Goal: Task Accomplishment & Management: Use online tool/utility

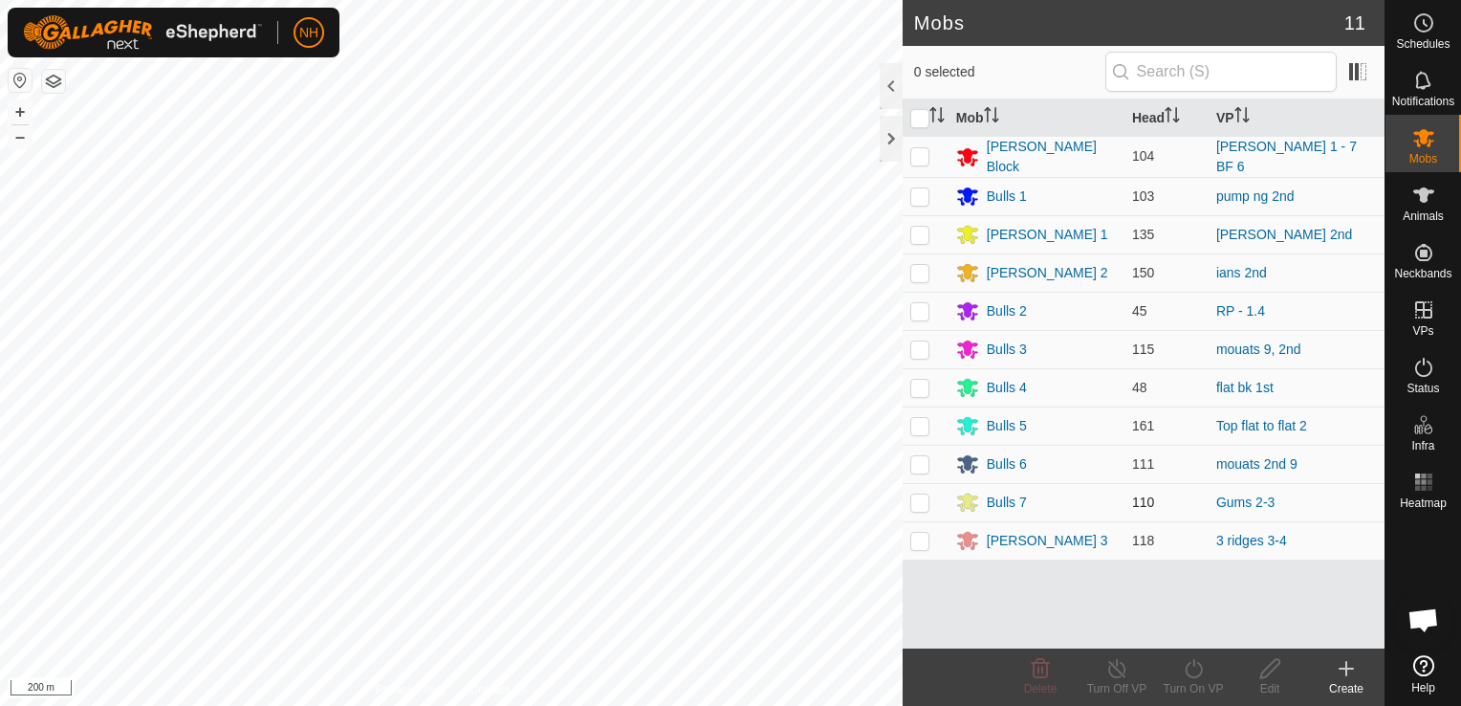
click at [921, 498] on p-checkbox at bounding box center [920, 501] width 19 height 15
checkbox input "true"
click at [1191, 669] on icon at bounding box center [1194, 668] width 24 height 23
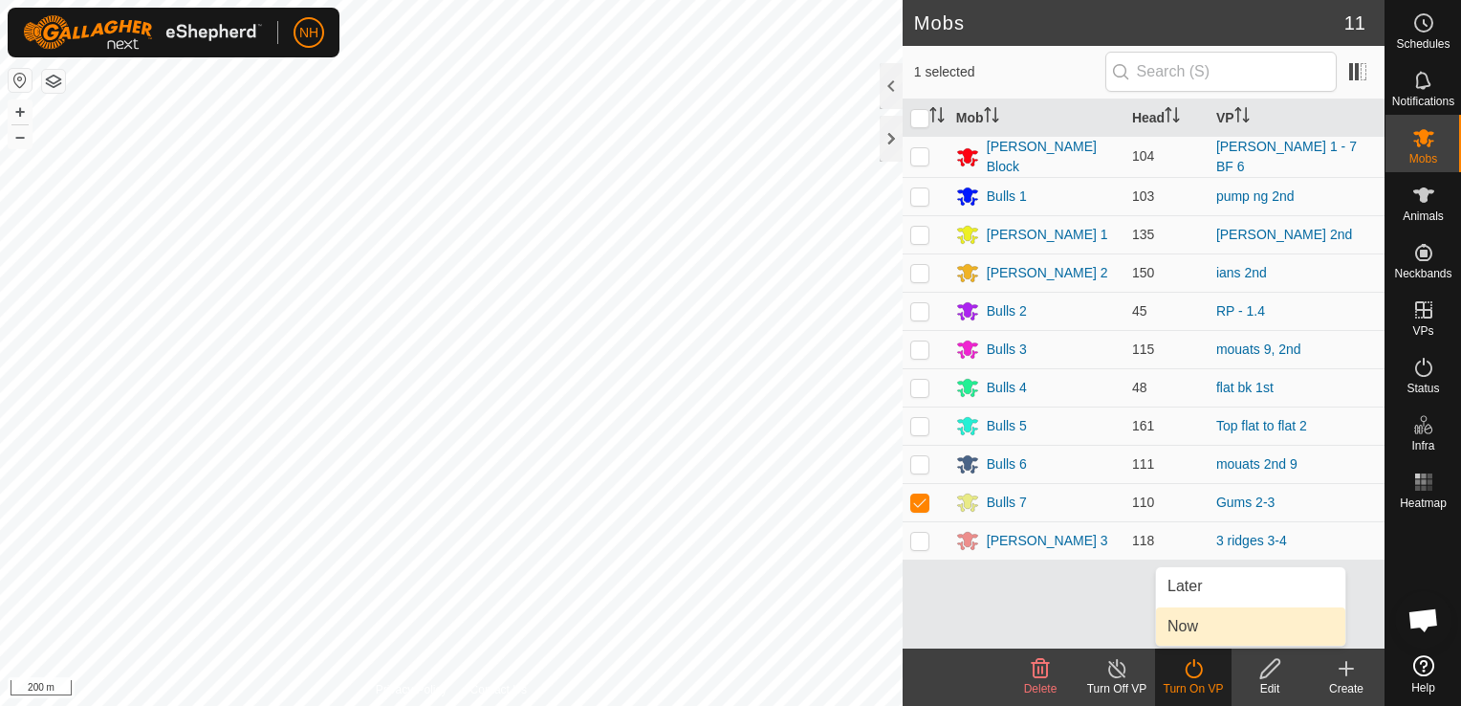
click at [1191, 627] on link "Now" at bounding box center [1250, 626] width 189 height 38
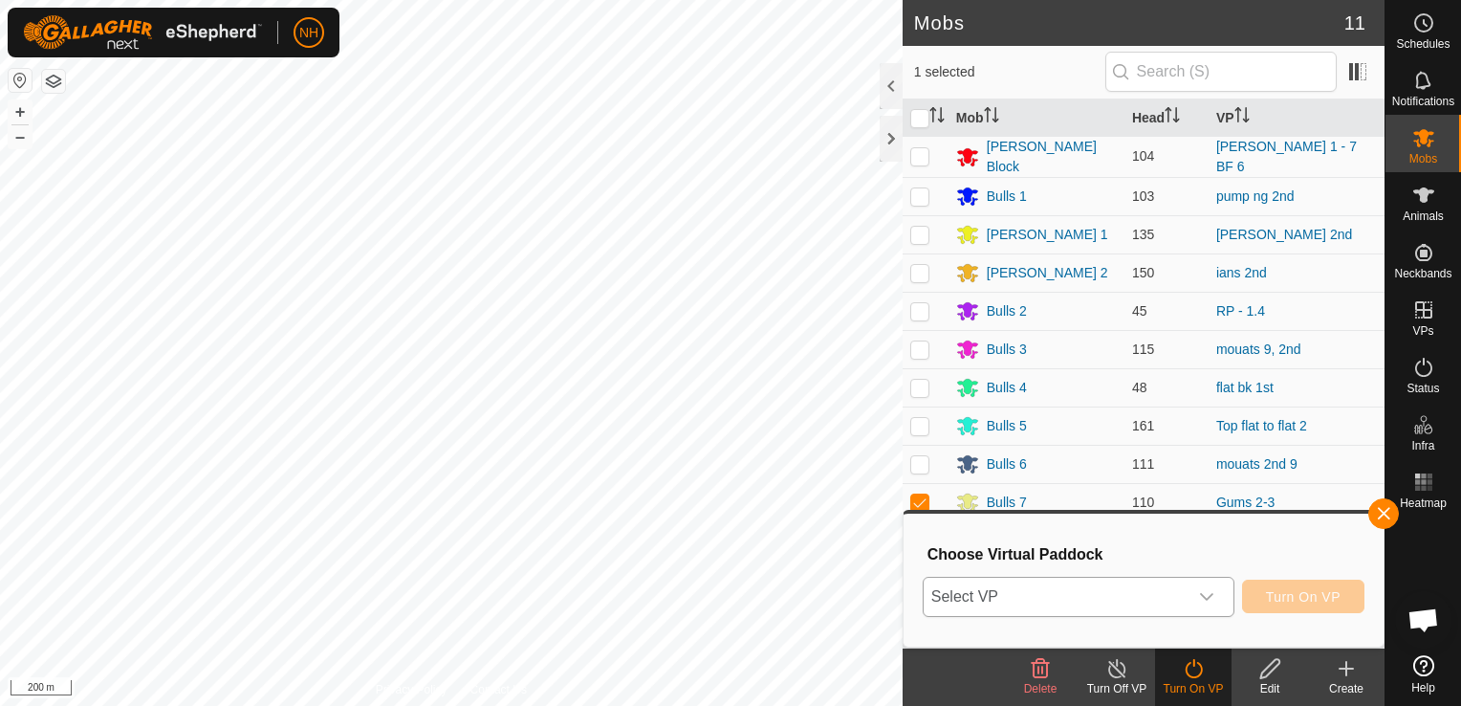
click at [1040, 595] on span "Select VP" at bounding box center [1056, 597] width 264 height 38
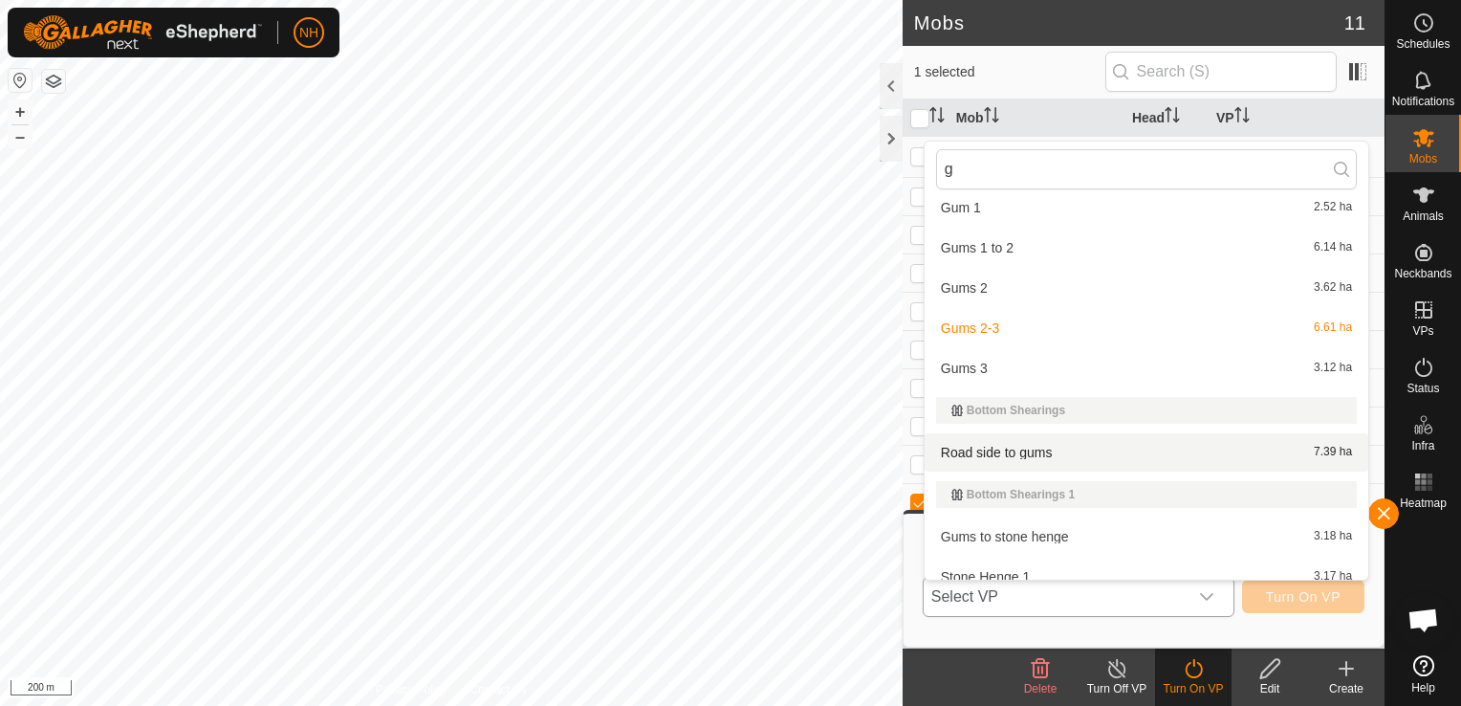
scroll to position [415, 0]
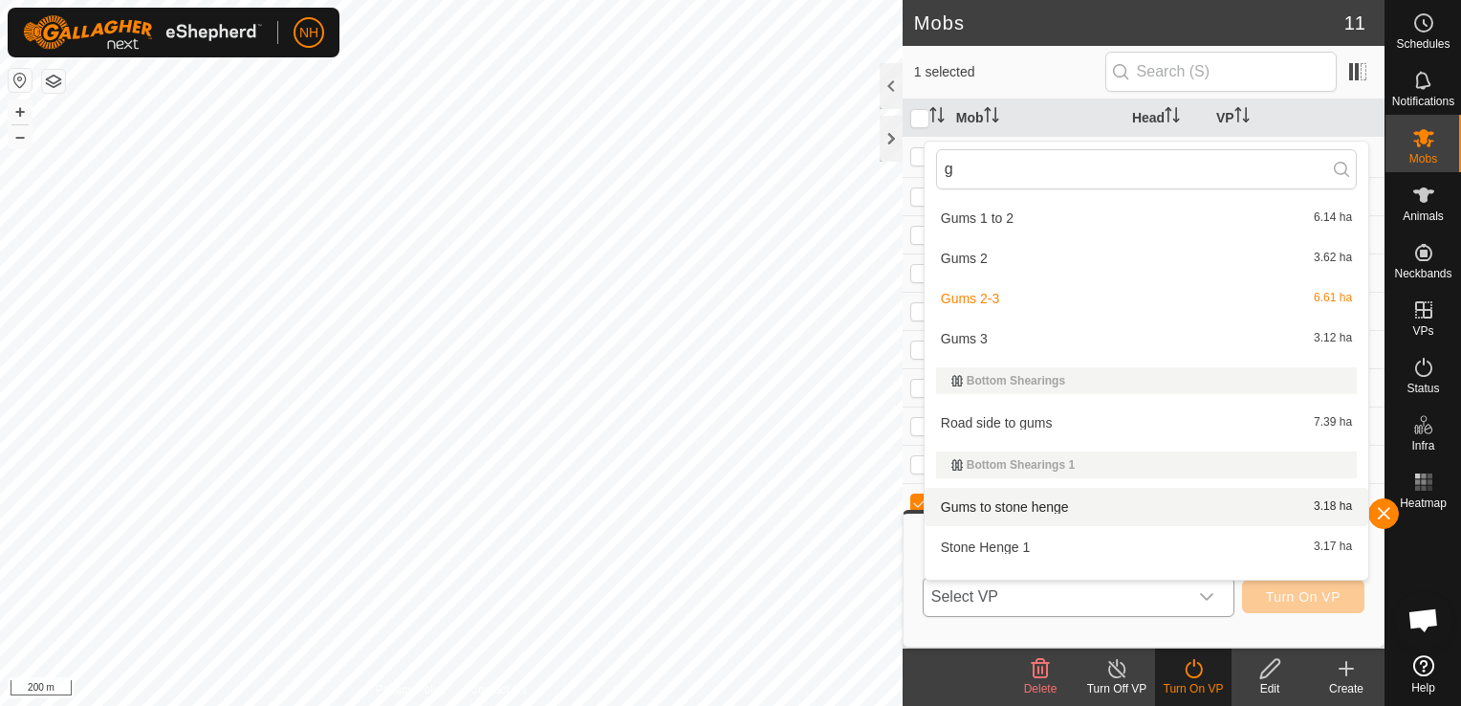
type input "g"
click at [973, 504] on li "Gums to stone henge 3.18 ha" at bounding box center [1147, 507] width 444 height 38
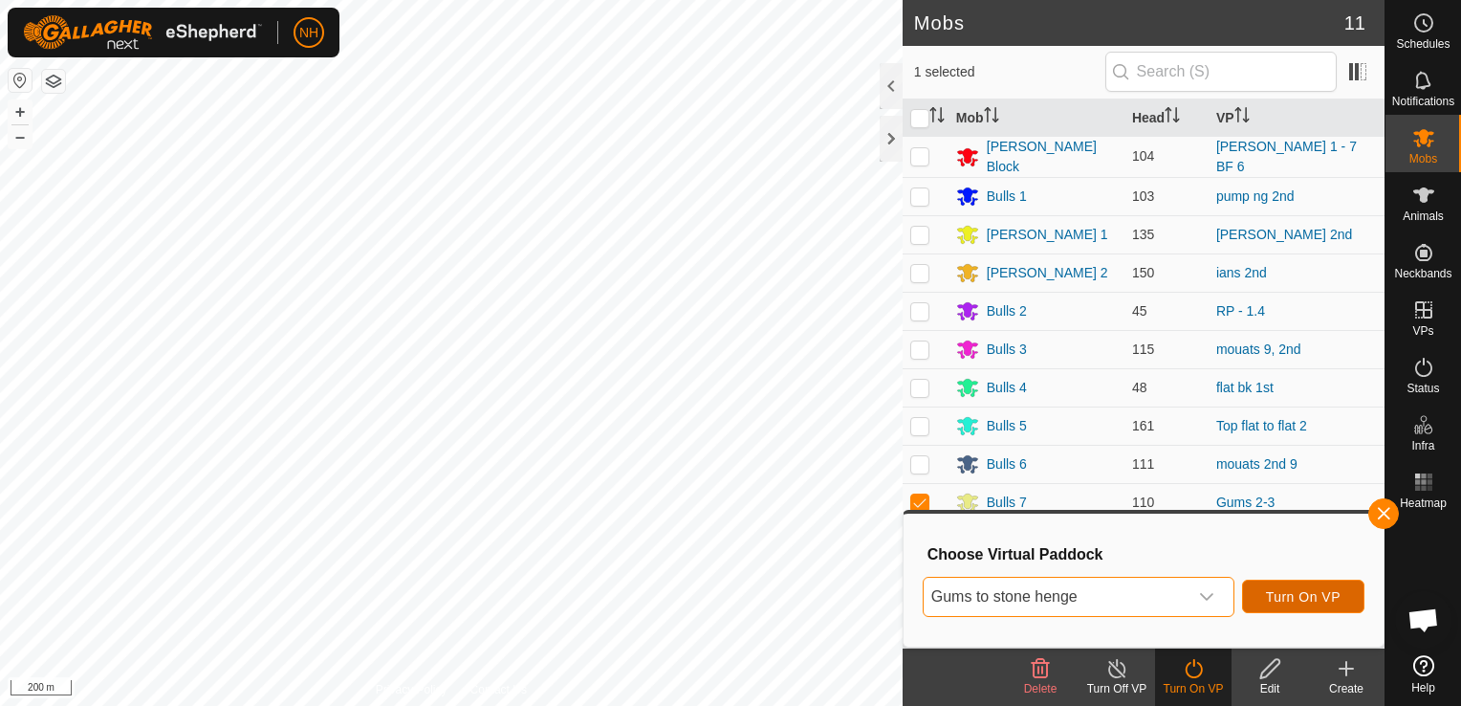
click at [1316, 594] on span "Turn On VP" at bounding box center [1303, 596] width 75 height 15
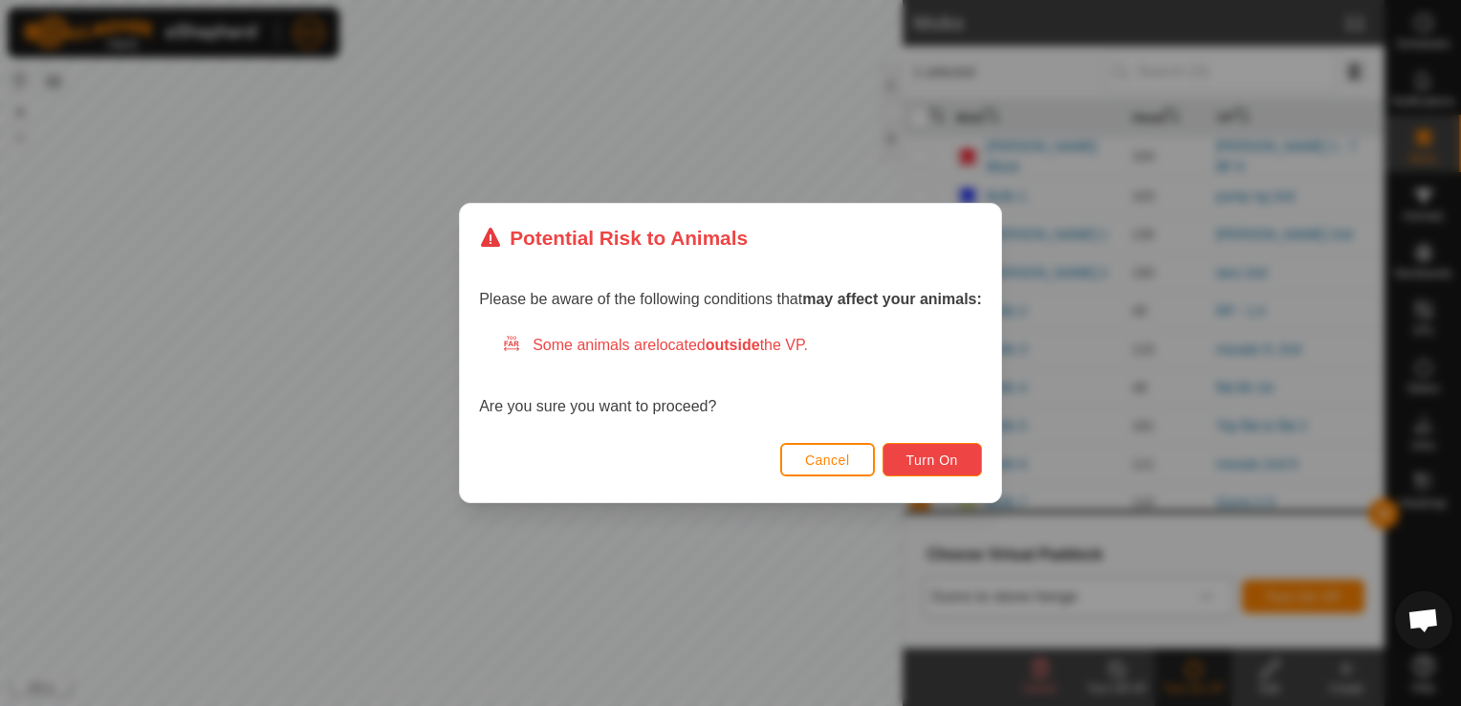
click at [930, 456] on span "Turn On" at bounding box center [933, 459] width 52 height 15
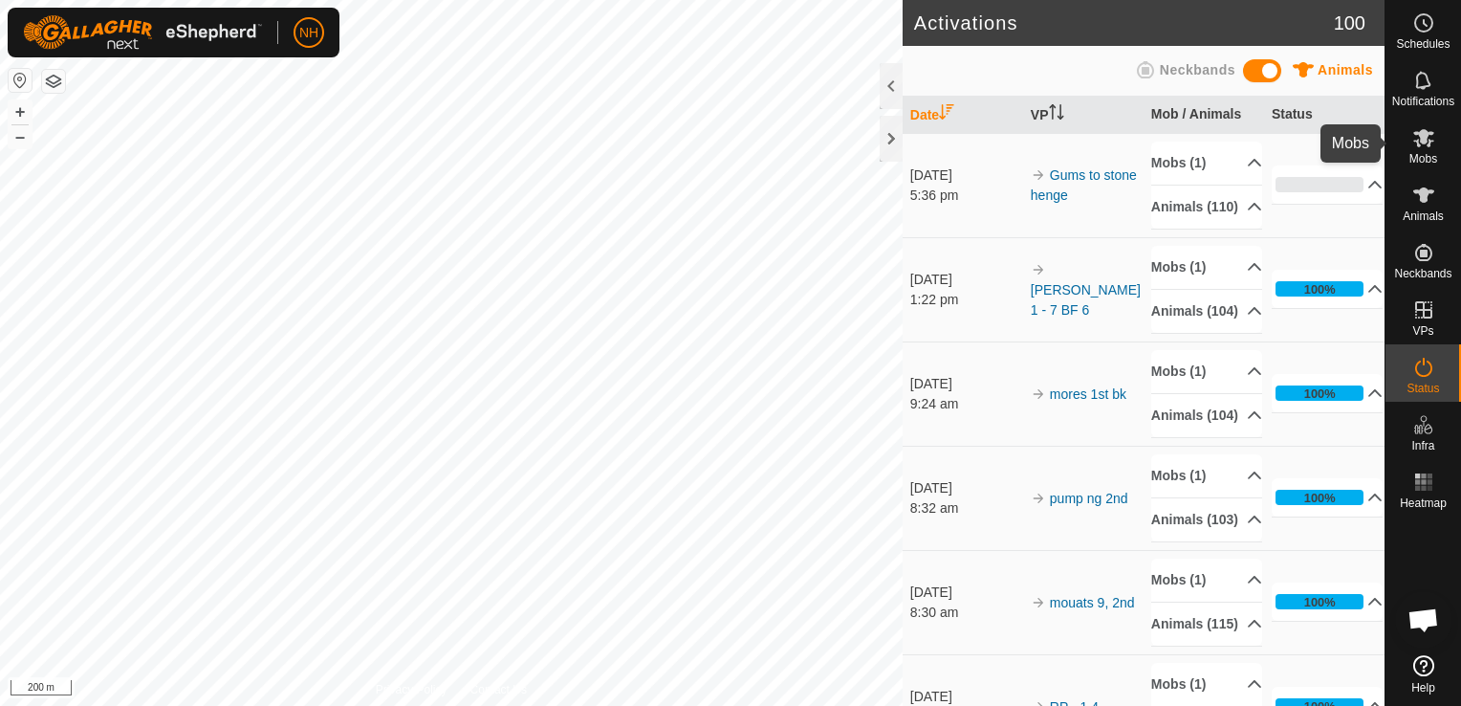
click at [1416, 143] on icon at bounding box center [1424, 138] width 21 height 18
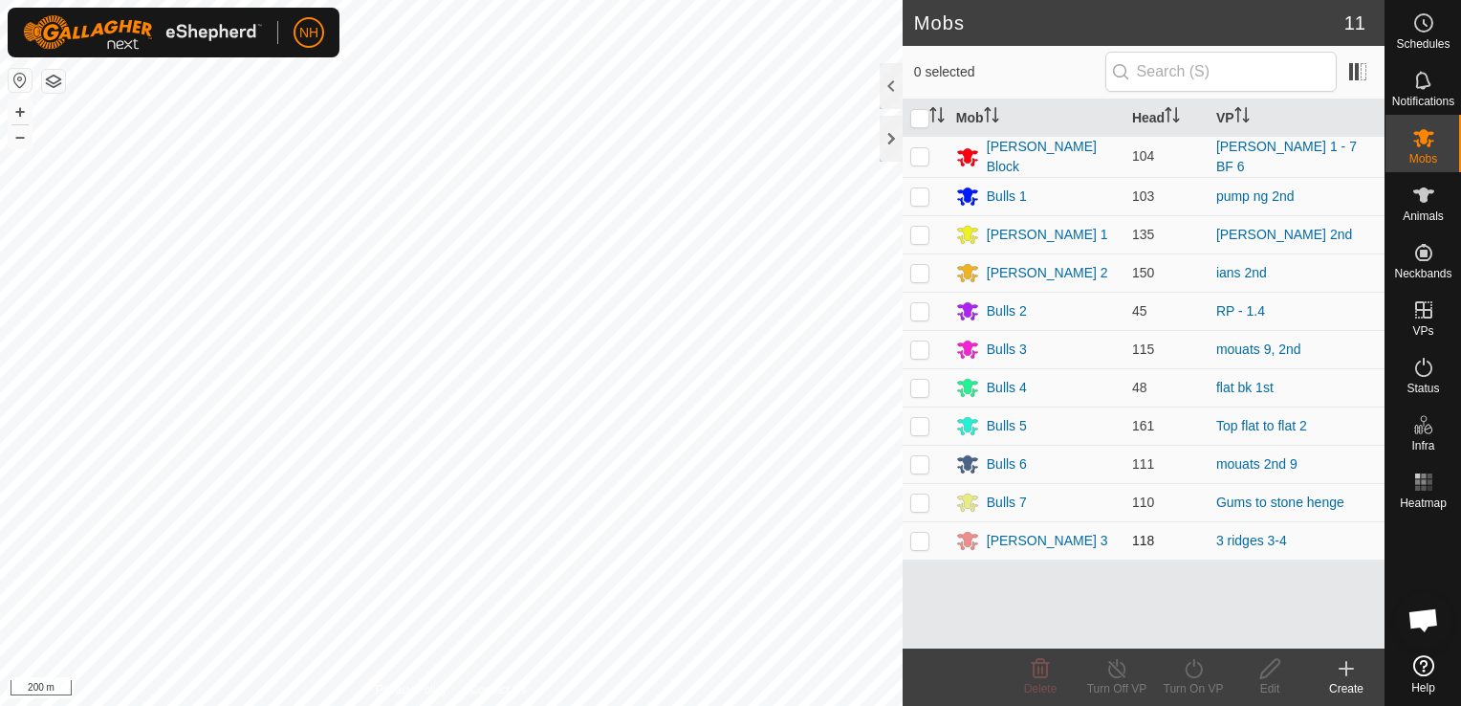
click at [922, 534] on p-checkbox at bounding box center [920, 540] width 19 height 15
checkbox input "true"
click at [1192, 668] on icon at bounding box center [1194, 668] width 24 height 23
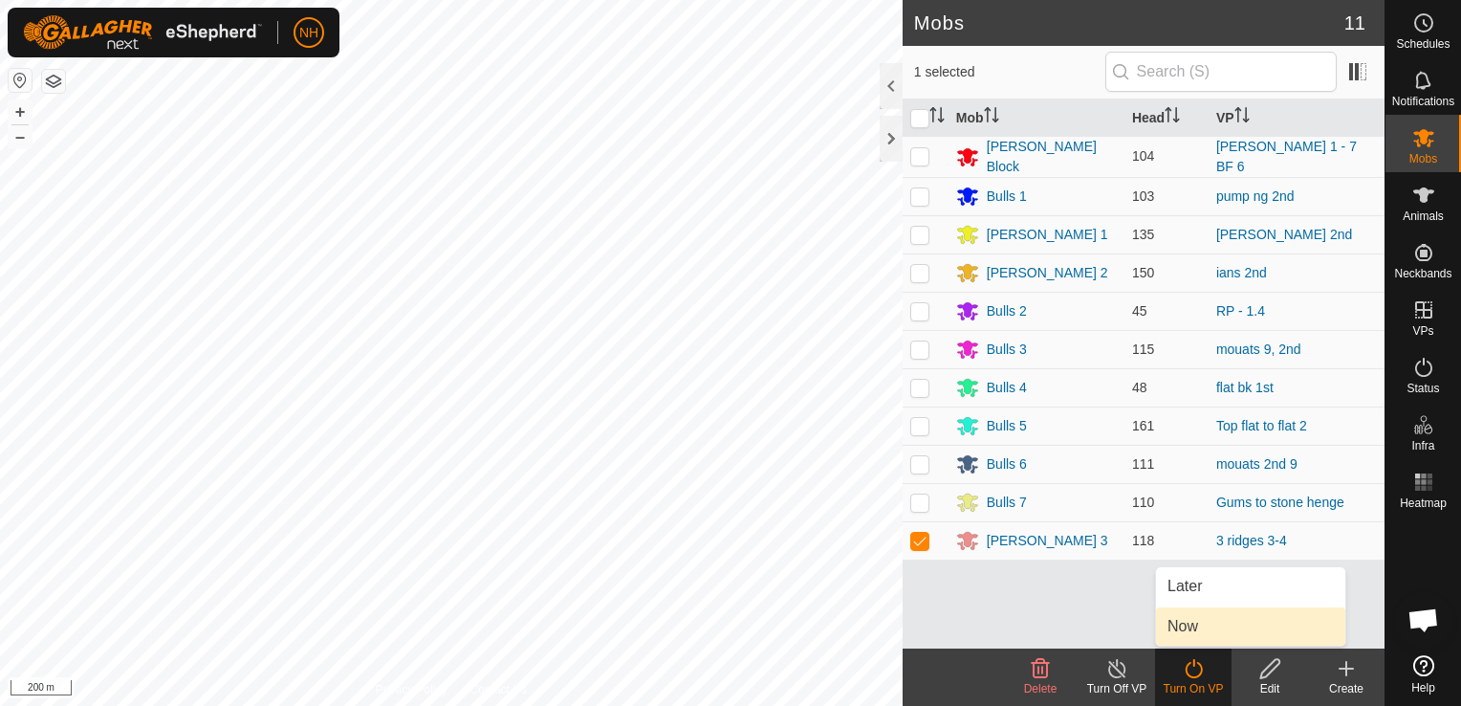
click at [1197, 632] on link "Now" at bounding box center [1250, 626] width 189 height 38
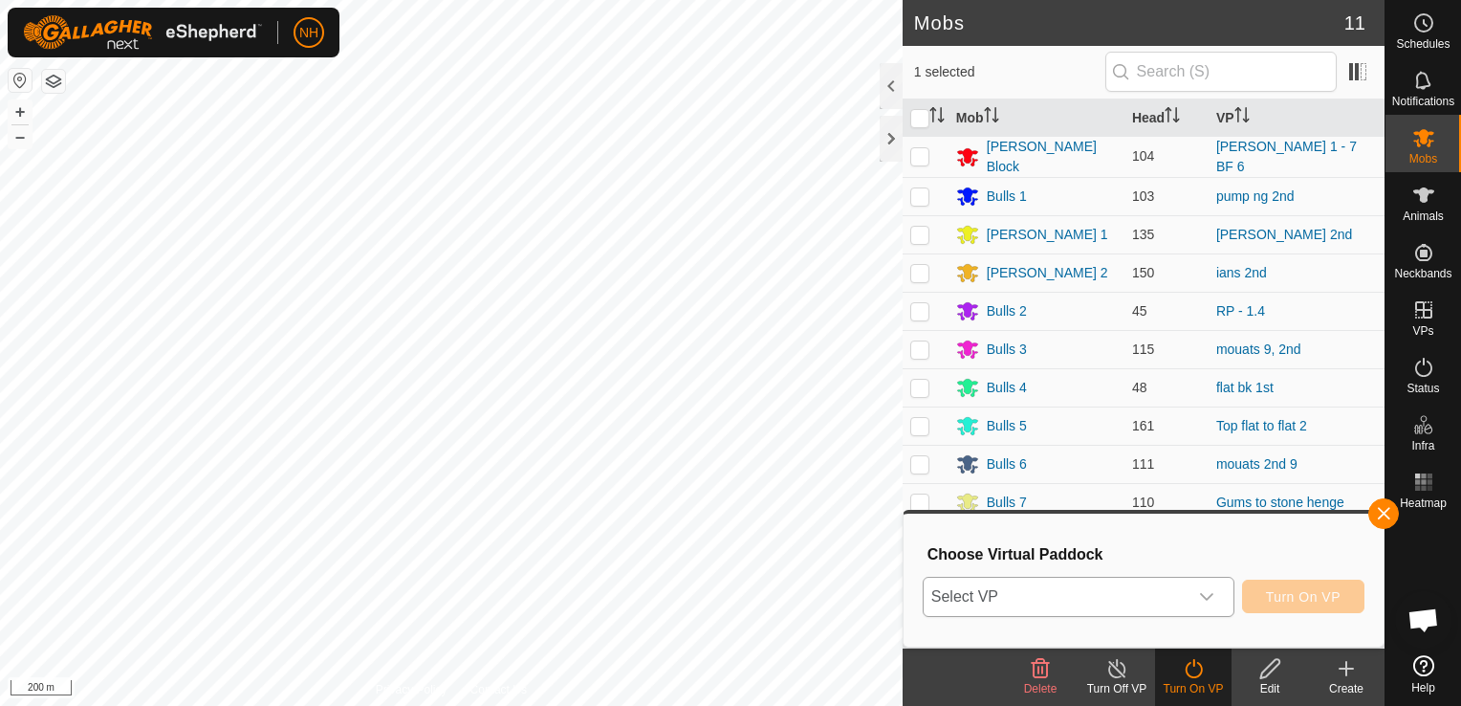
click at [1151, 587] on span "Select VP" at bounding box center [1056, 597] width 264 height 38
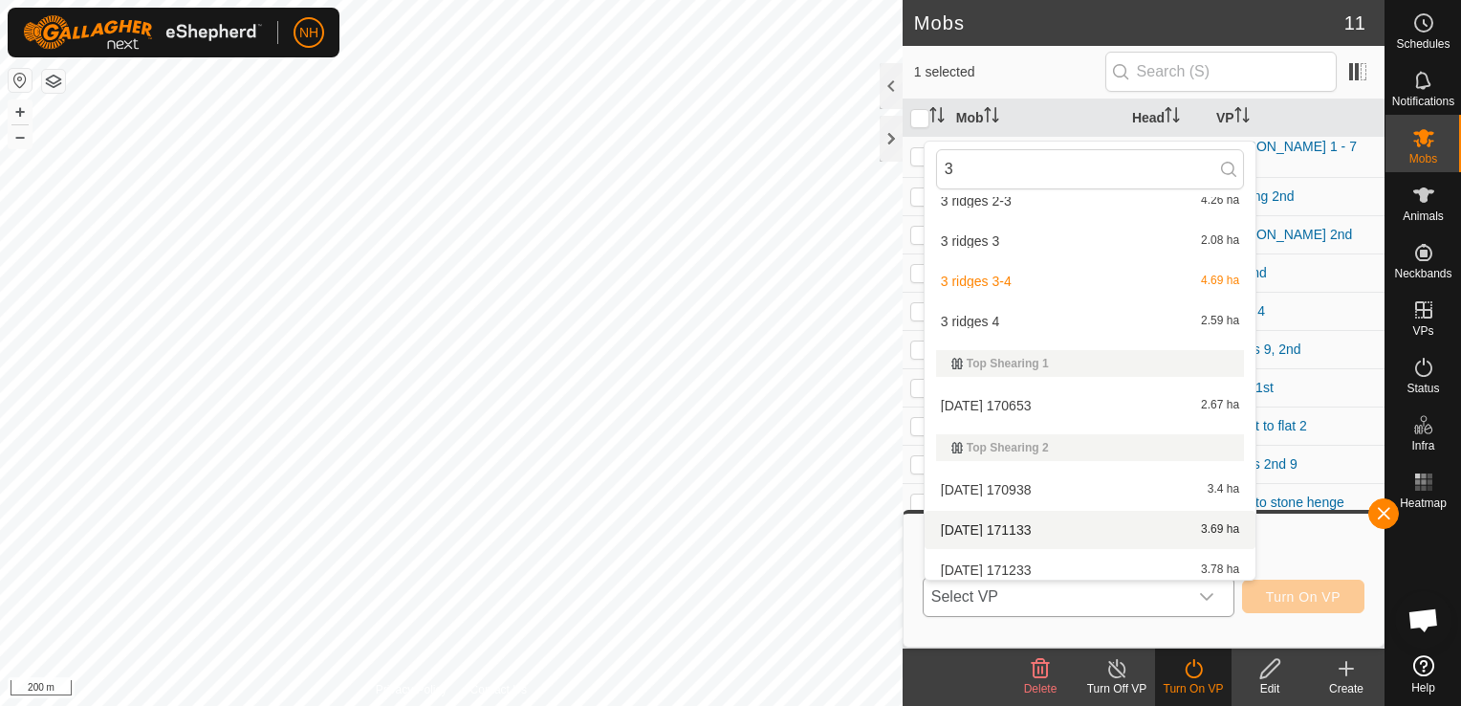
scroll to position [4673, 0]
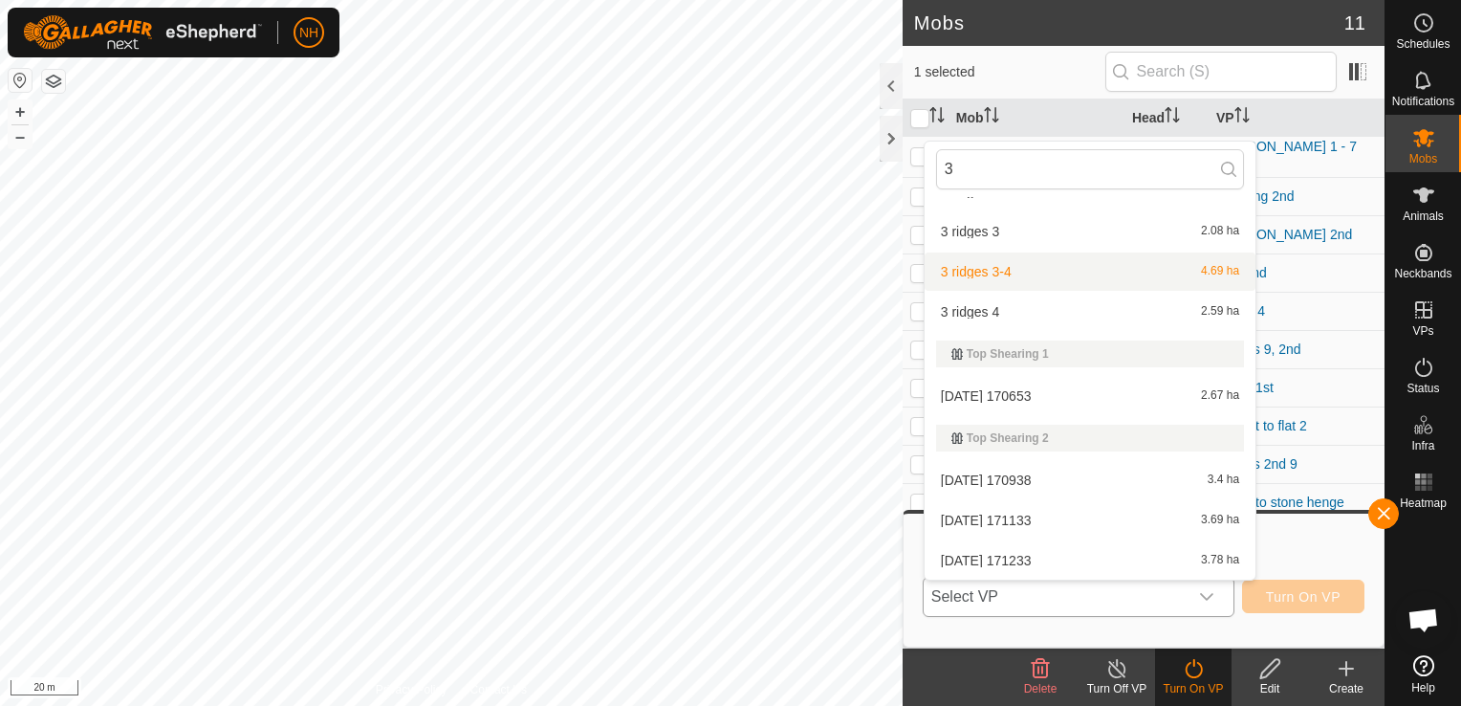
type input "3"
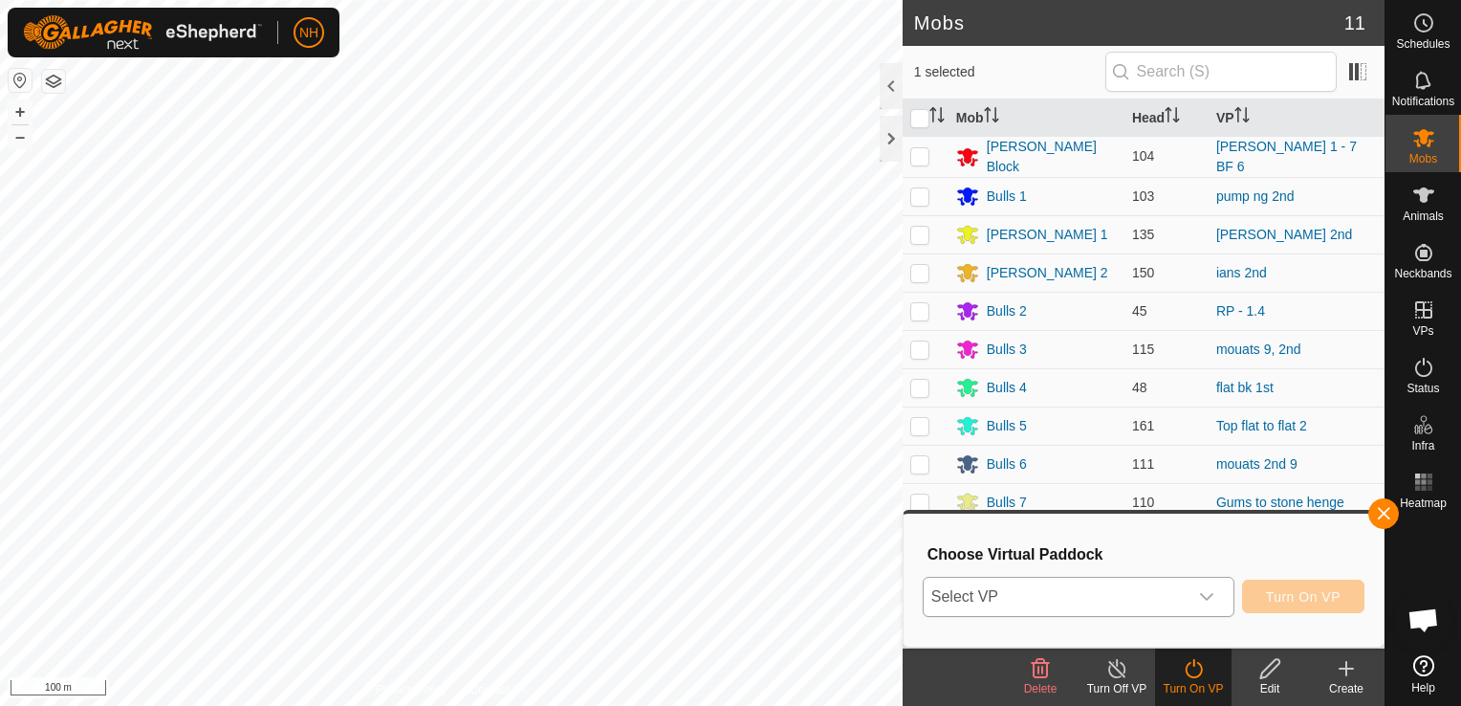
click at [1002, 595] on span "Select VP" at bounding box center [1056, 597] width 264 height 38
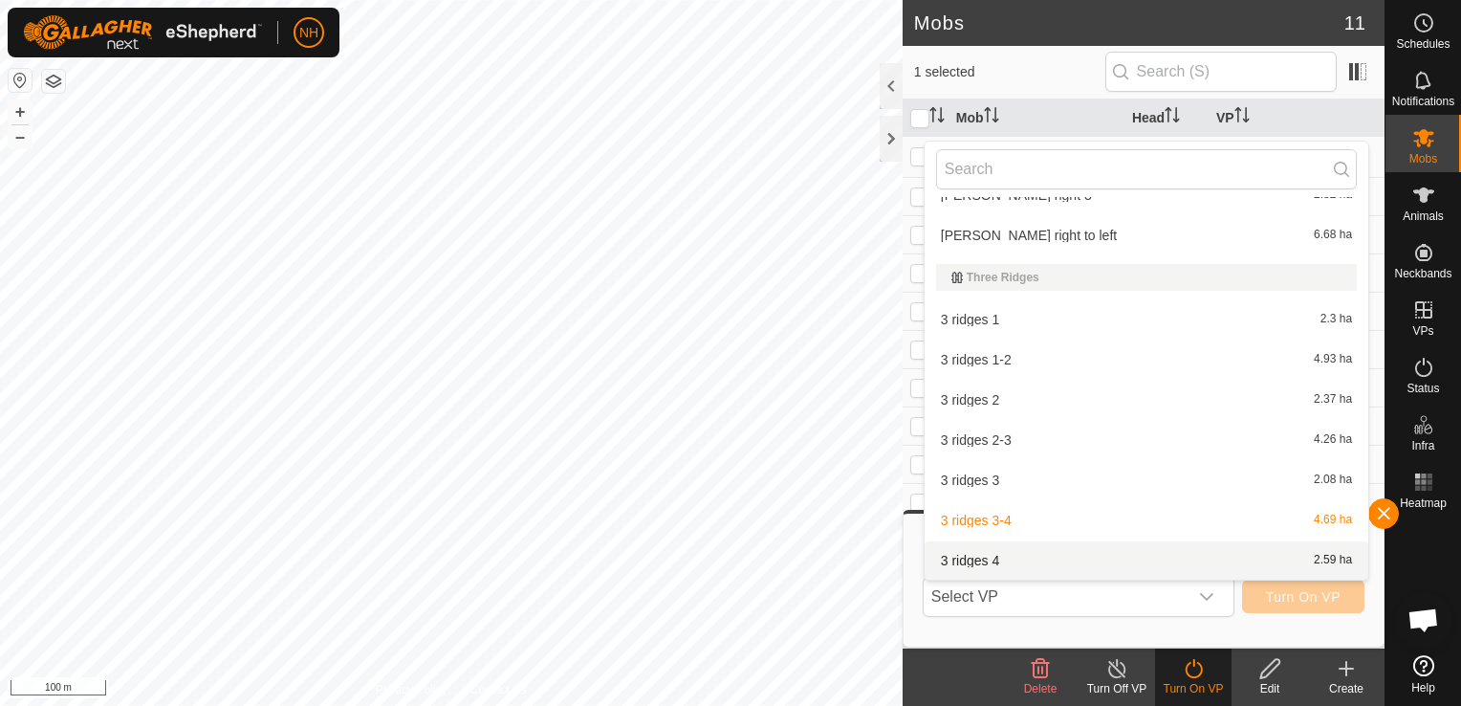
scroll to position [12676, 0]
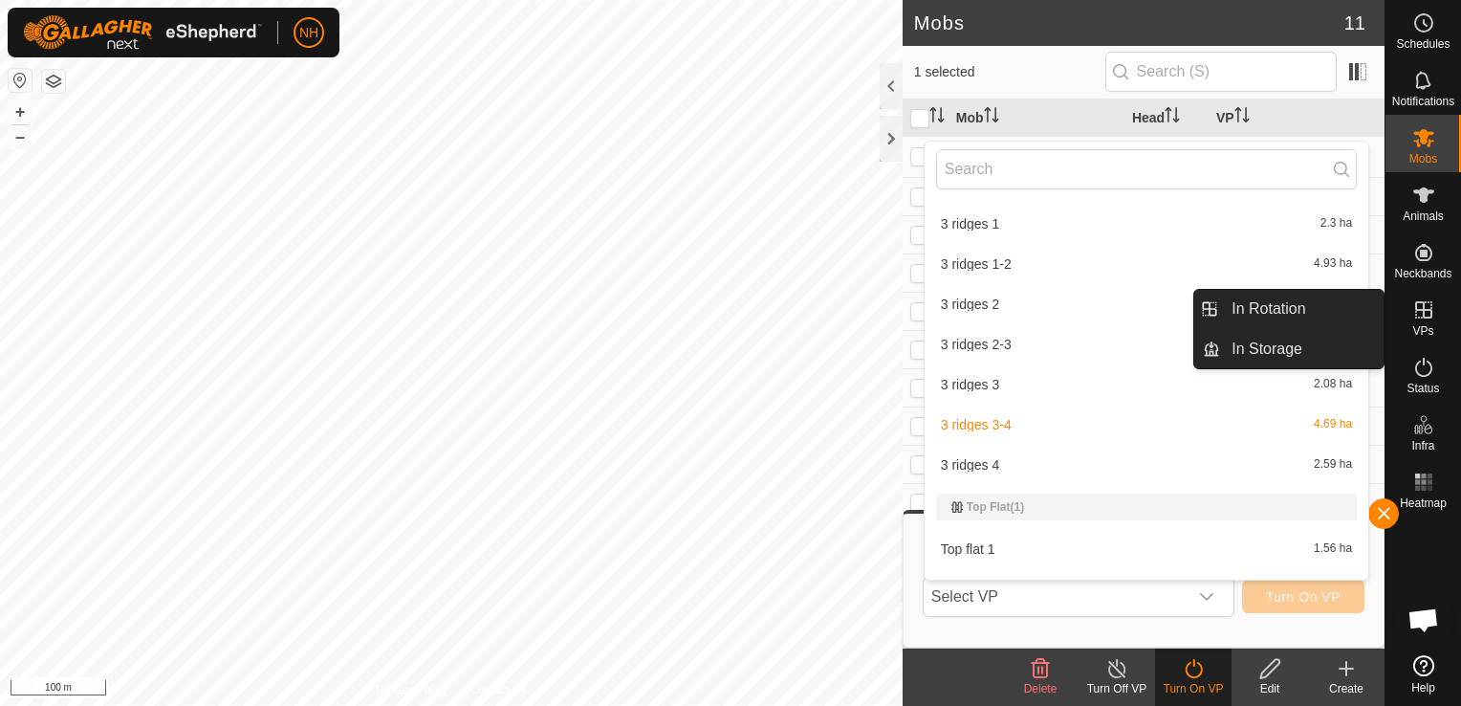
click at [1419, 309] on icon at bounding box center [1423, 309] width 17 height 17
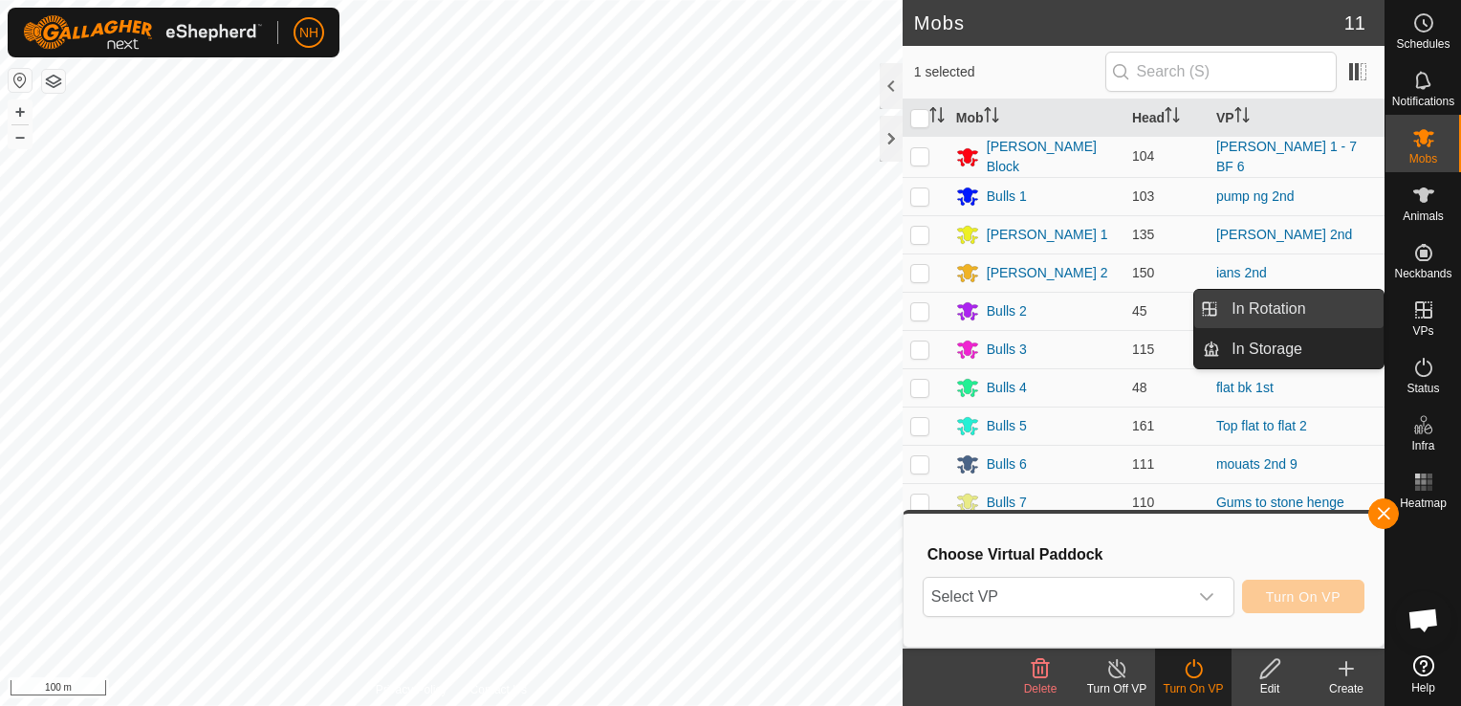
click at [1282, 311] on link "In Rotation" at bounding box center [1302, 309] width 164 height 38
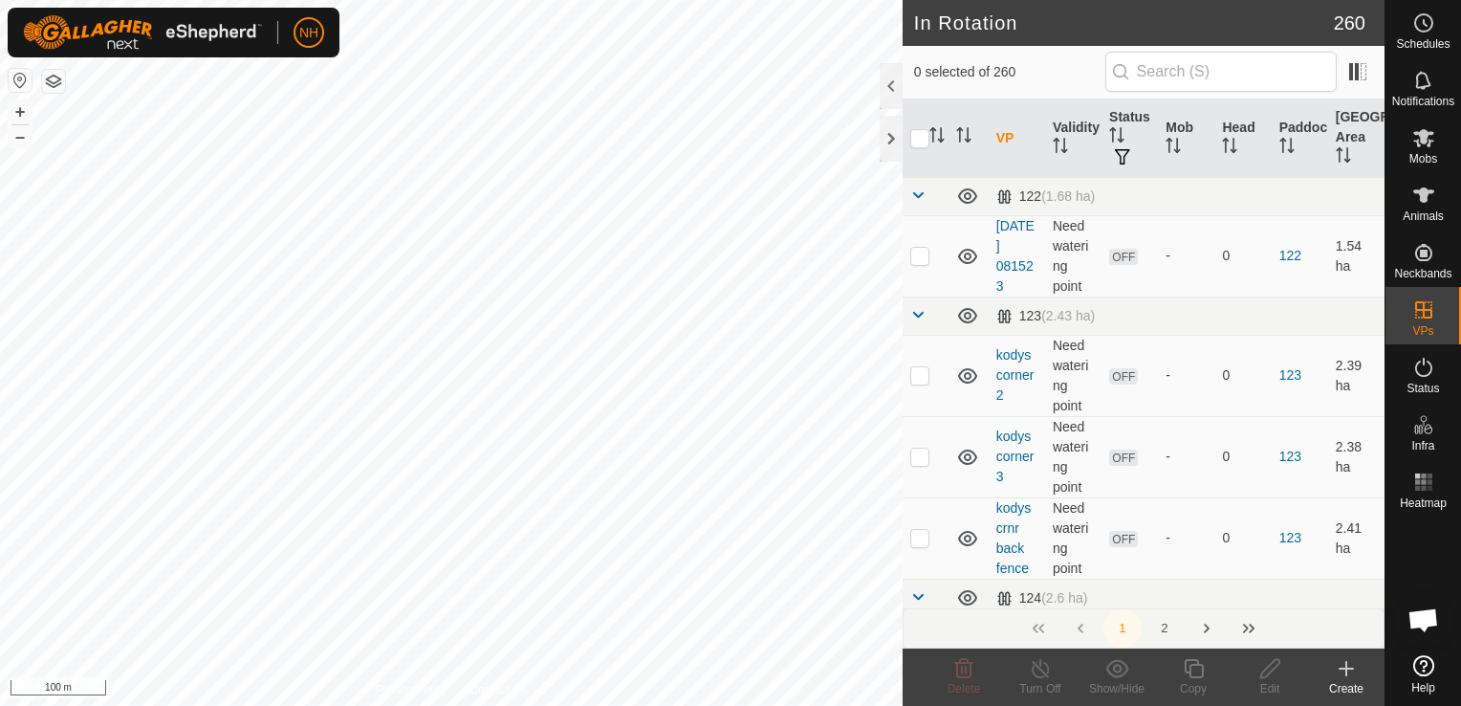
click at [1344, 664] on icon at bounding box center [1346, 668] width 23 height 23
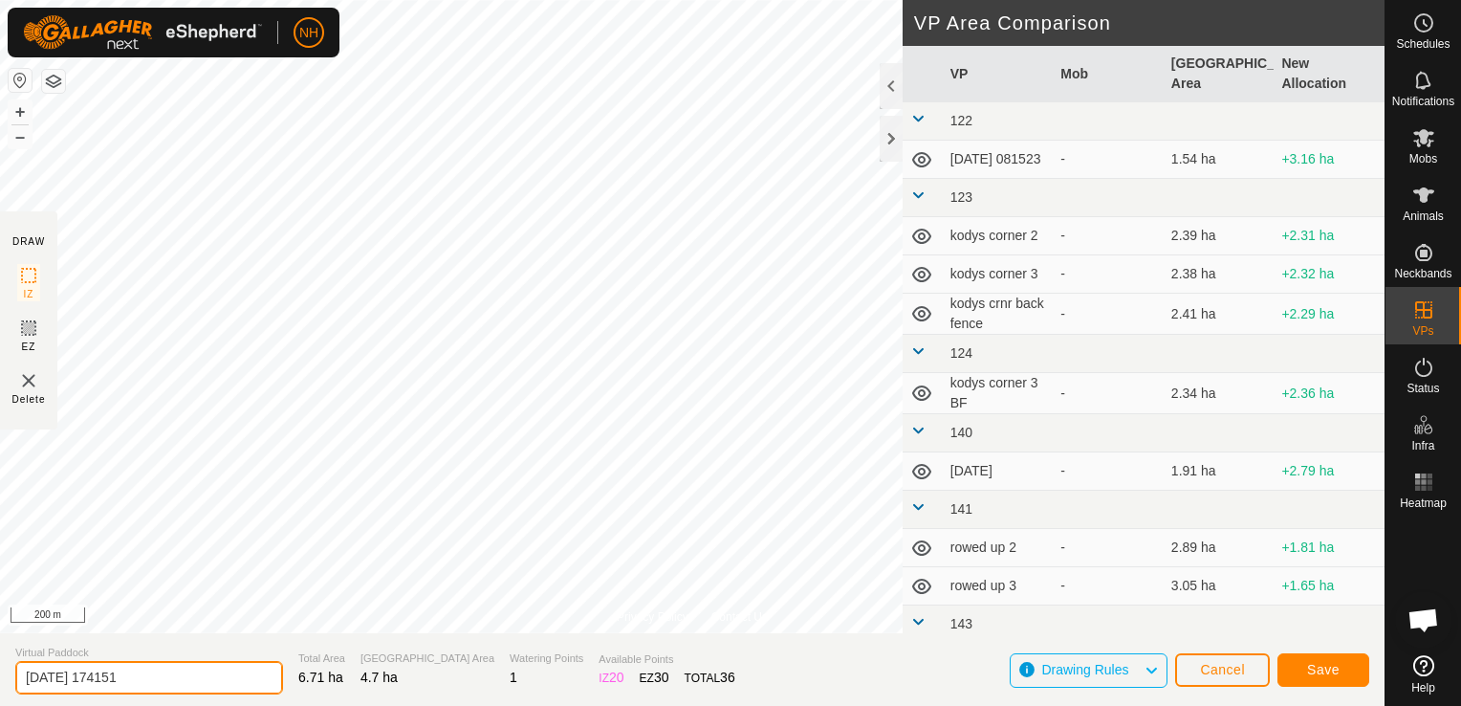
click at [222, 676] on input "2025-09-02 174151" at bounding box center [149, 677] width 268 height 33
type input "2"
type input "3 ridges to [PERSON_NAME] lefy"
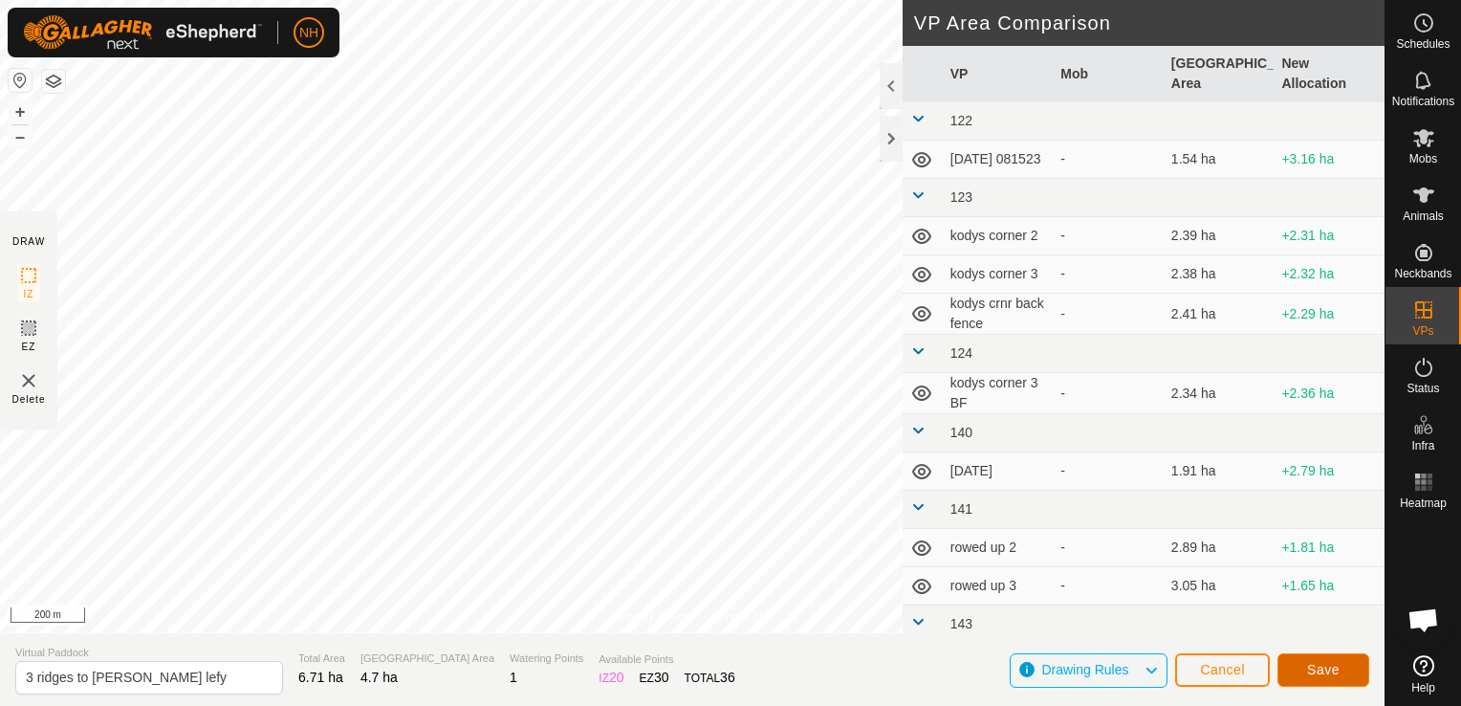
click at [1341, 668] on button "Save" at bounding box center [1324, 669] width 92 height 33
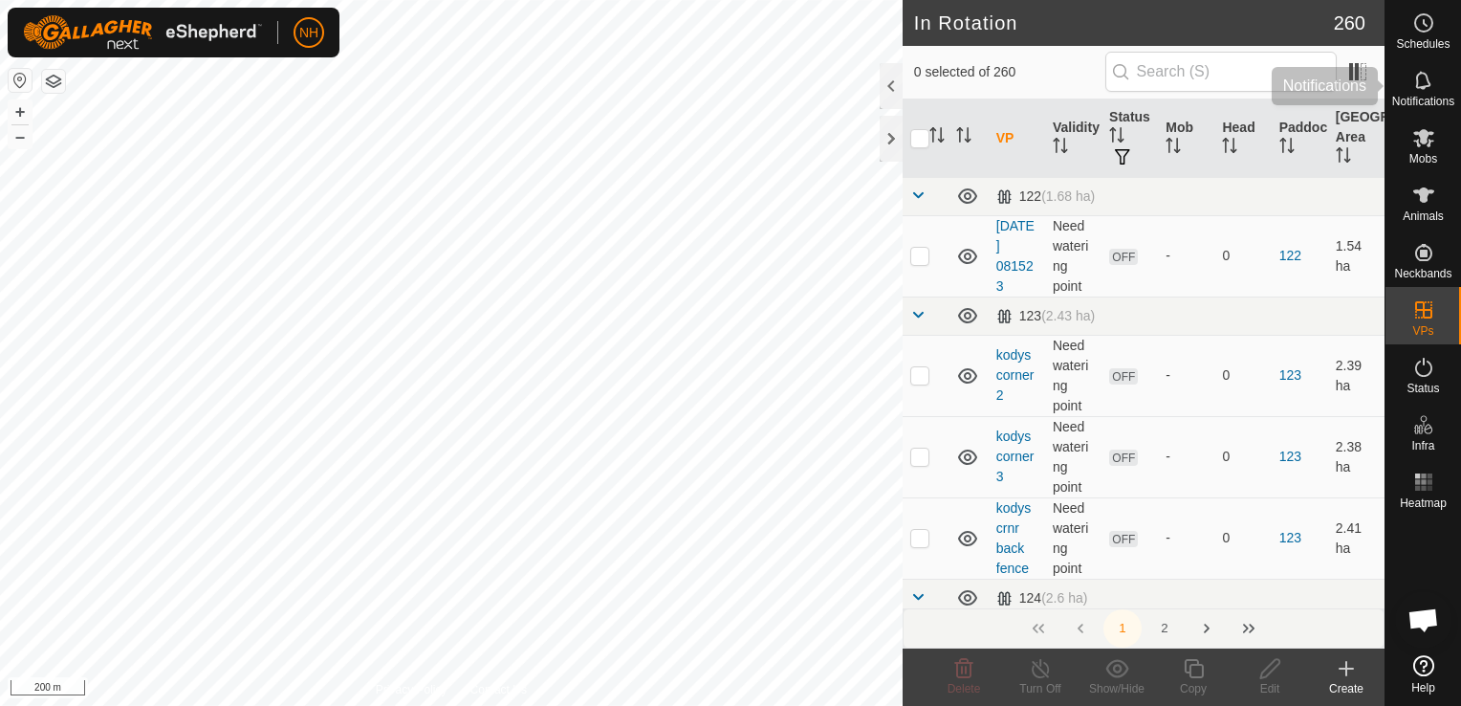
click at [1421, 143] on icon at bounding box center [1424, 137] width 23 height 23
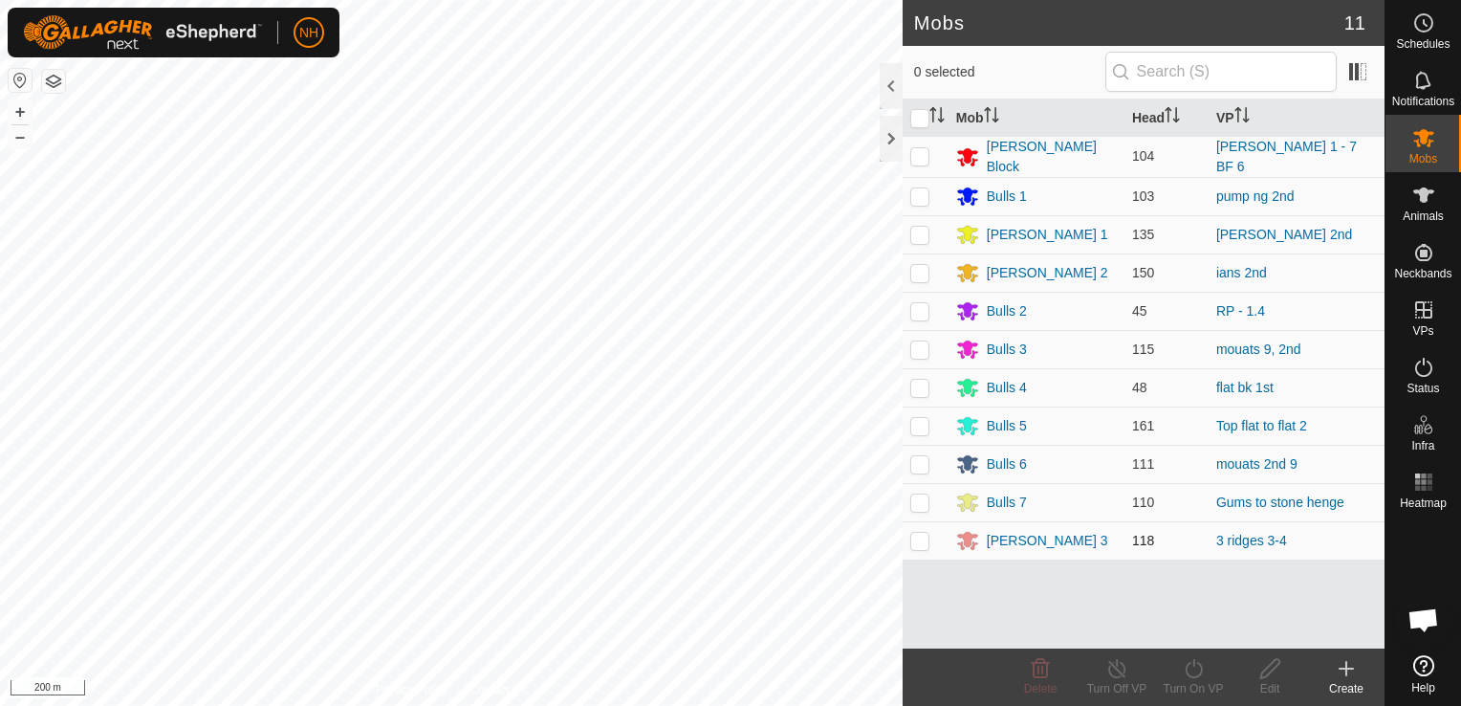
click at [920, 537] on p-checkbox at bounding box center [920, 540] width 19 height 15
checkbox input "true"
click at [1190, 675] on icon at bounding box center [1193, 668] width 17 height 19
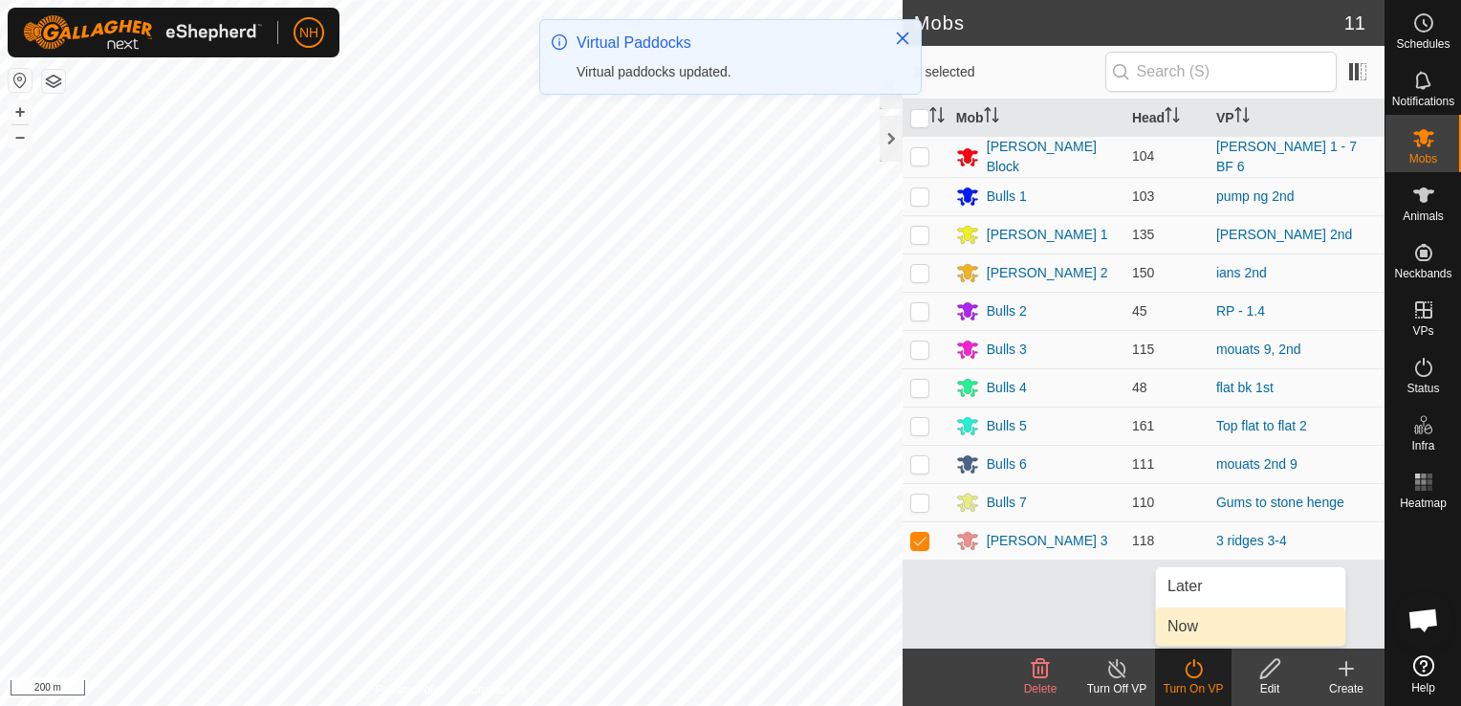
click at [1190, 629] on link "Now" at bounding box center [1250, 626] width 189 height 38
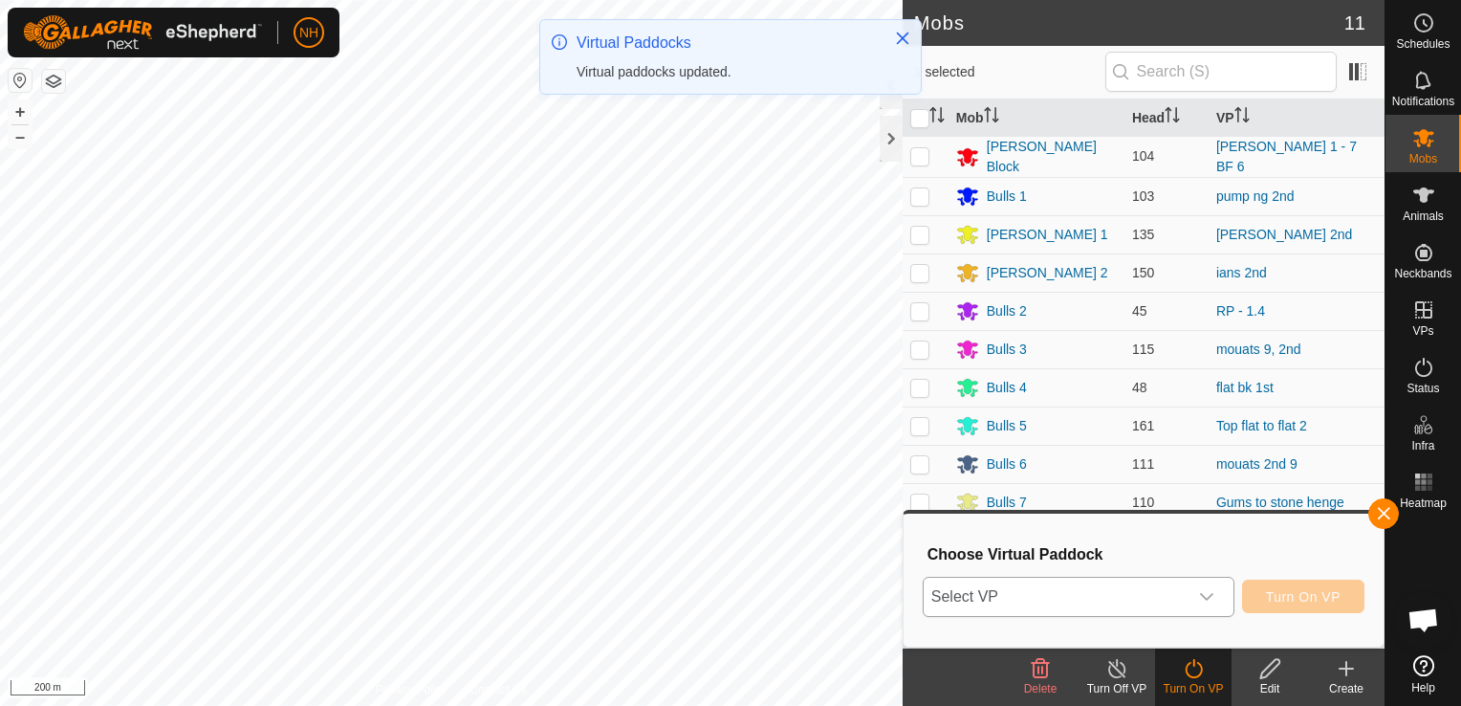
click at [1167, 599] on span "Select VP" at bounding box center [1056, 597] width 264 height 38
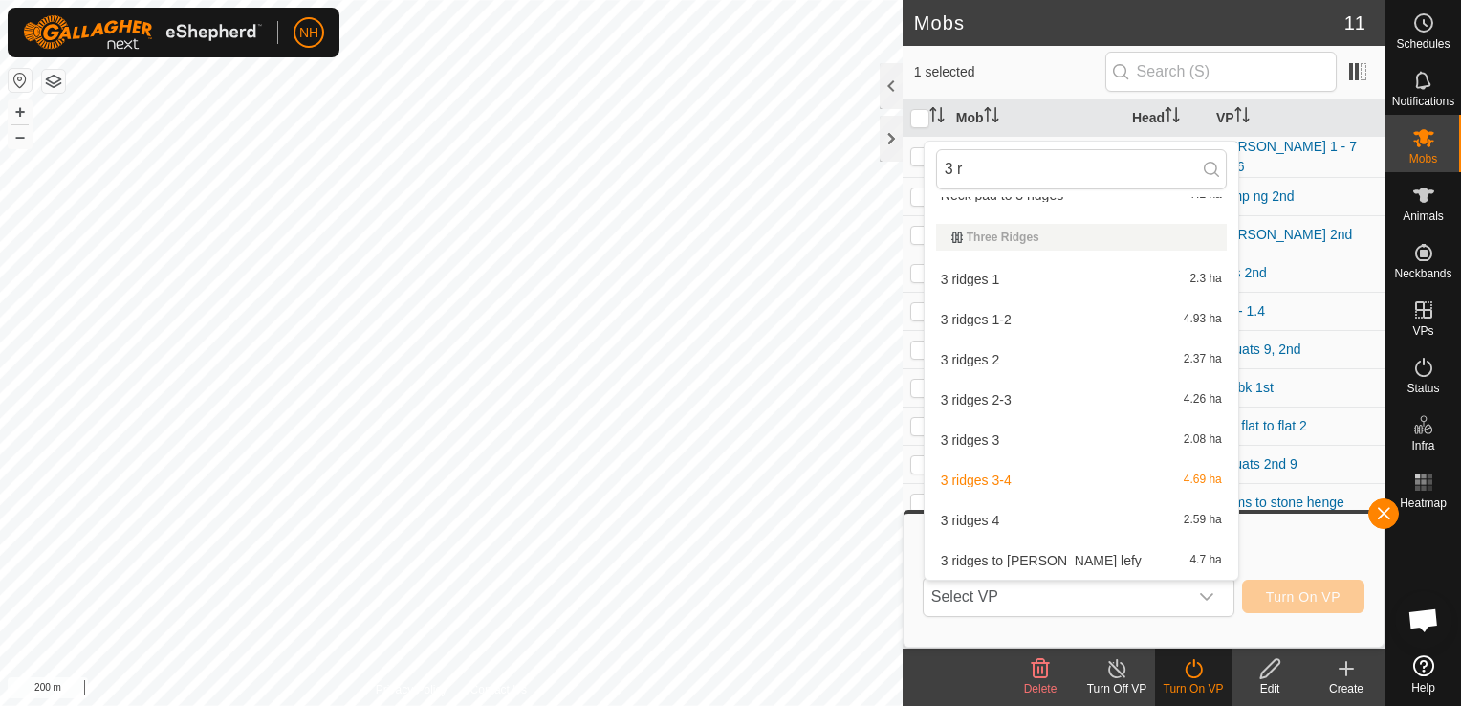
scroll to position [65, 0]
type input "3 ri"
click at [1035, 560] on li "3 ridges to terrys lefy 4.7 ha" at bounding box center [1082, 560] width 314 height 38
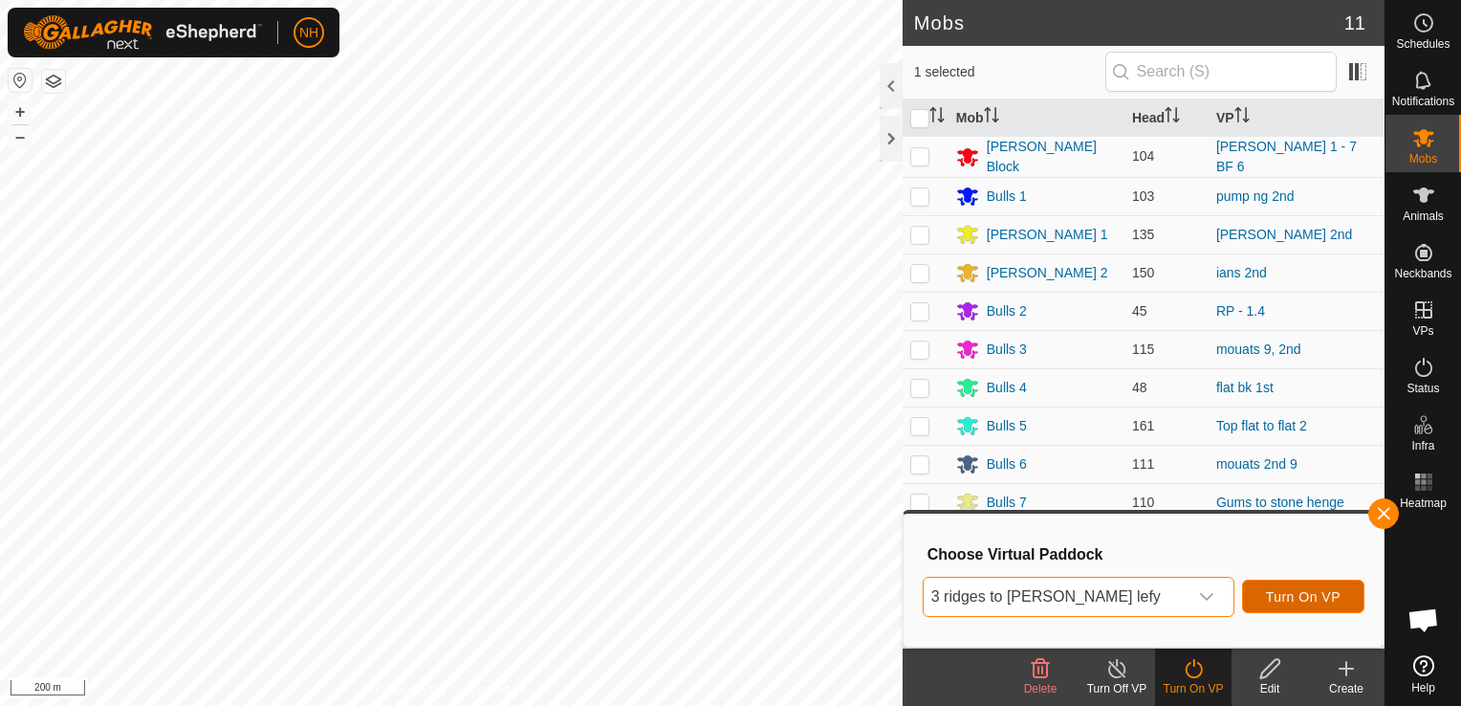
click at [1296, 599] on span "Turn On VP" at bounding box center [1303, 596] width 75 height 15
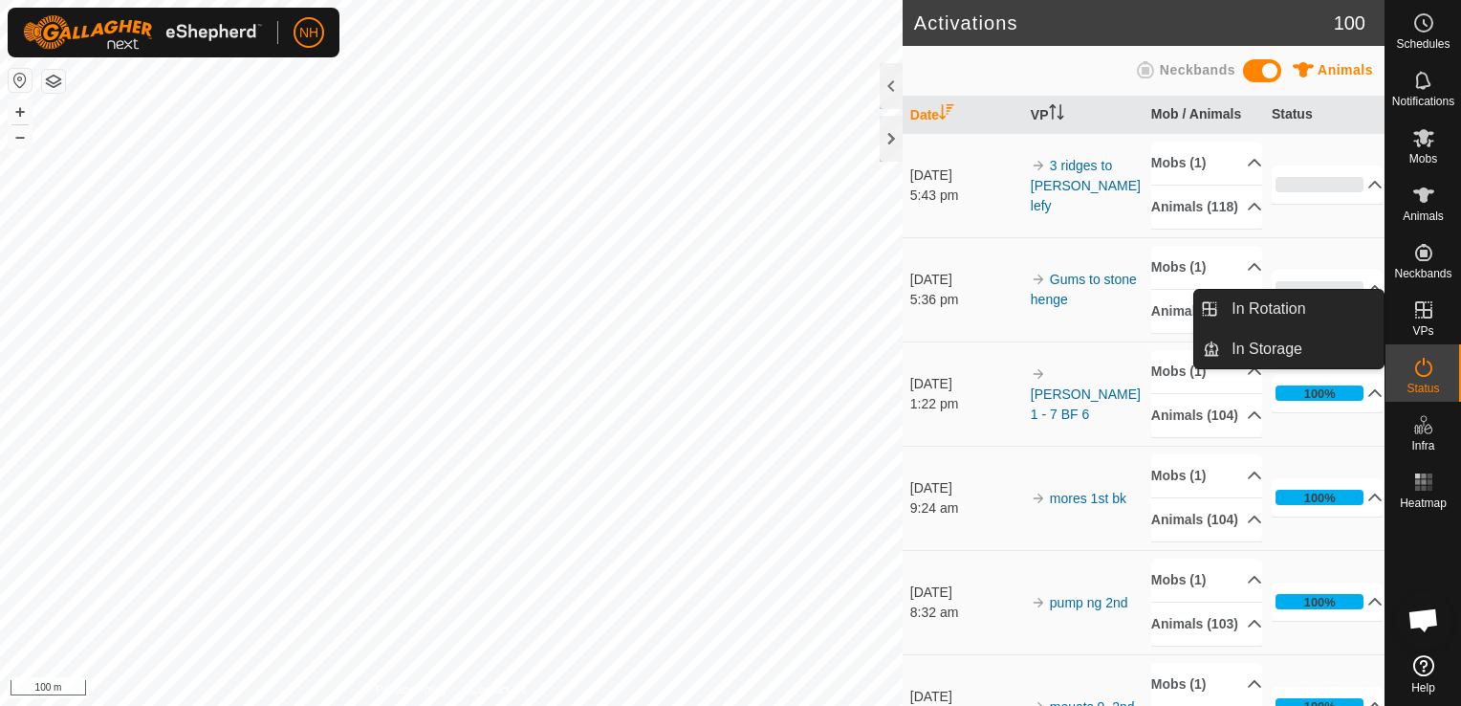
click at [1431, 310] on icon at bounding box center [1423, 309] width 17 height 17
click at [1262, 310] on link "In Rotation" at bounding box center [1302, 309] width 164 height 38
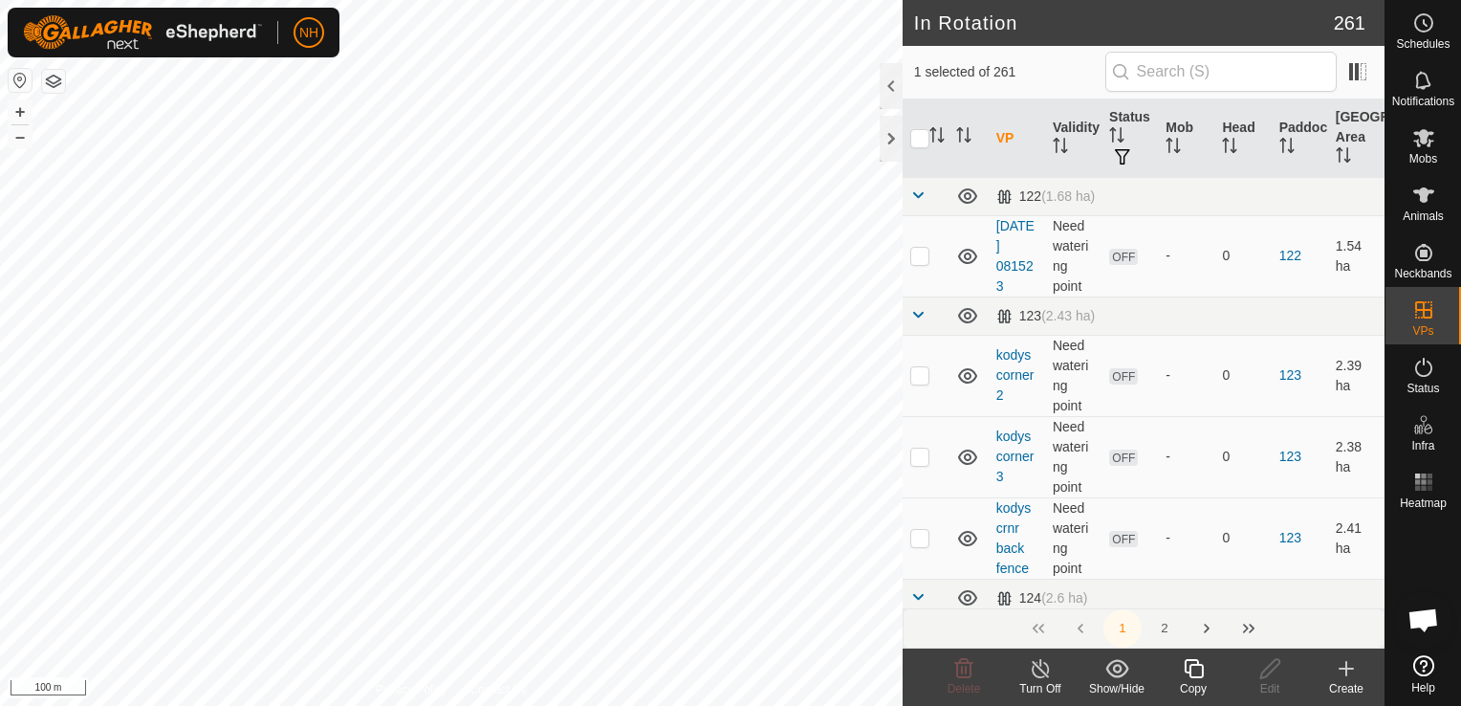
click at [1343, 669] on icon at bounding box center [1346, 669] width 13 height 0
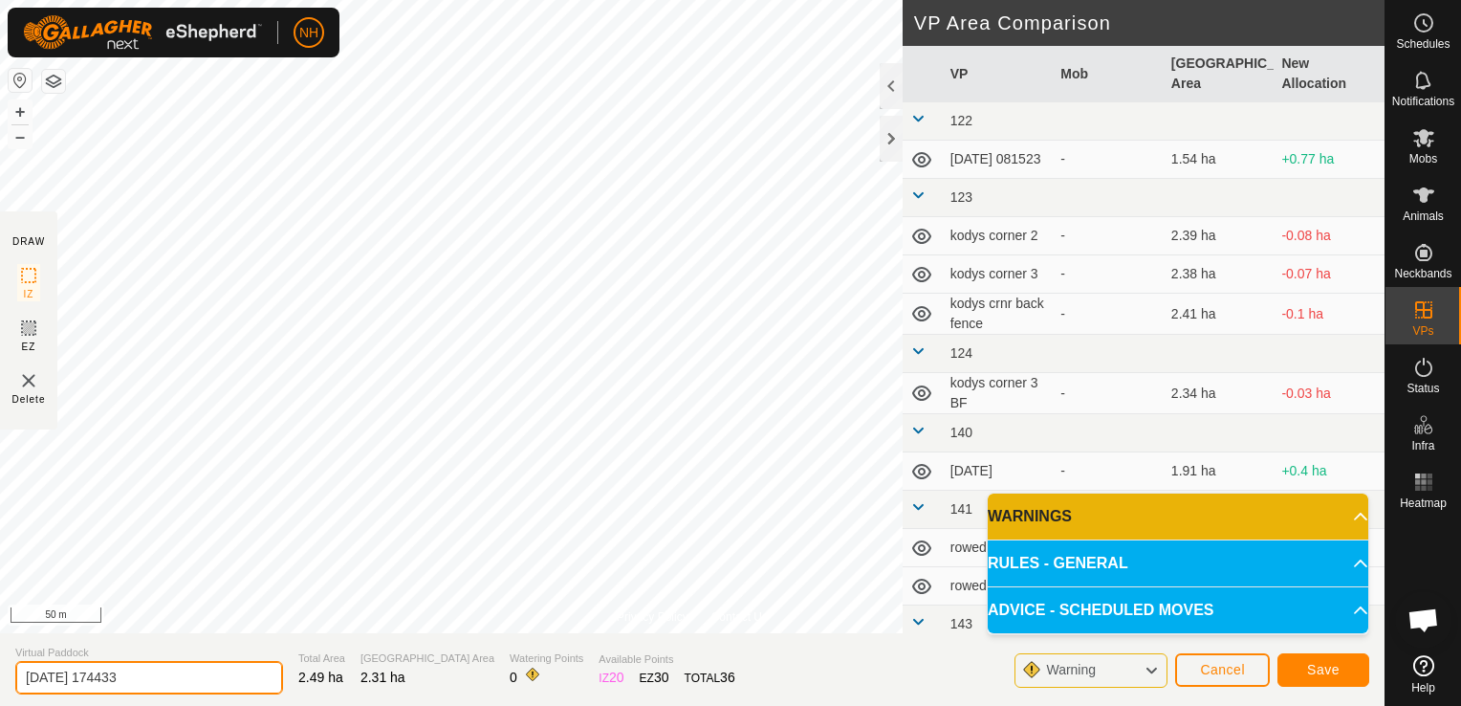
click at [208, 675] on input "2025-09-02 174433" at bounding box center [149, 677] width 268 height 33
type input "2"
type input "mouats 2nd 2nd shift"
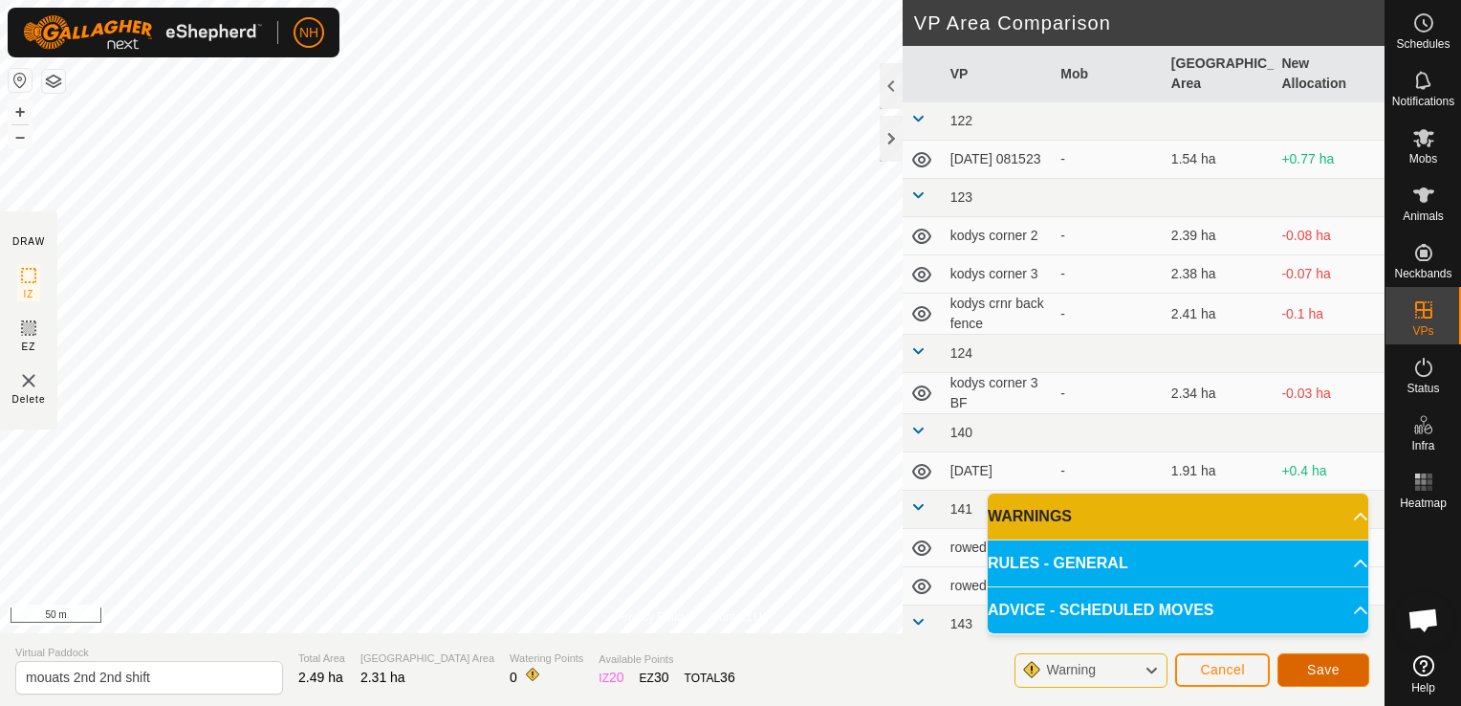
click at [1328, 672] on span "Save" at bounding box center [1323, 669] width 33 height 15
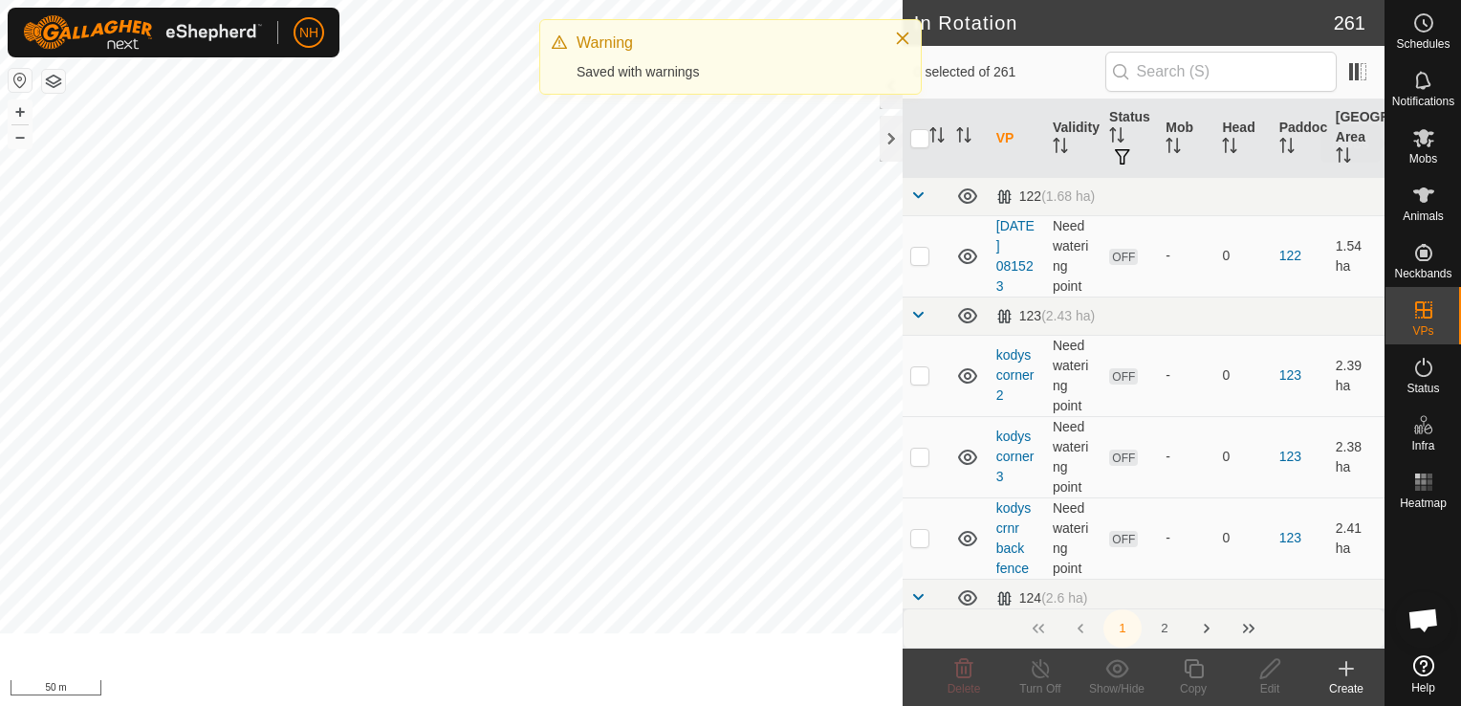
click at [1415, 146] on icon at bounding box center [1424, 137] width 23 height 23
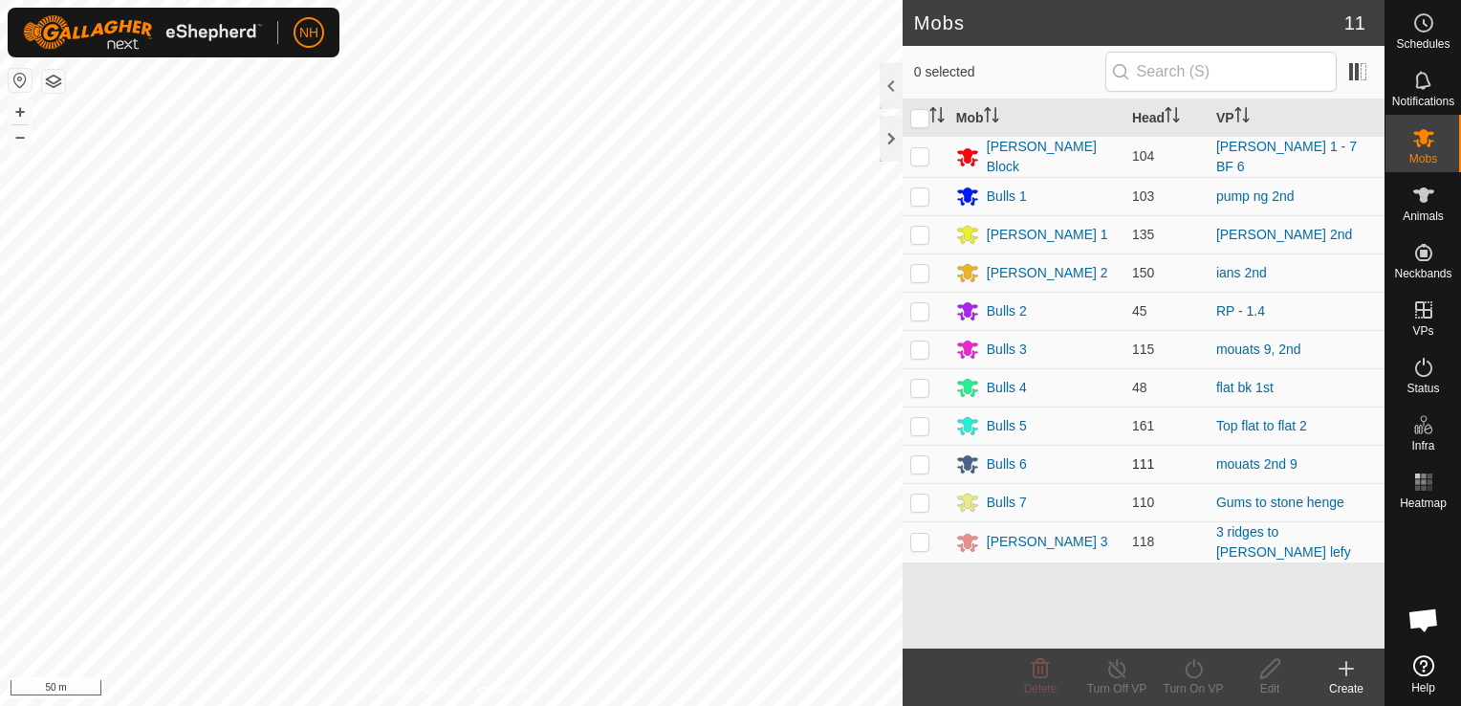
click at [918, 461] on p-checkbox at bounding box center [920, 463] width 19 height 15
checkbox input "true"
click at [1197, 672] on icon at bounding box center [1194, 668] width 24 height 23
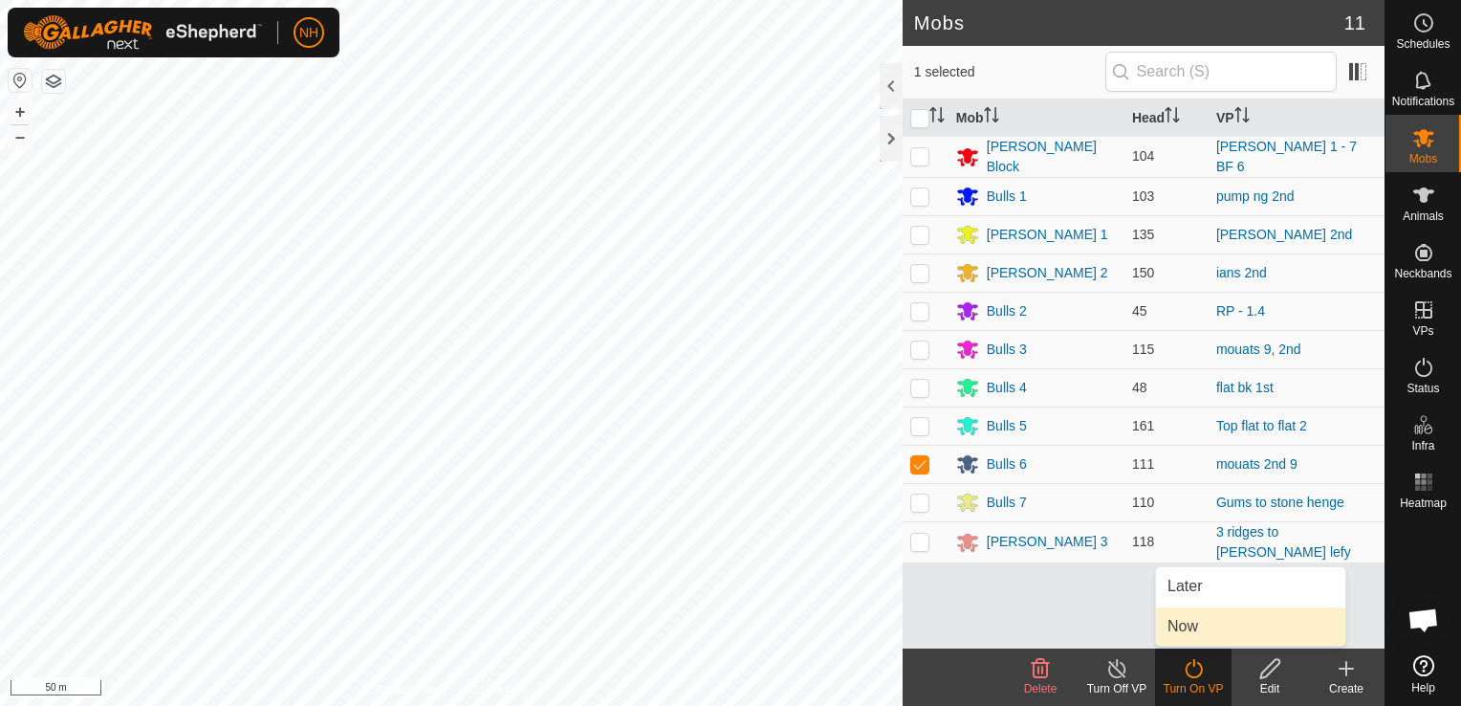
click at [1188, 627] on link "Now" at bounding box center [1250, 626] width 189 height 38
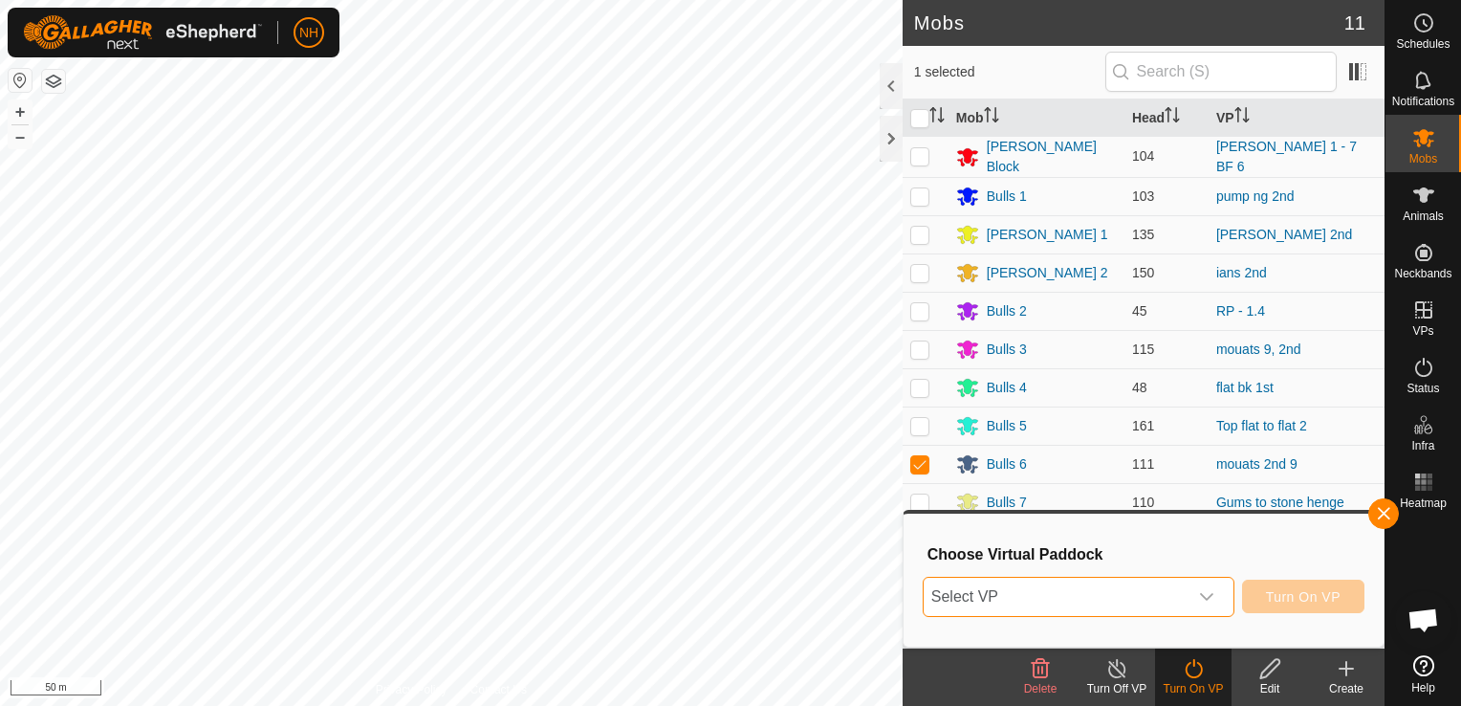
click at [1120, 598] on span "Select VP" at bounding box center [1056, 597] width 264 height 38
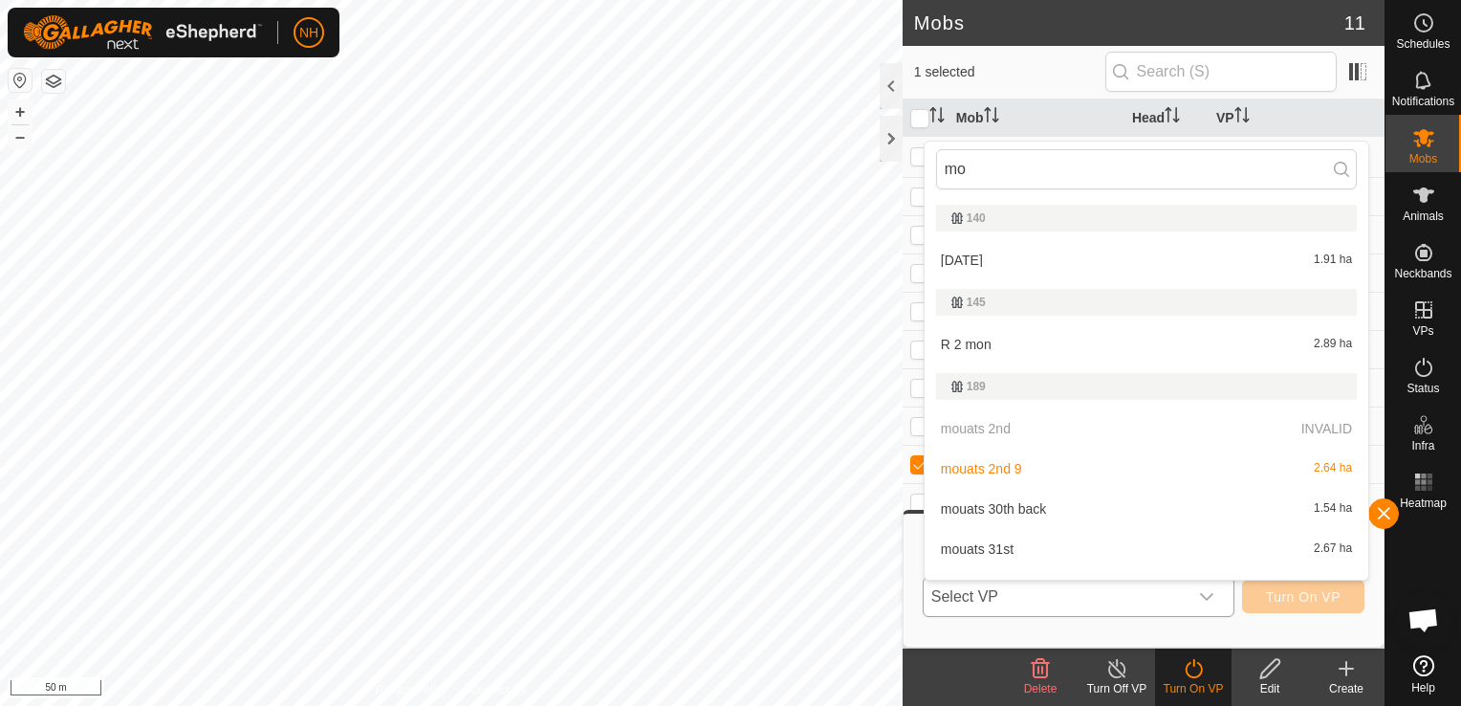
type input "mou"
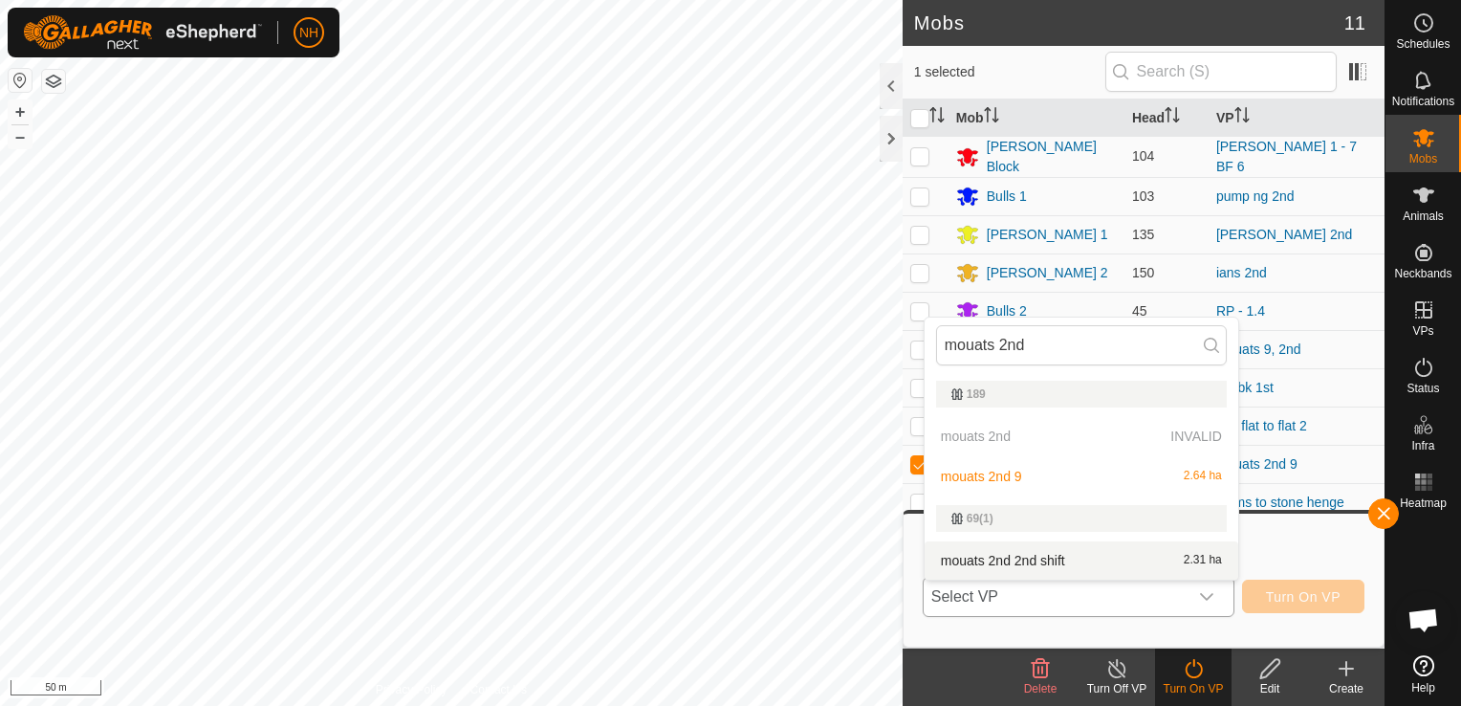
type input "mouats 2nd"
click at [1026, 564] on li "mouats 2nd 2nd shift 2.31 ha" at bounding box center [1082, 560] width 314 height 38
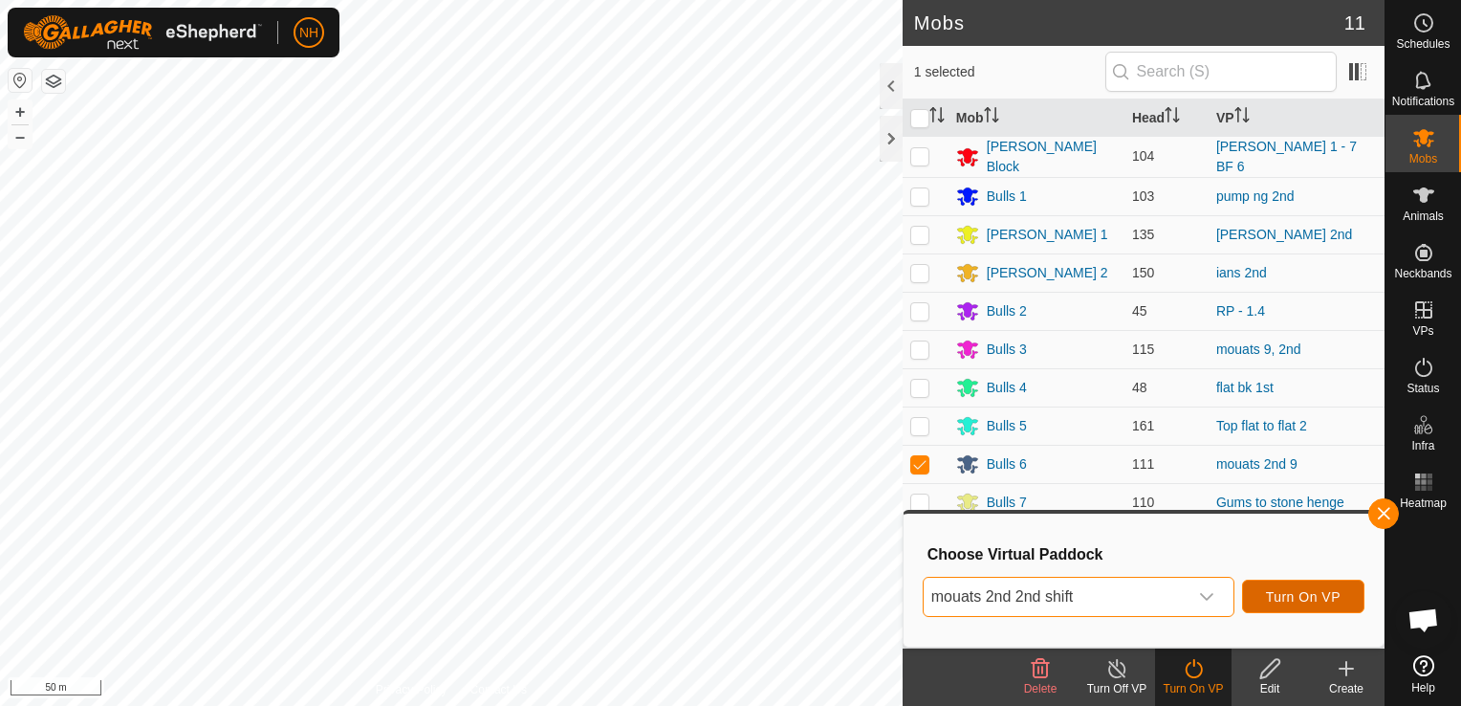
click at [1262, 589] on button "Turn On VP" at bounding box center [1303, 596] width 122 height 33
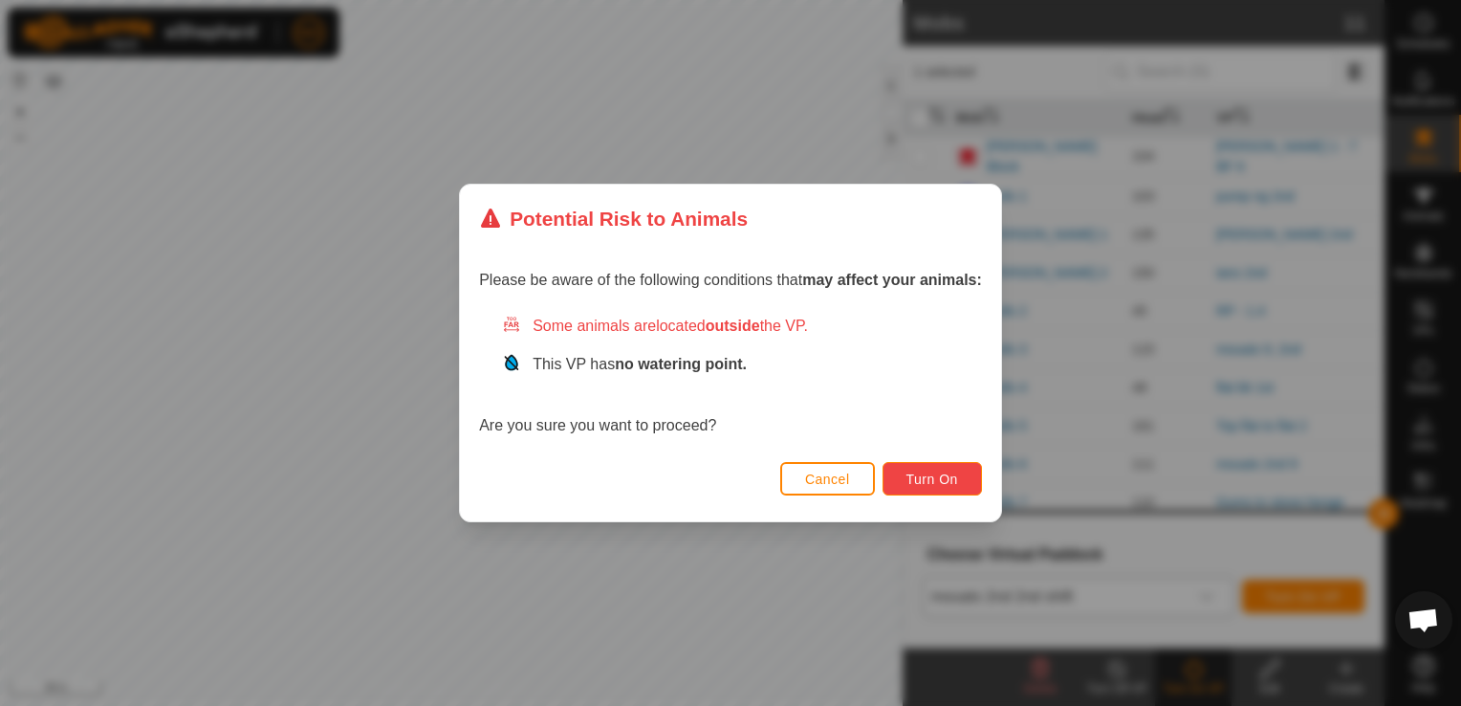
click at [924, 473] on span "Turn On" at bounding box center [933, 479] width 52 height 15
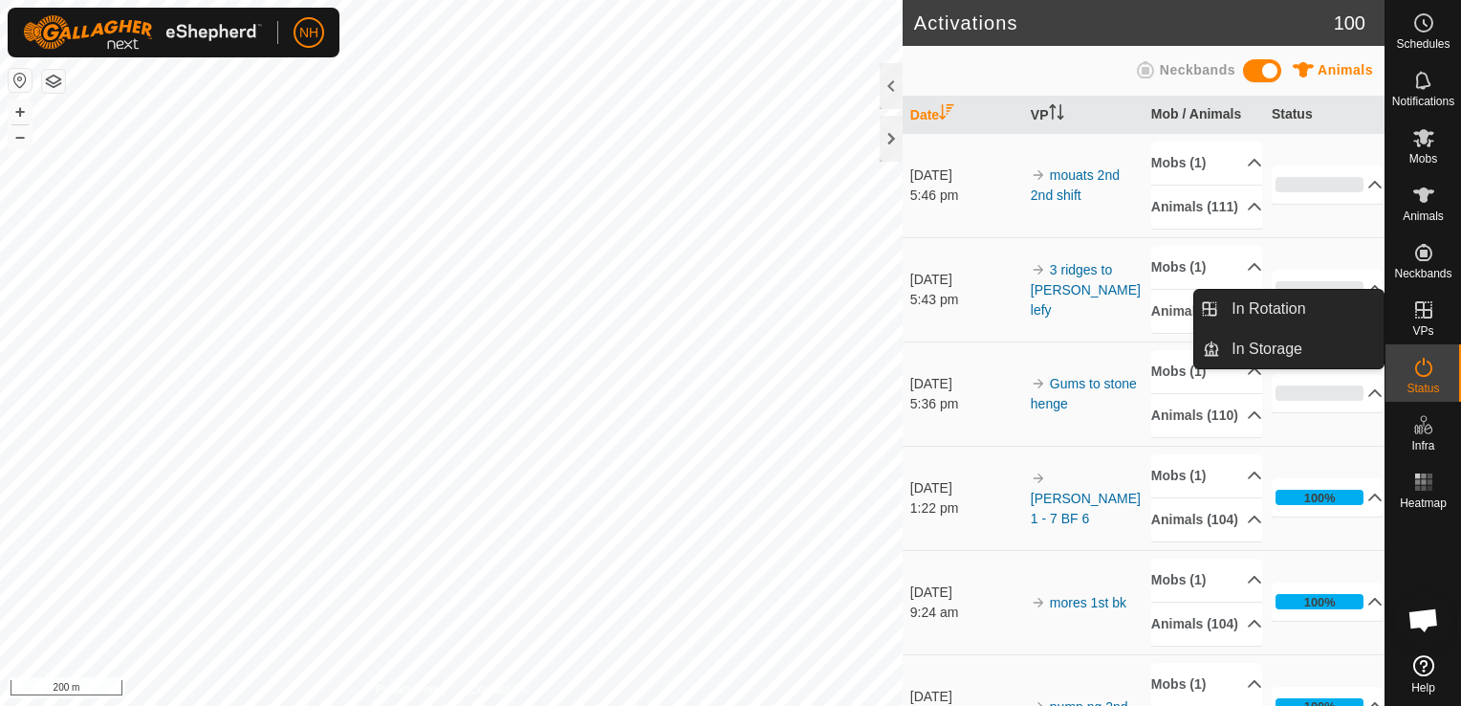
click at [1420, 311] on icon at bounding box center [1424, 309] width 23 height 23
click at [1299, 311] on link "In Rotation" at bounding box center [1302, 309] width 164 height 38
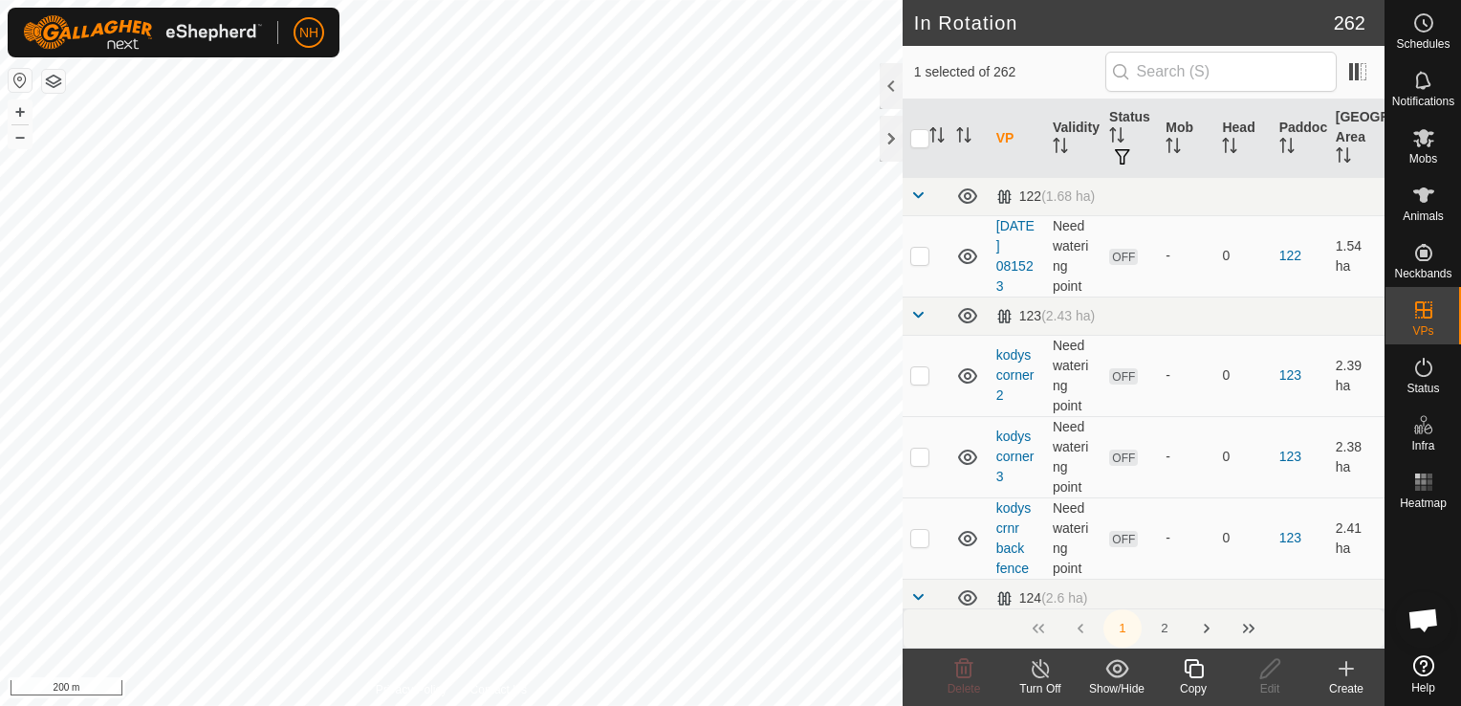
click at [1347, 671] on icon at bounding box center [1347, 668] width 0 height 13
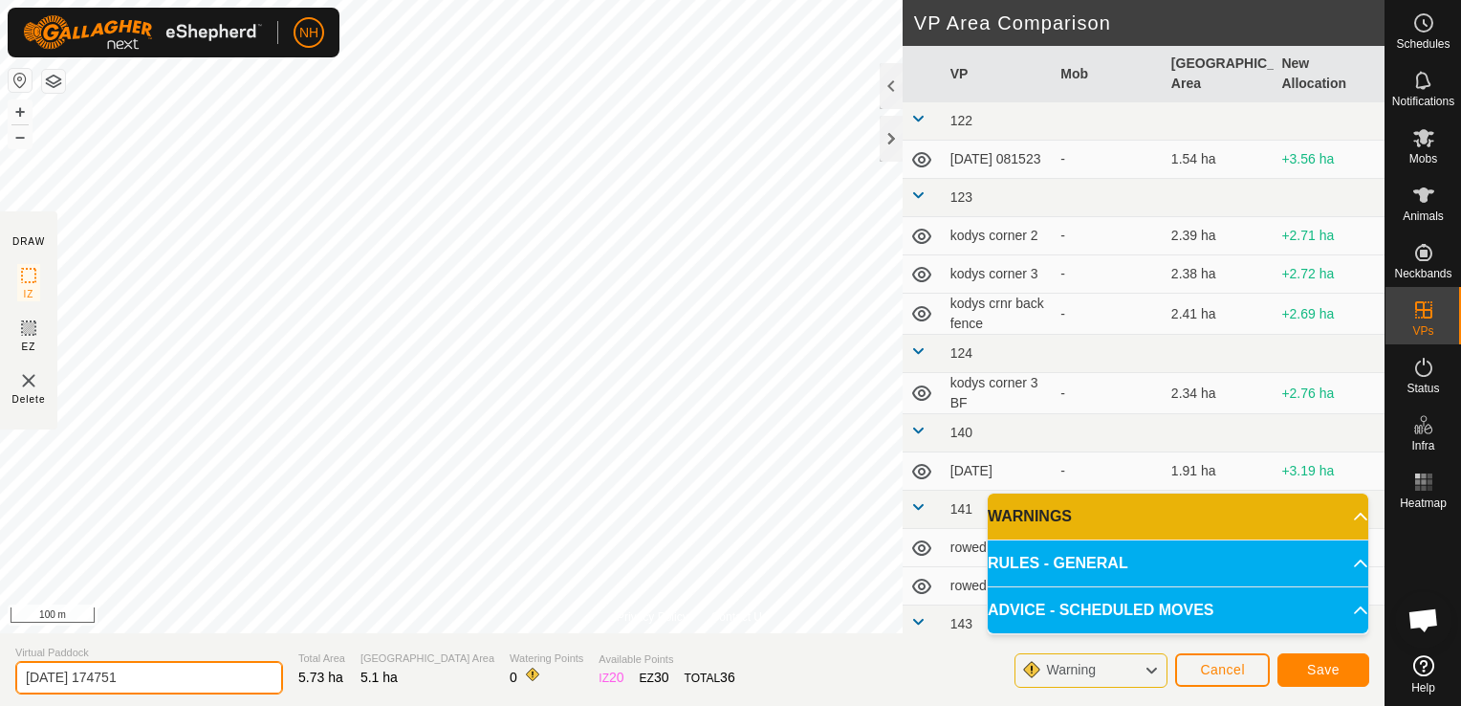
click at [218, 675] on input "[DATE] 174751" at bounding box center [149, 677] width 268 height 33
type input "2"
type input "[PERSON_NAME] 3rd"
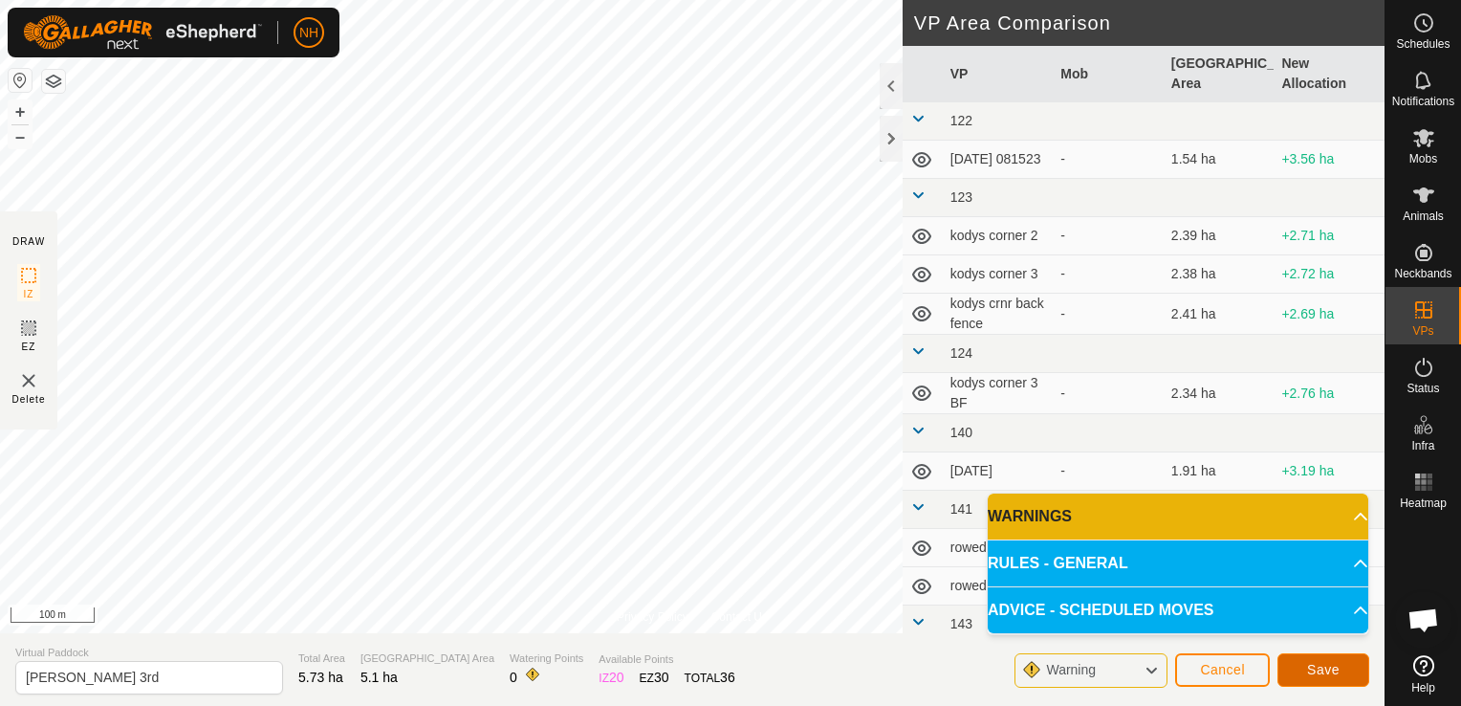
click at [1312, 670] on span "Save" at bounding box center [1323, 669] width 33 height 15
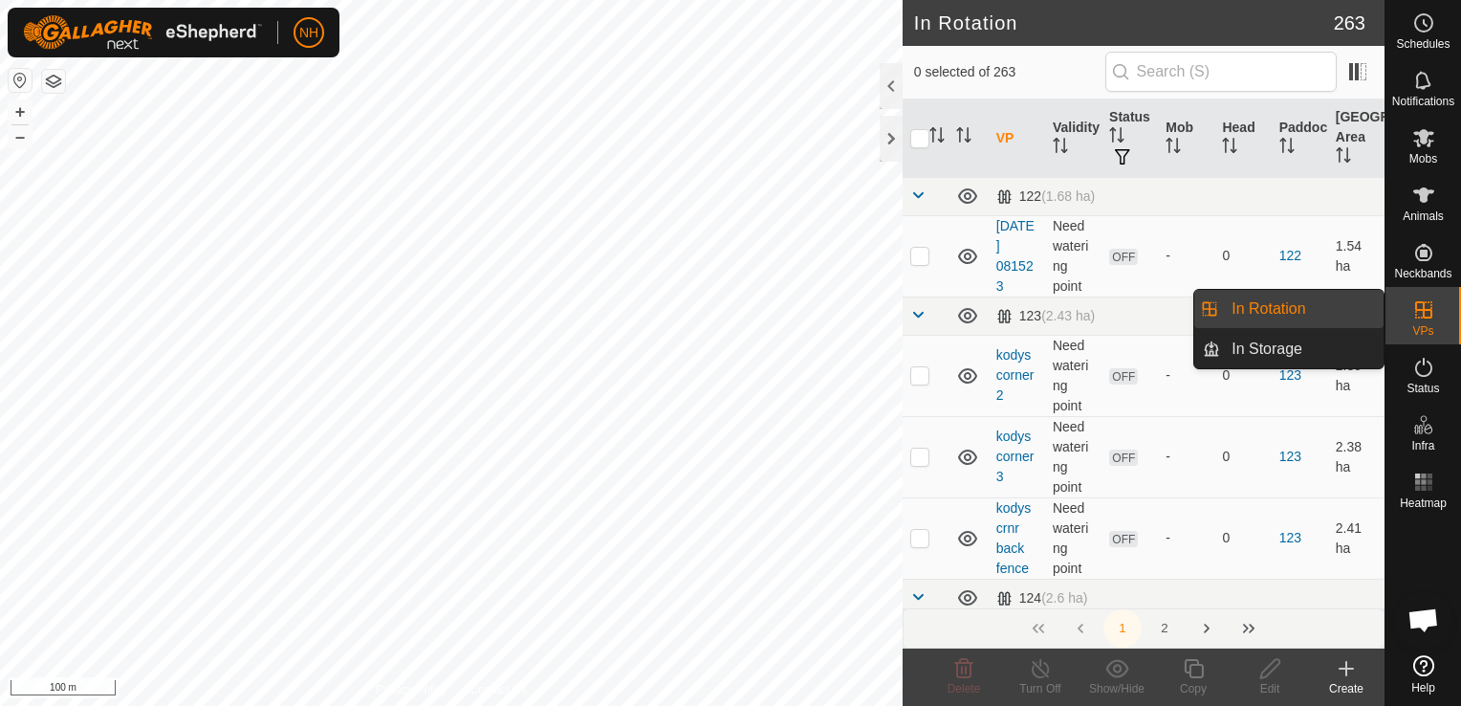
click at [1301, 300] on link "In Rotation" at bounding box center [1302, 309] width 164 height 38
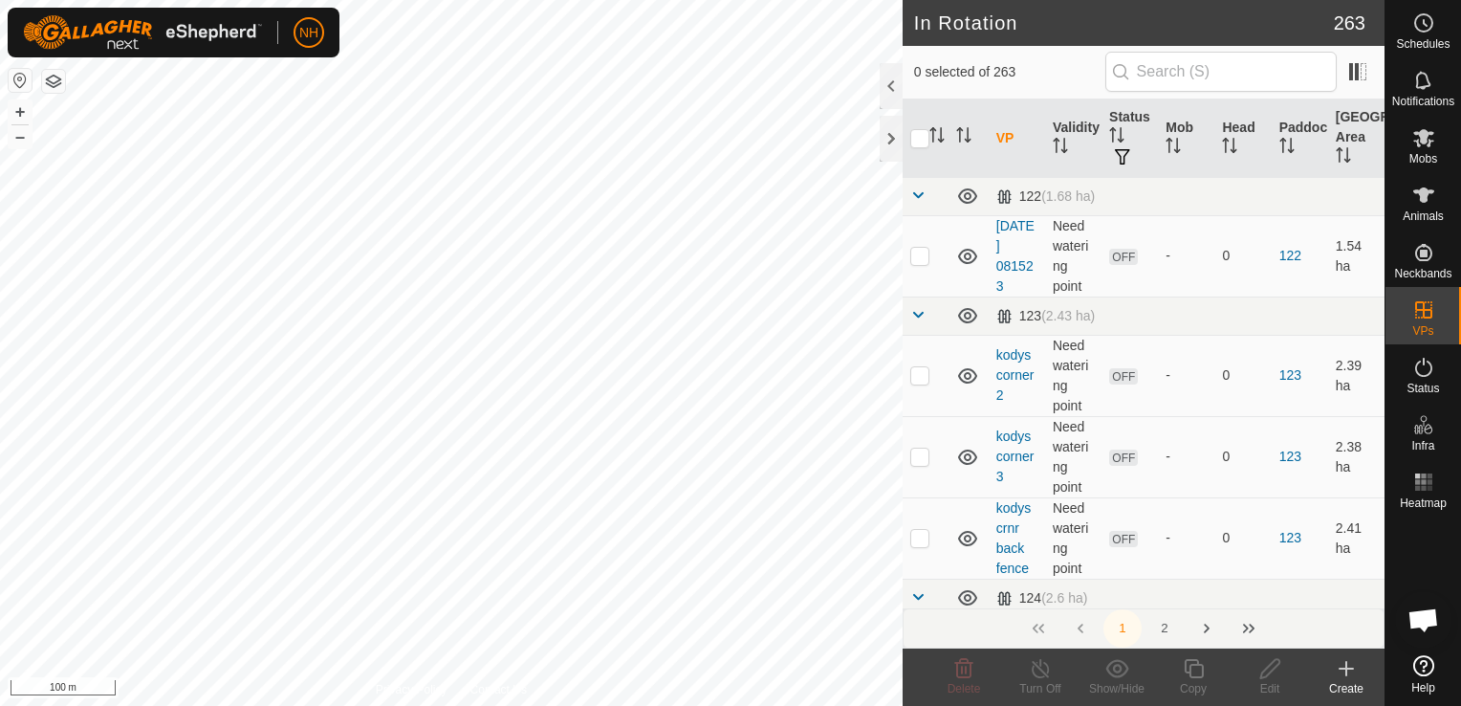
click at [1342, 671] on icon at bounding box center [1346, 668] width 23 height 23
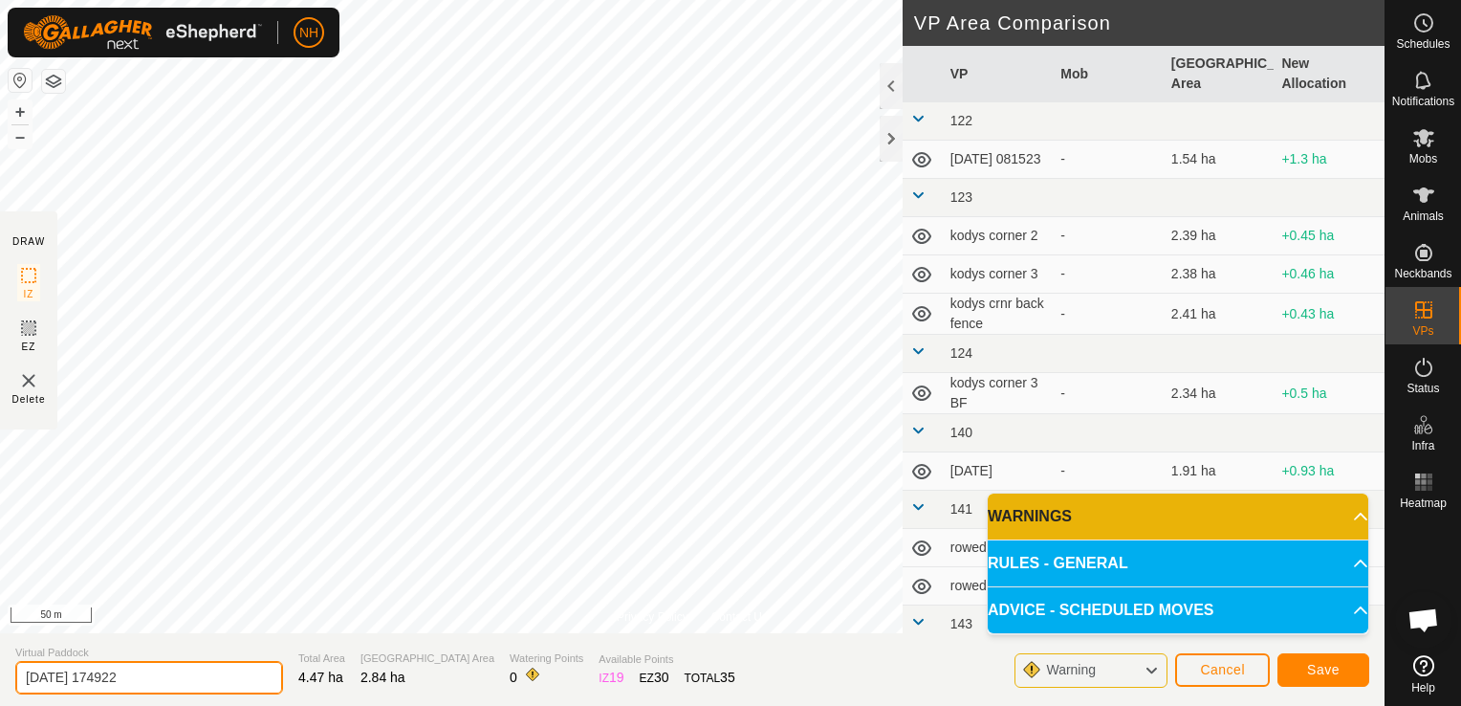
click at [217, 677] on input "[DATE] 174922" at bounding box center [149, 677] width 268 height 33
type input "2"
type input "pump ng 3rd"
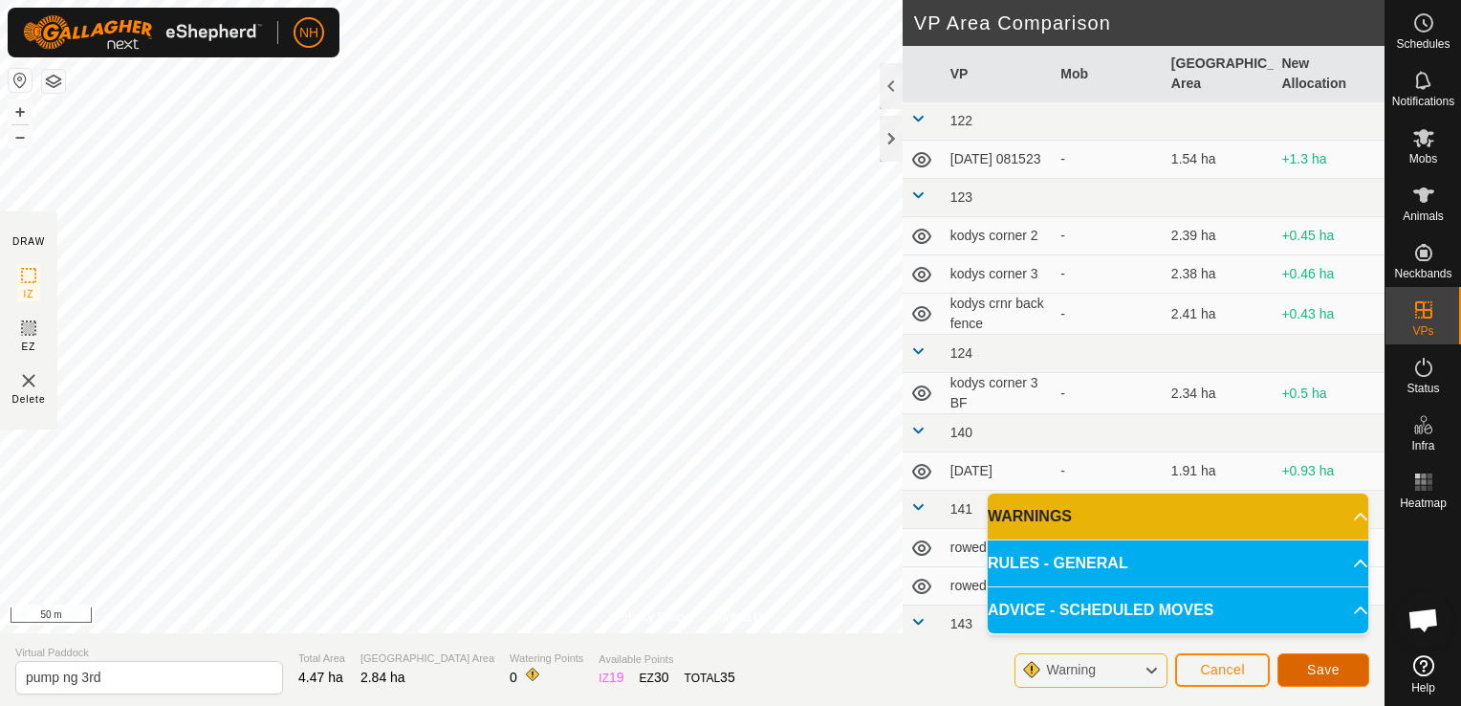
click at [1339, 679] on button "Save" at bounding box center [1324, 669] width 92 height 33
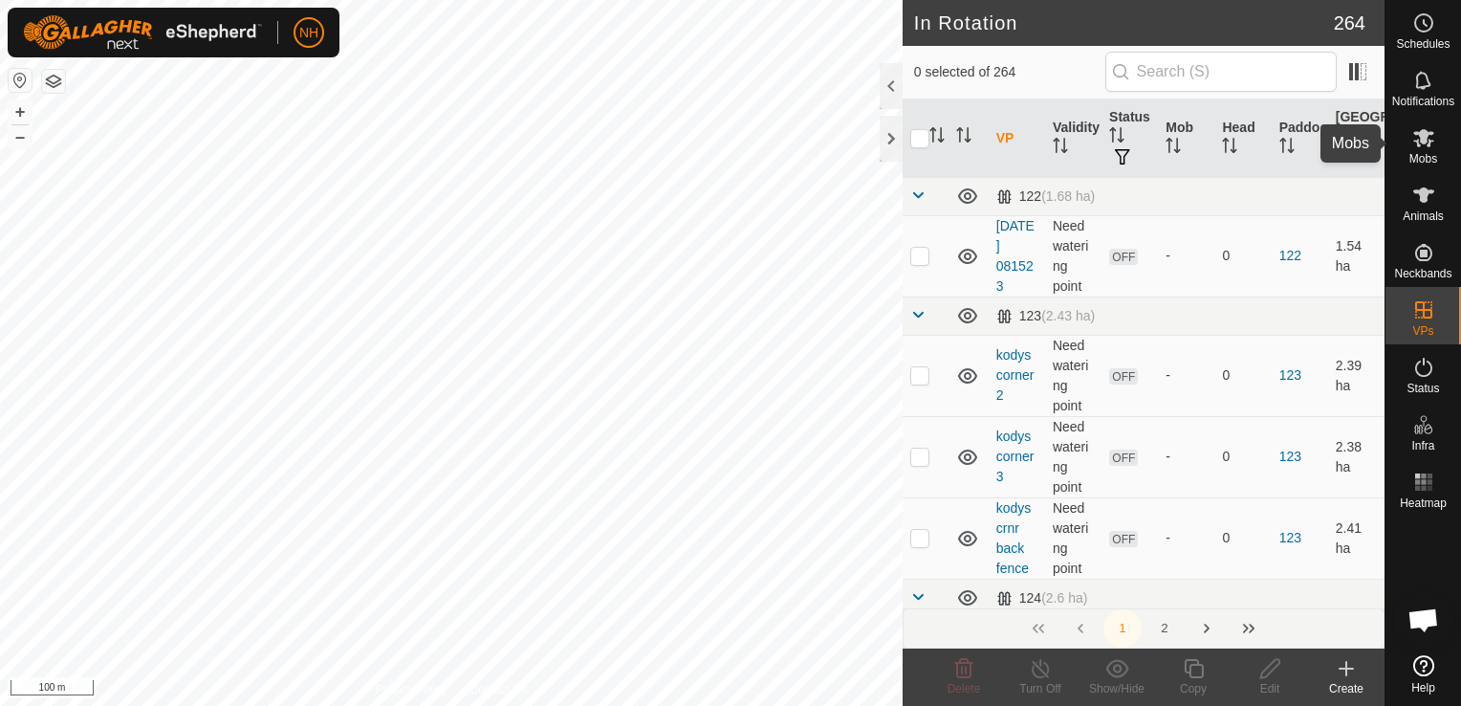
click at [1428, 144] on icon at bounding box center [1424, 138] width 21 height 18
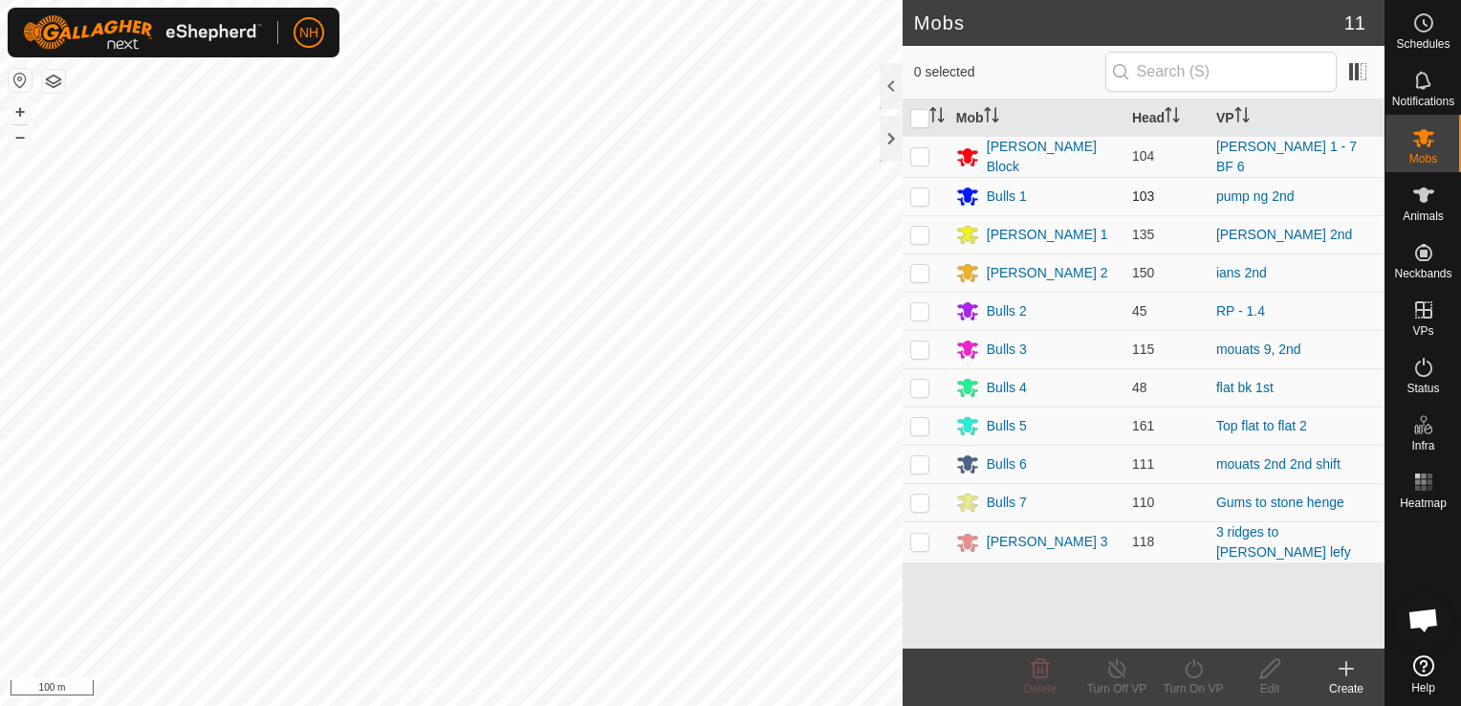
click at [915, 188] on p-checkbox at bounding box center [920, 195] width 19 height 15
checkbox input "true"
click at [1186, 673] on icon at bounding box center [1193, 668] width 17 height 19
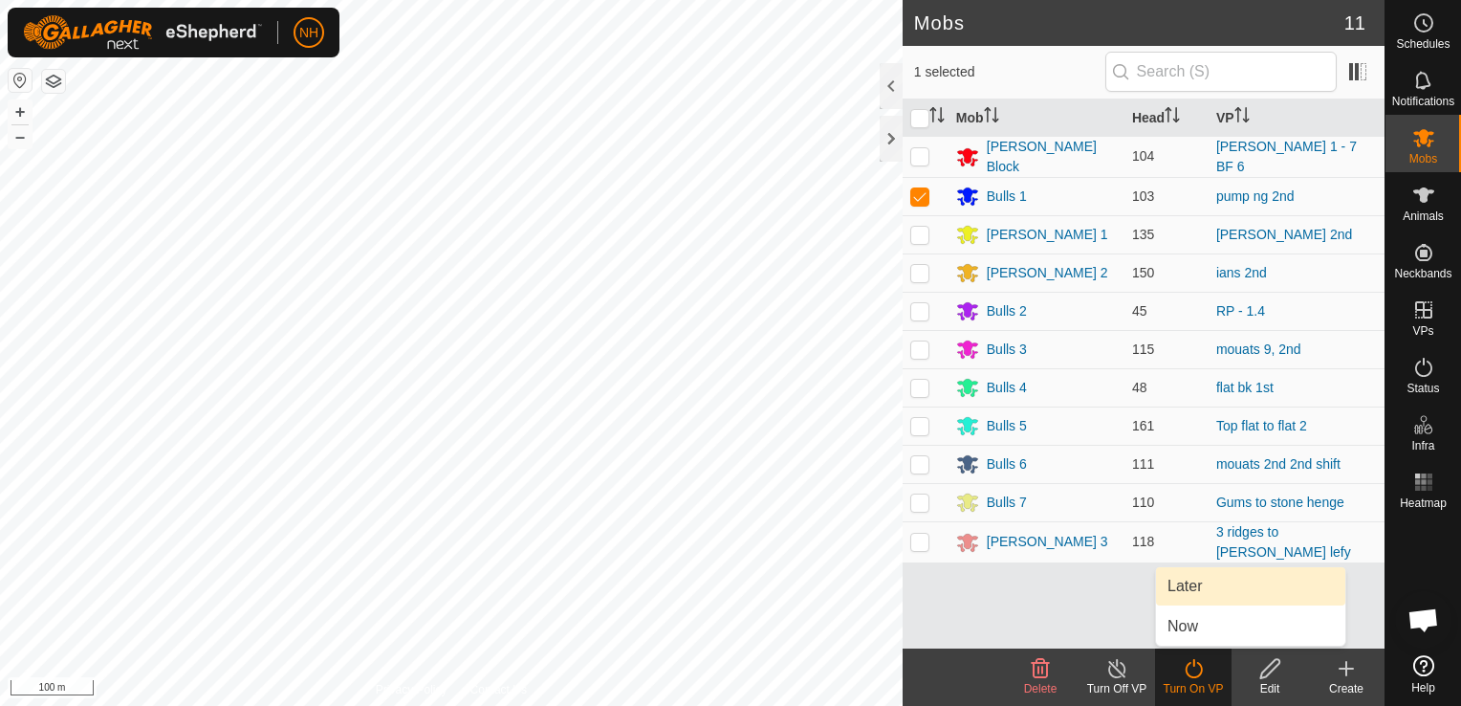
click at [1186, 591] on link "Later" at bounding box center [1250, 586] width 189 height 38
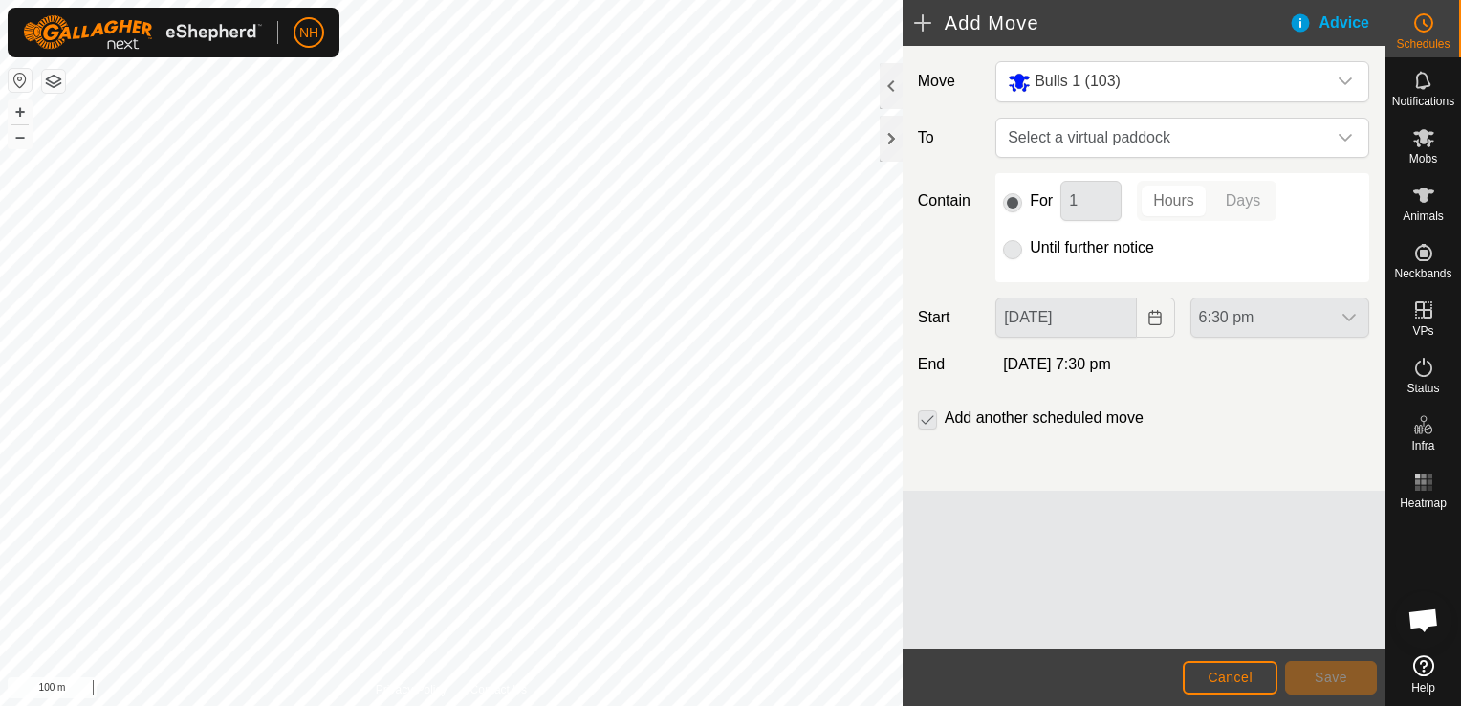
click at [1008, 250] on p-radiobutton at bounding box center [1012, 247] width 19 height 23
click at [1021, 136] on span "Select a virtual paddock" at bounding box center [1163, 138] width 326 height 38
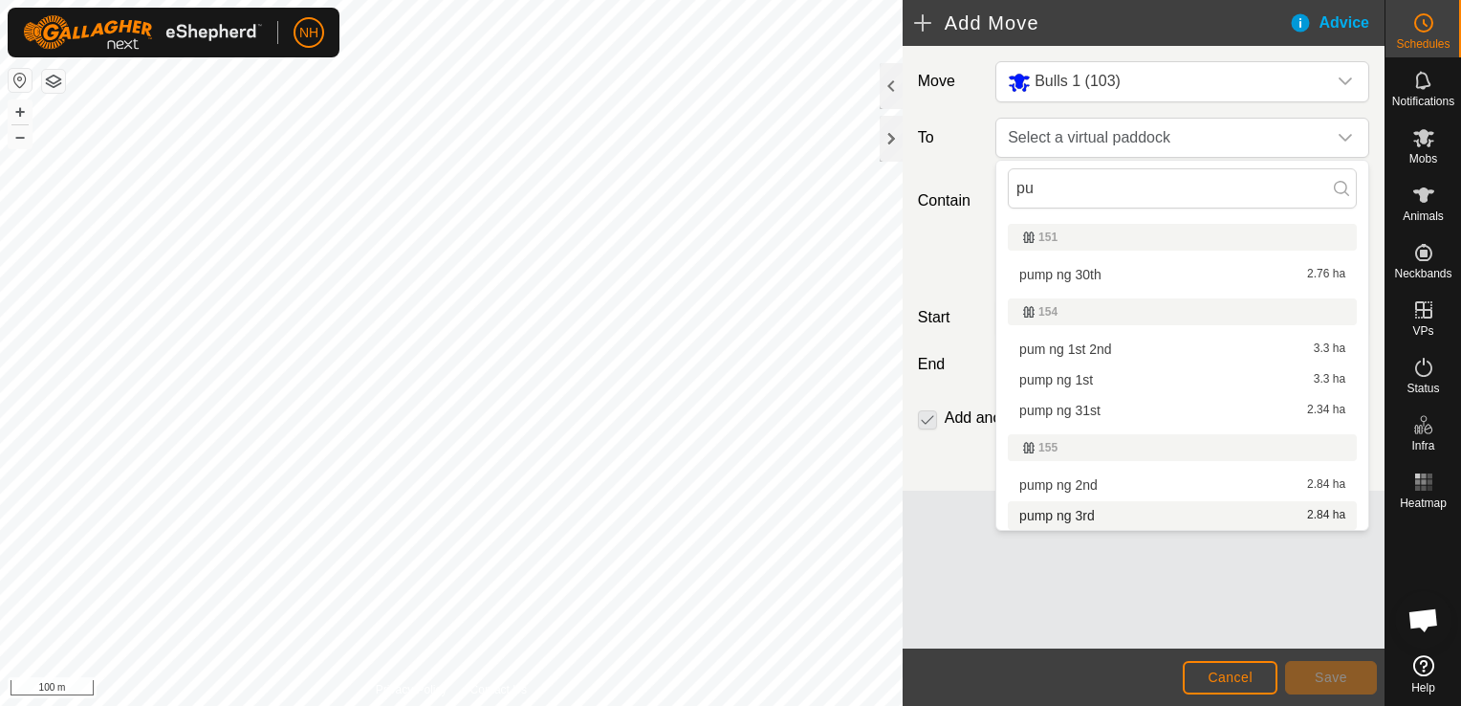
type input "pu"
click at [1081, 514] on li "pump ng 3rd 2.84 ha" at bounding box center [1182, 515] width 349 height 29
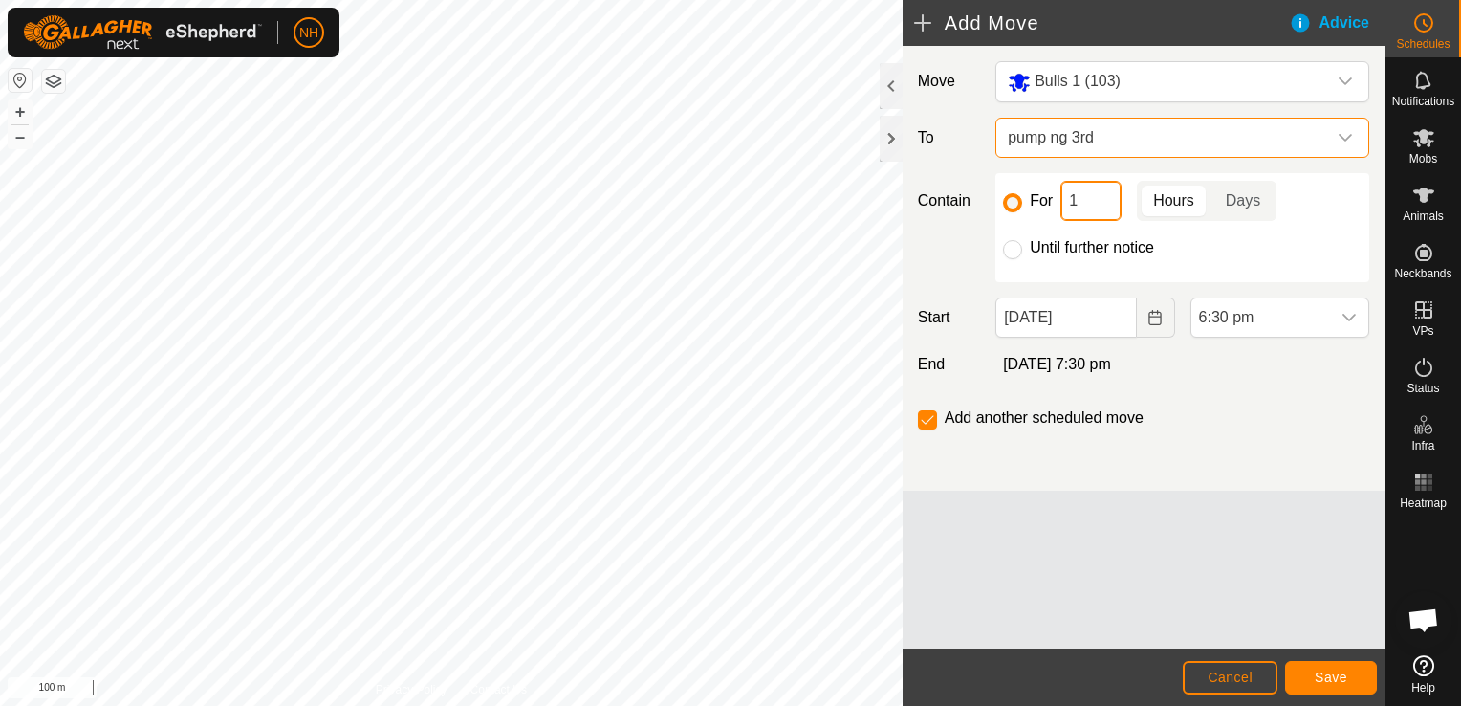
click at [1099, 203] on input "1" at bounding box center [1091, 201] width 61 height 40
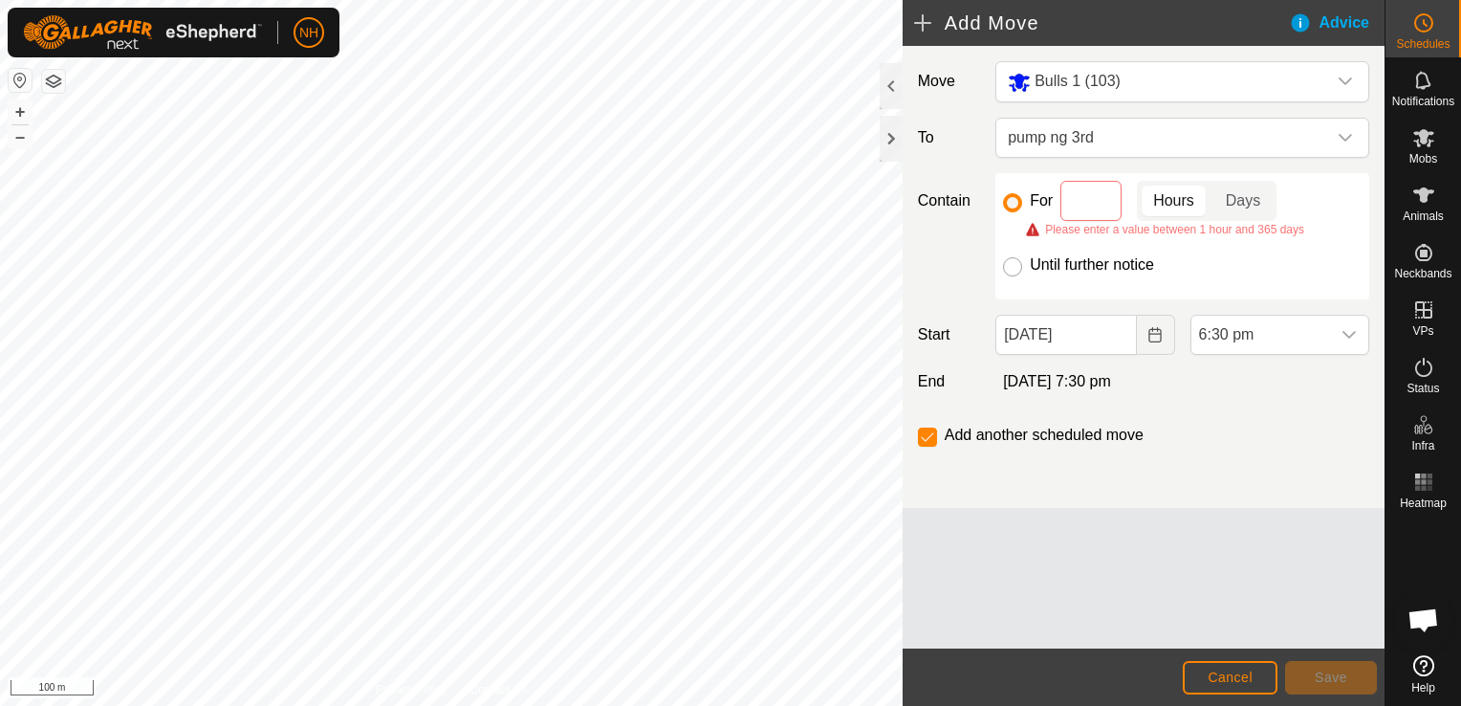
click at [1018, 270] on input "Until further notice" at bounding box center [1012, 266] width 19 height 19
radio input "true"
checkbox input "false"
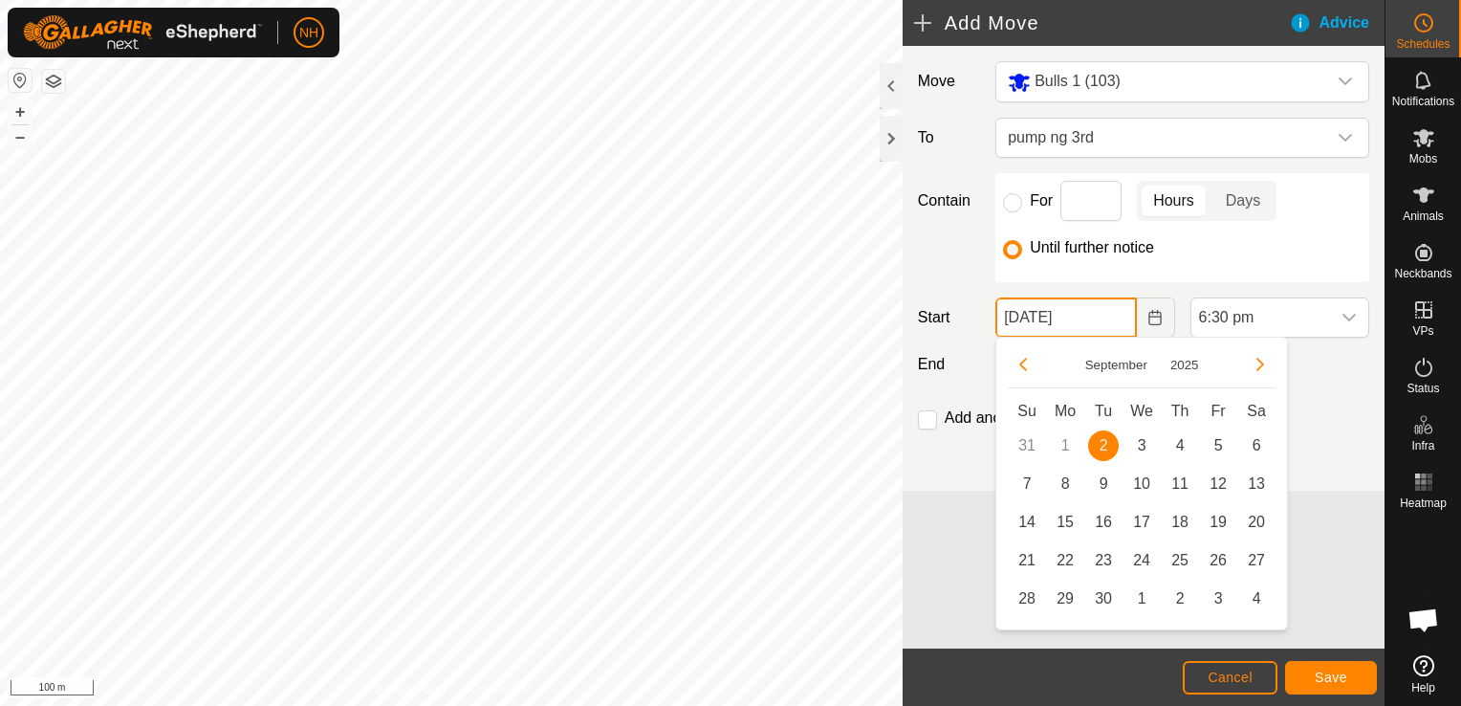
click at [1048, 315] on input "[DATE]" at bounding box center [1066, 317] width 141 height 40
click at [1138, 444] on span "3" at bounding box center [1142, 445] width 31 height 31
type input "[DATE]"
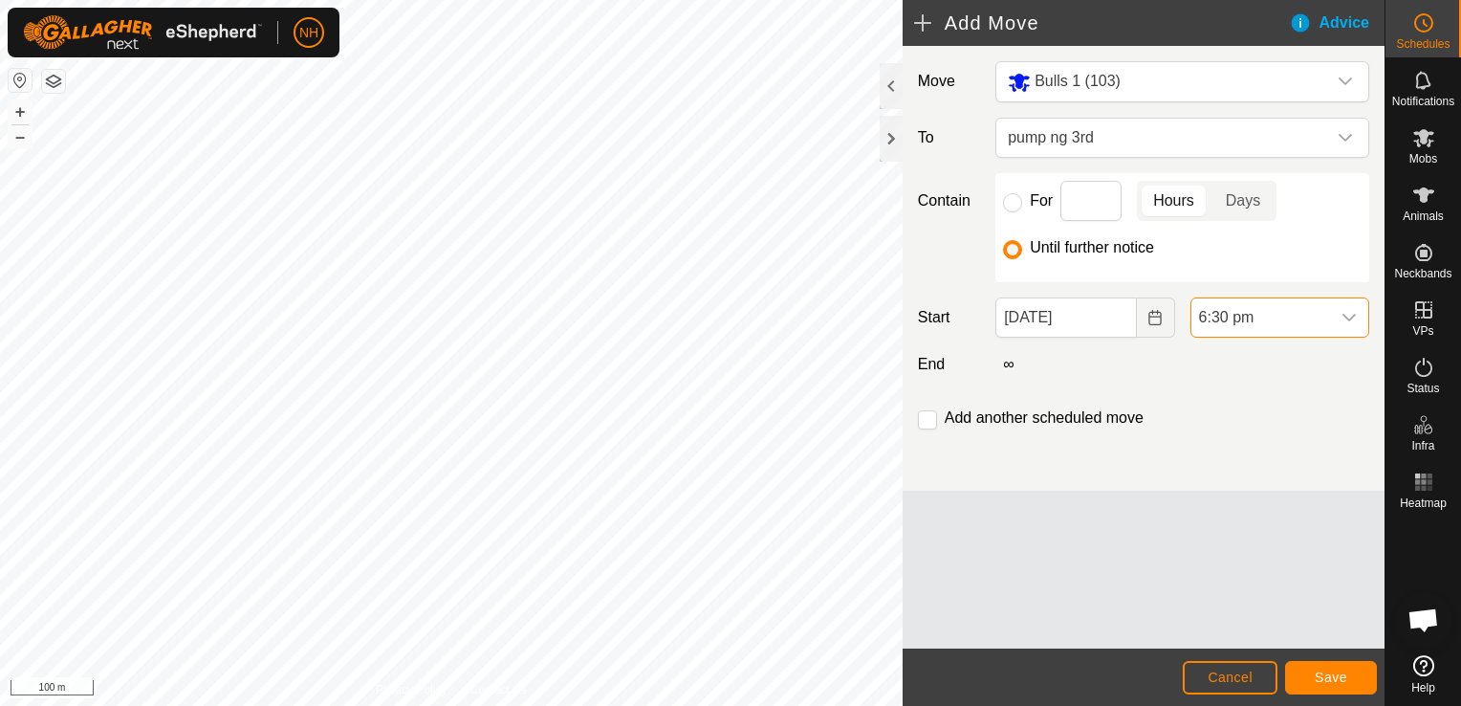
click at [1230, 312] on span "6:30 pm" at bounding box center [1261, 317] width 139 height 38
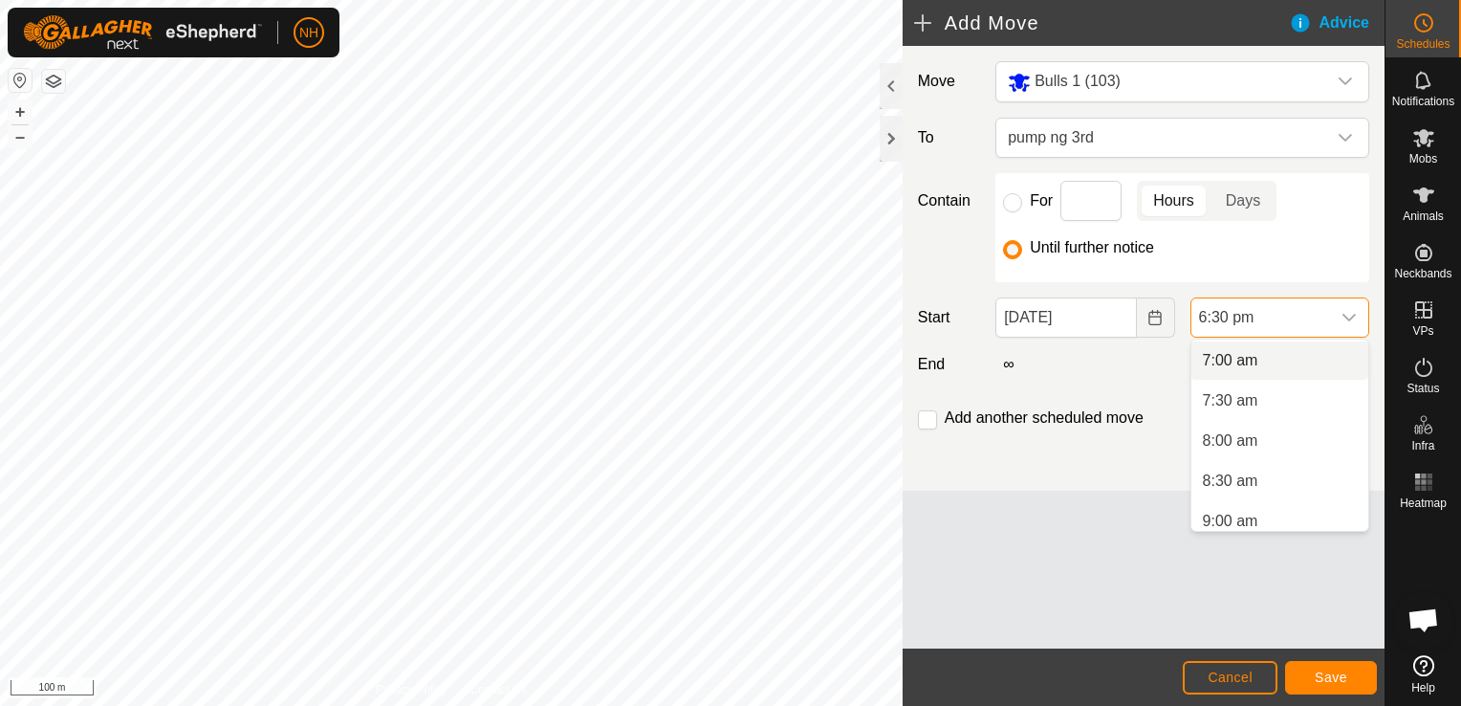
scroll to position [465, 0]
click at [1227, 374] on li "6:00 am" at bounding box center [1280, 376] width 177 height 38
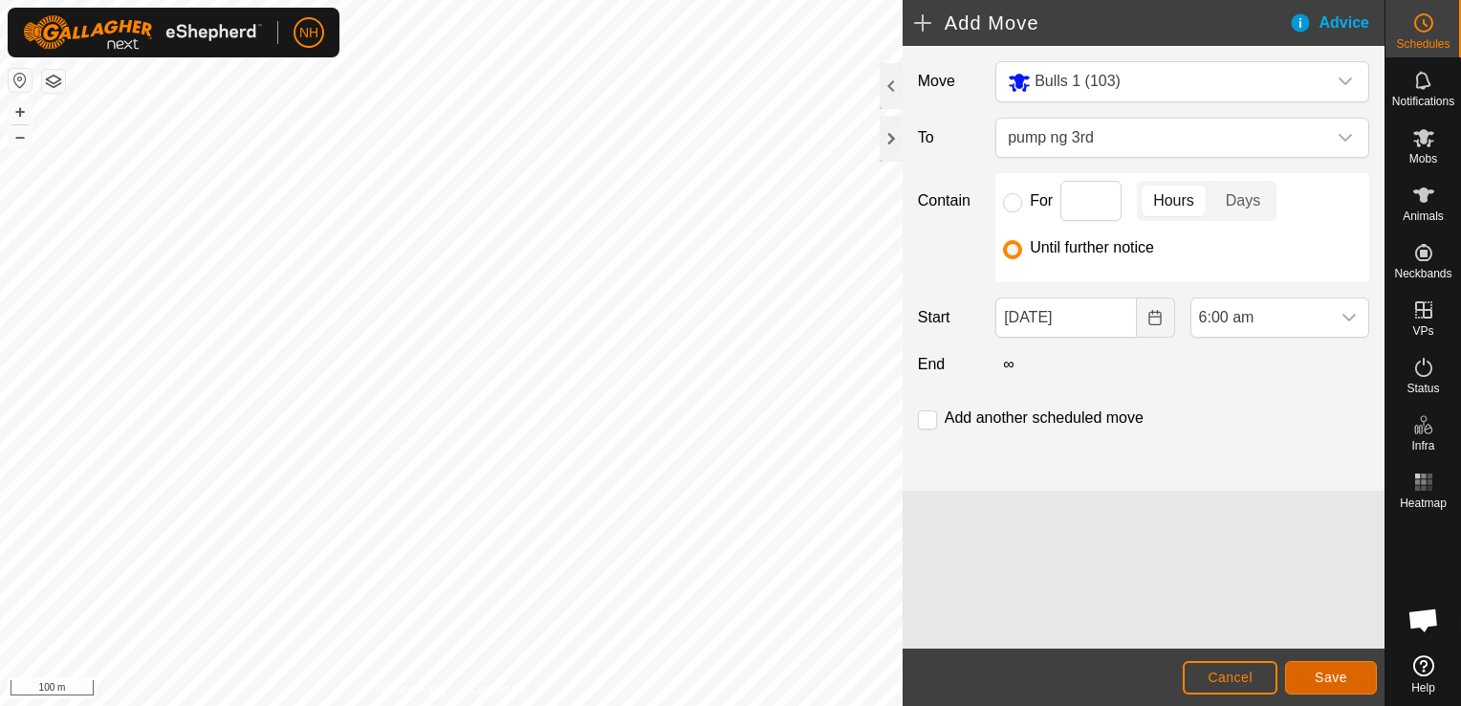
click at [1328, 671] on span "Save" at bounding box center [1331, 676] width 33 height 15
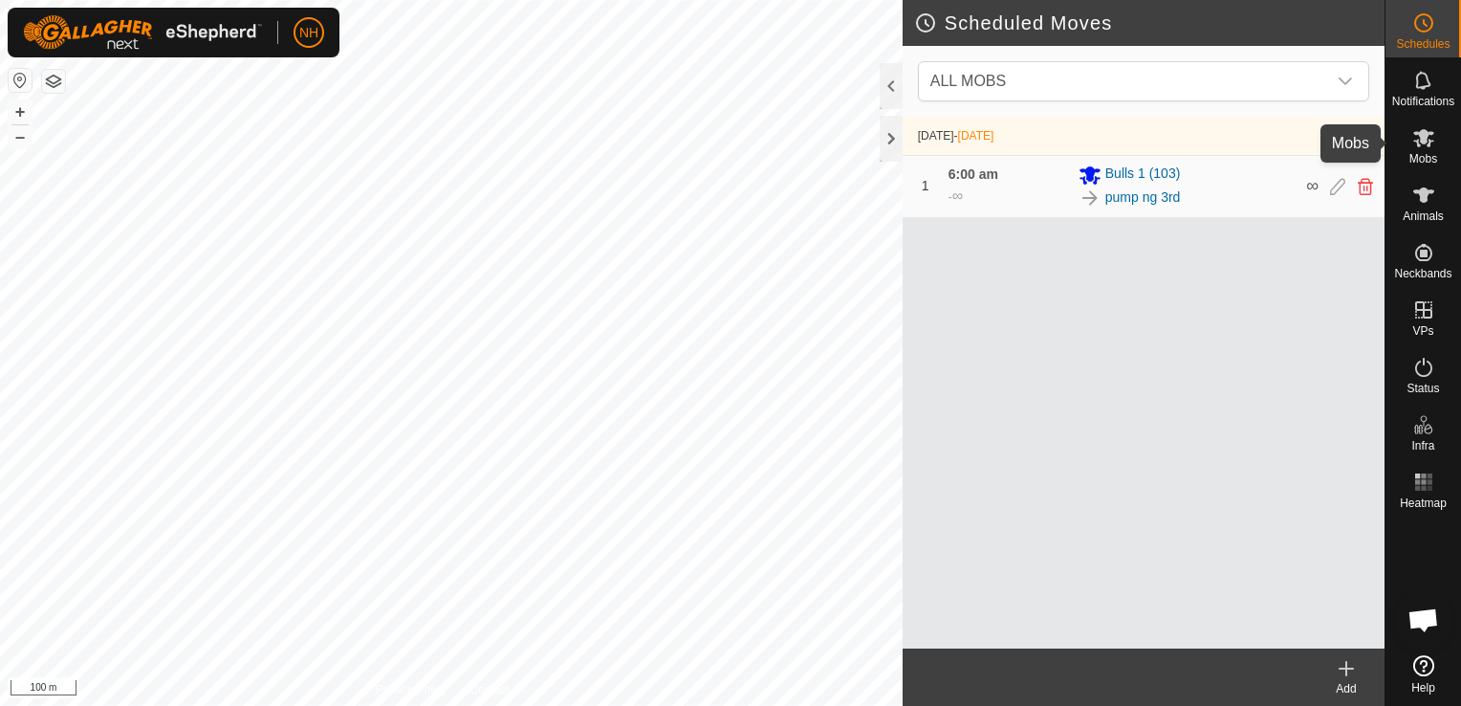
click at [1426, 141] on icon at bounding box center [1424, 138] width 21 height 18
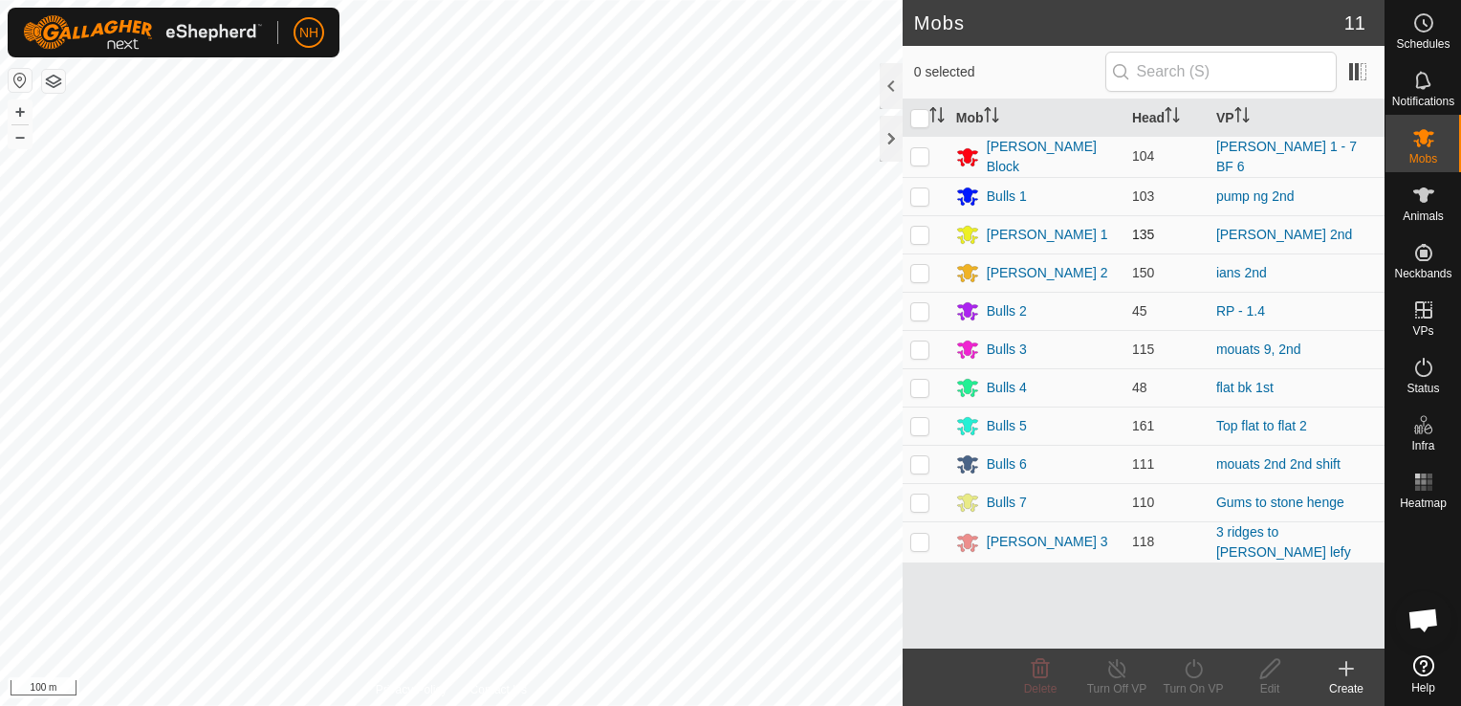
click at [914, 231] on p-checkbox at bounding box center [920, 234] width 19 height 15
checkbox input "true"
click at [1193, 669] on icon at bounding box center [1194, 668] width 24 height 23
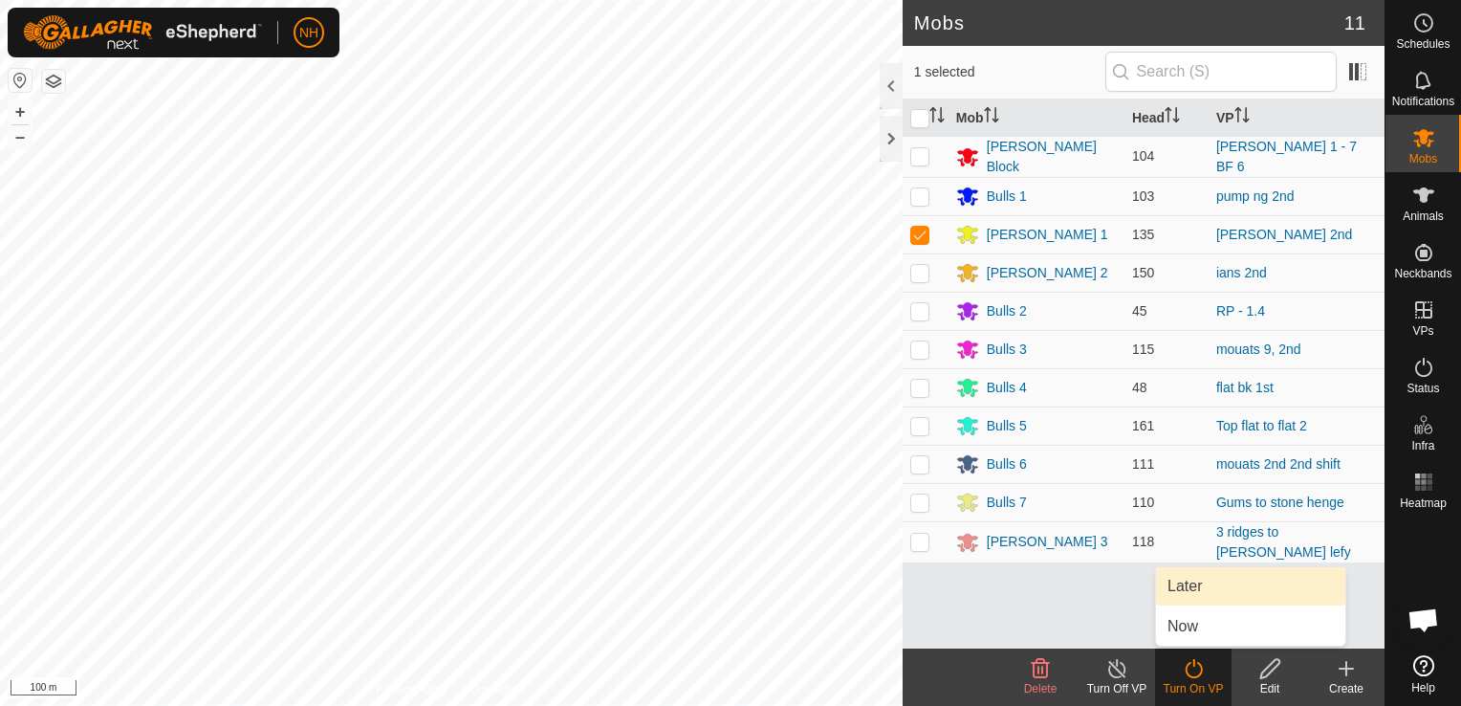
click at [1194, 581] on link "Later" at bounding box center [1250, 586] width 189 height 38
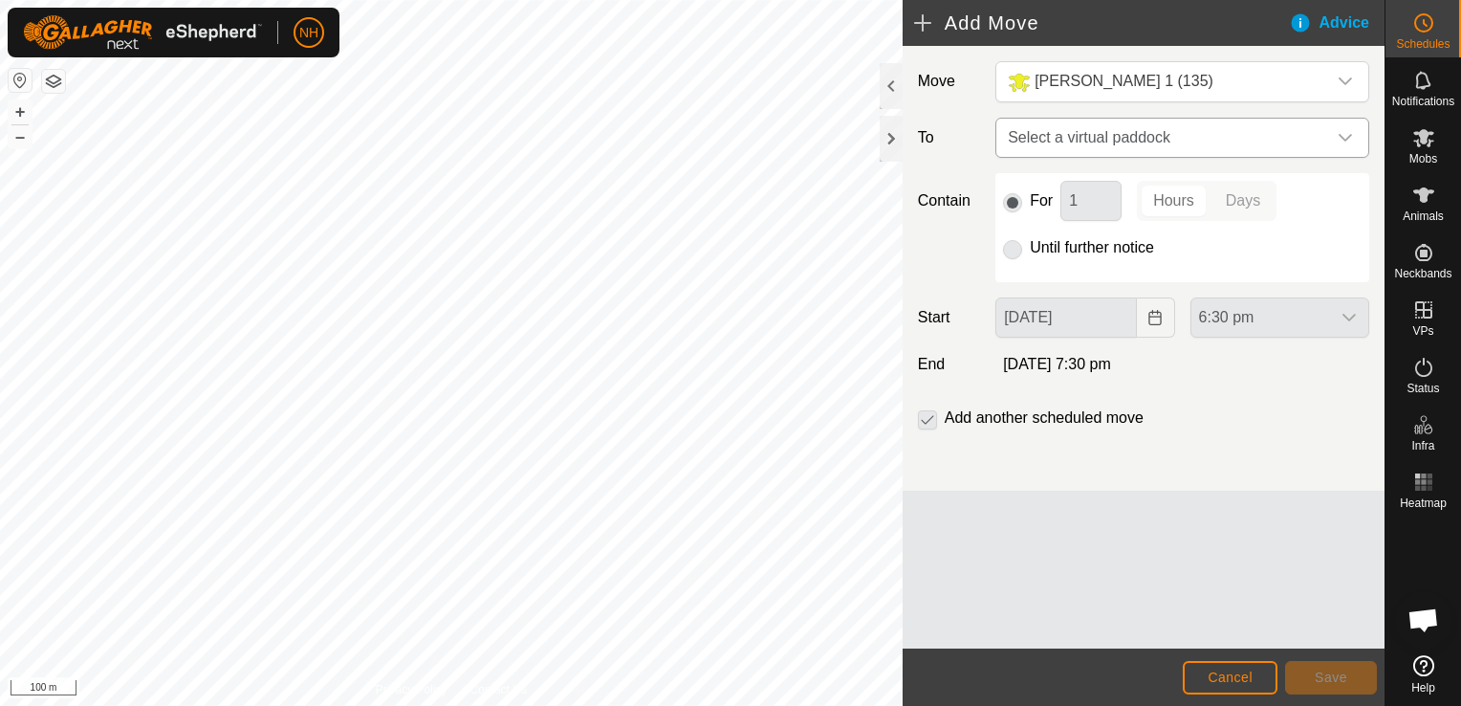
click at [1083, 142] on span "Select a virtual paddock" at bounding box center [1163, 138] width 326 height 38
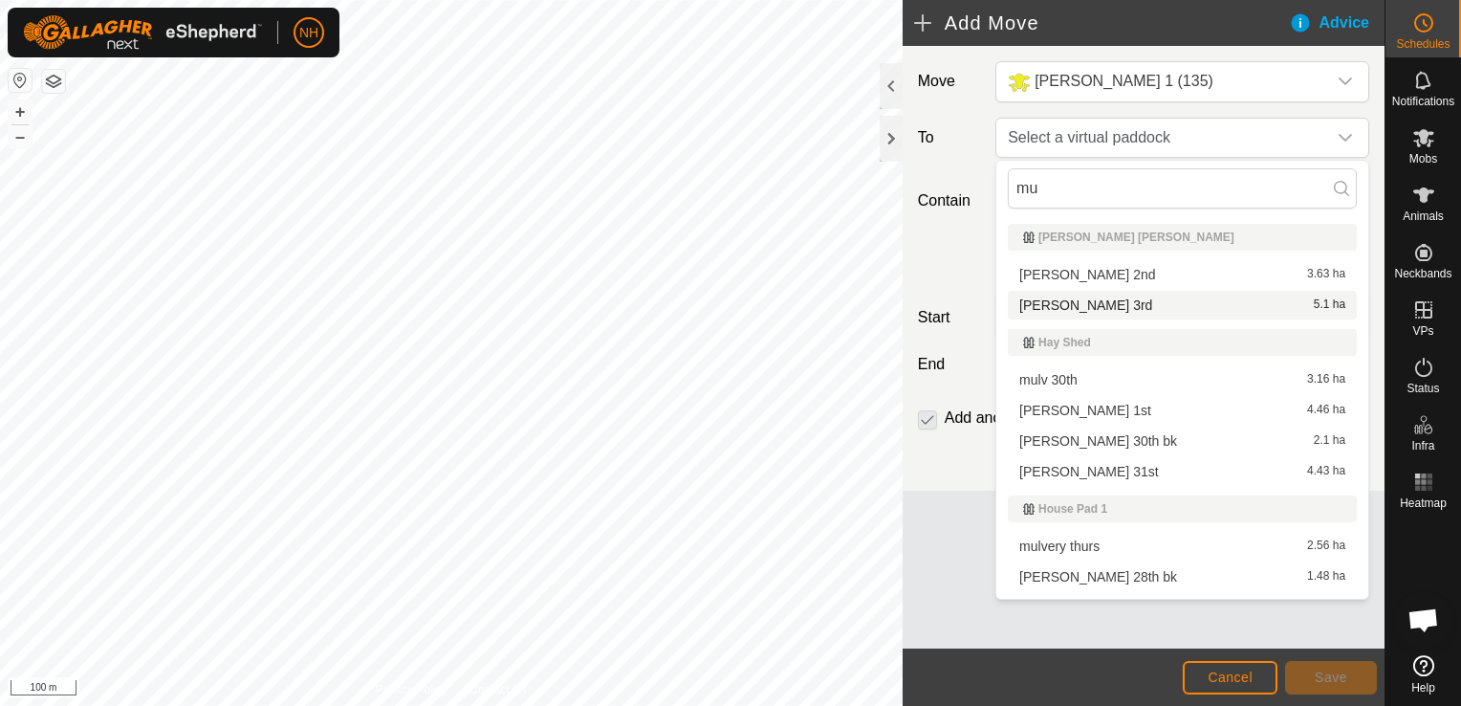
type input "mu"
click at [1079, 301] on li "[PERSON_NAME] 3rd 5.1 ha" at bounding box center [1182, 305] width 349 height 29
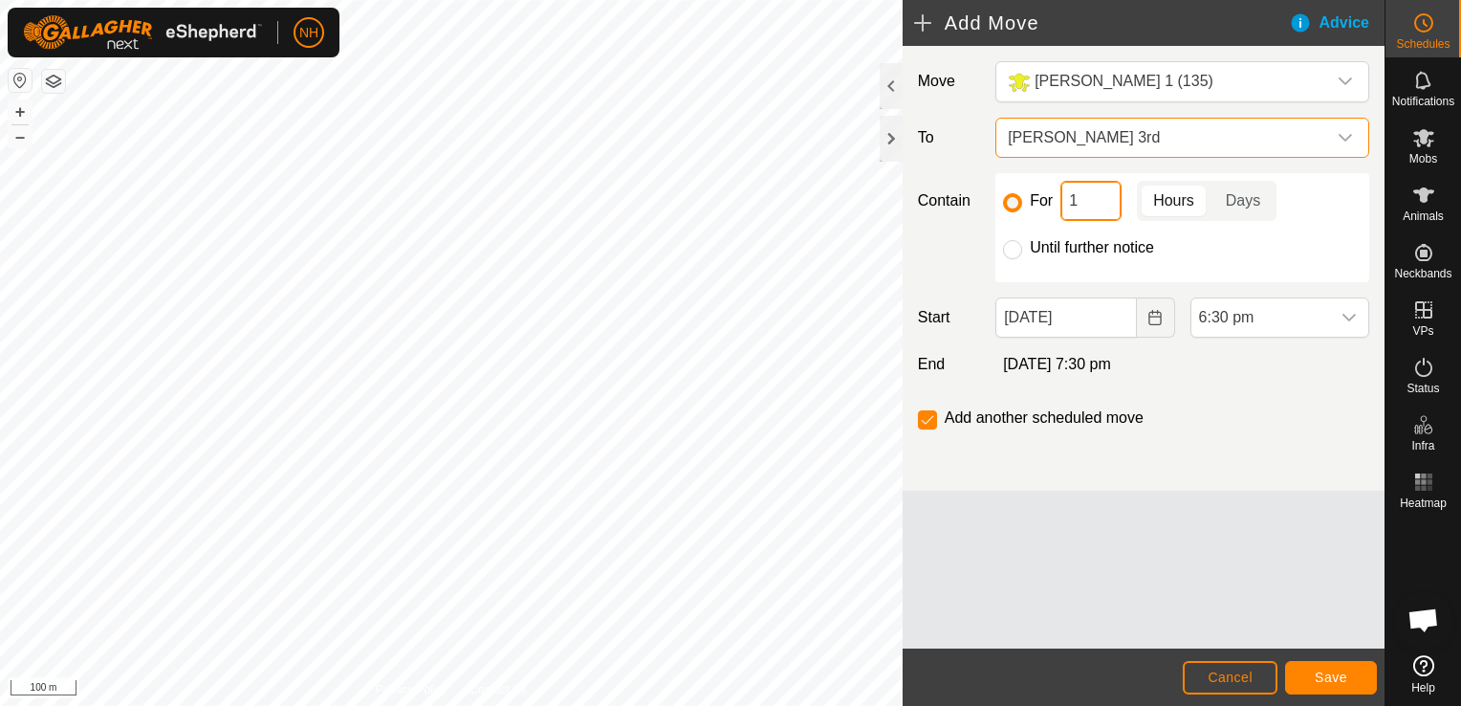
click at [1086, 205] on input "1" at bounding box center [1091, 201] width 61 height 40
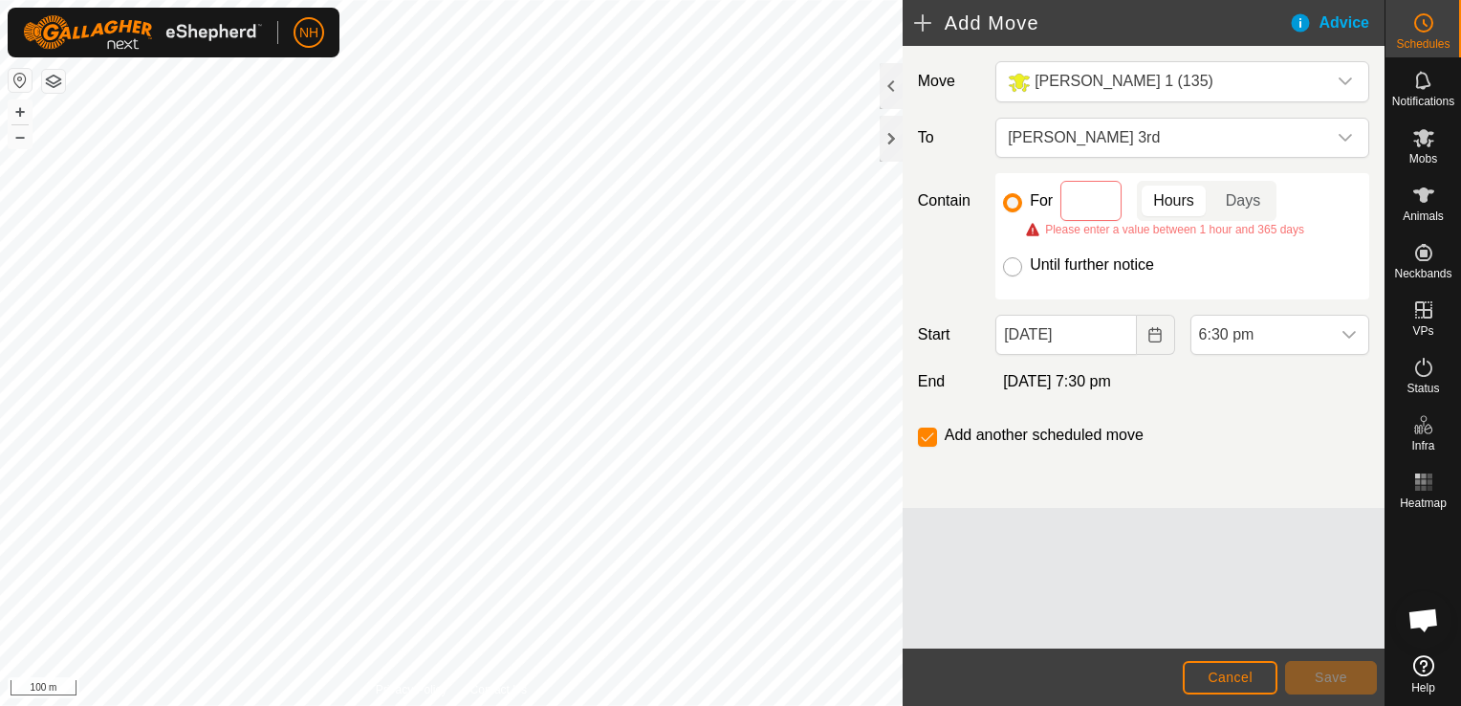
click at [1016, 263] on input "Until further notice" at bounding box center [1012, 266] width 19 height 19
radio input "true"
checkbox input "false"
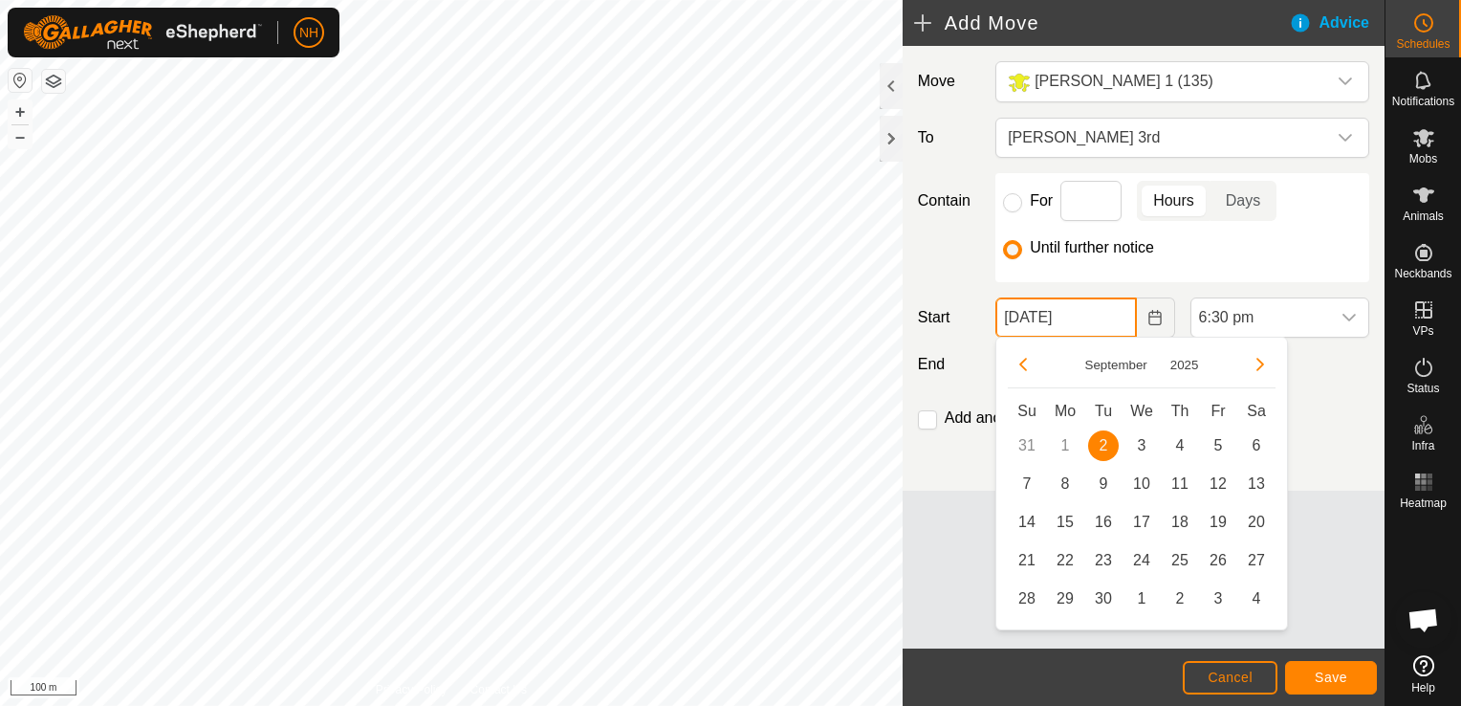
click at [1077, 319] on input "[DATE]" at bounding box center [1066, 317] width 141 height 40
click at [1144, 448] on span "3" at bounding box center [1142, 445] width 31 height 31
type input "[DATE]"
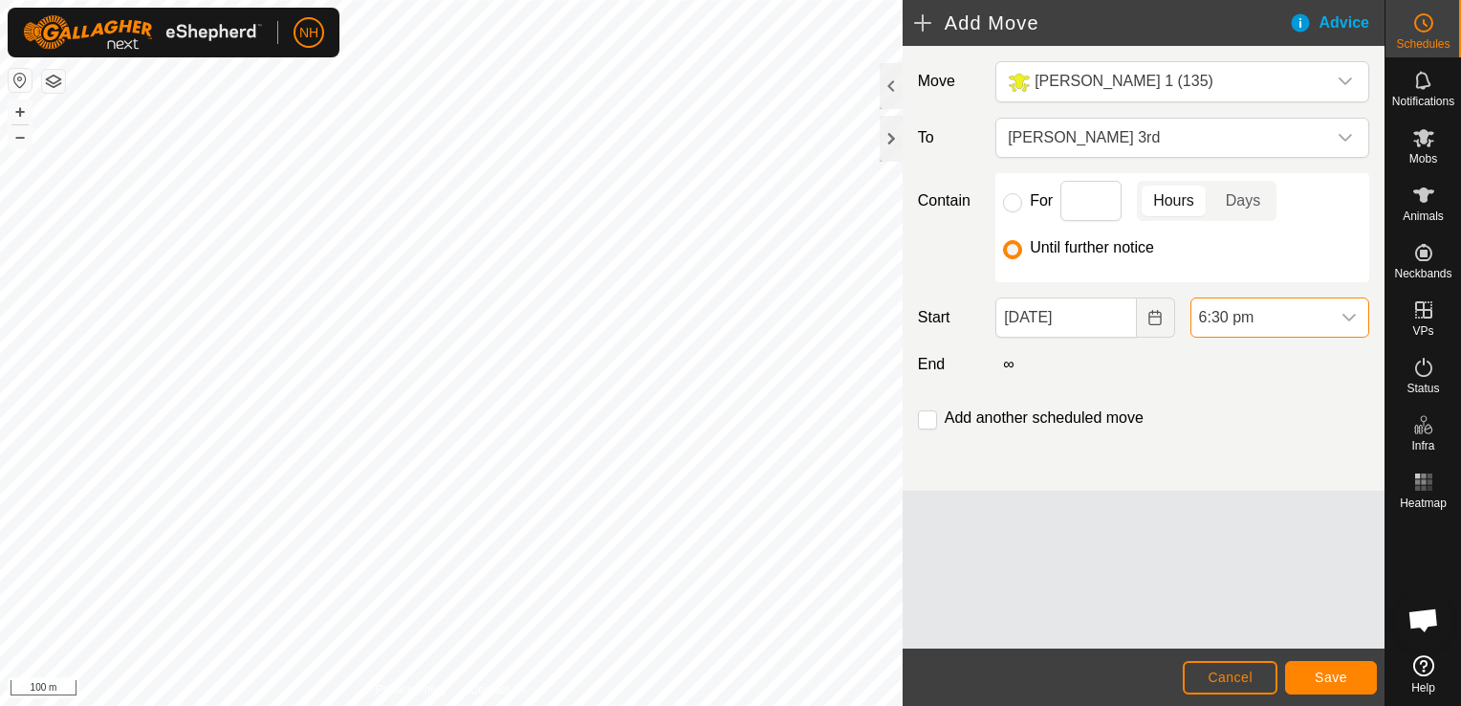
click at [1240, 321] on span "6:30 pm" at bounding box center [1261, 317] width 139 height 38
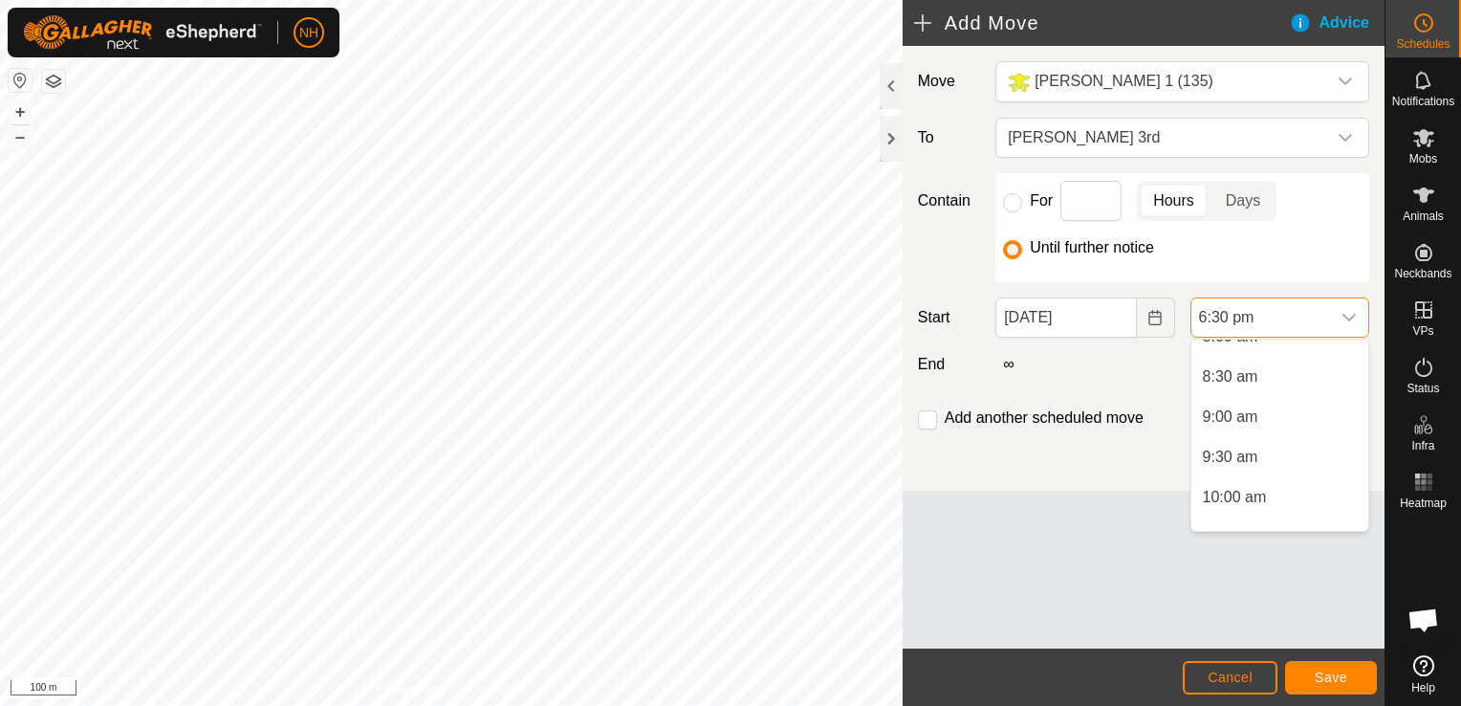
scroll to position [656, 0]
click at [1224, 354] on li "8:00 am" at bounding box center [1280, 359] width 177 height 38
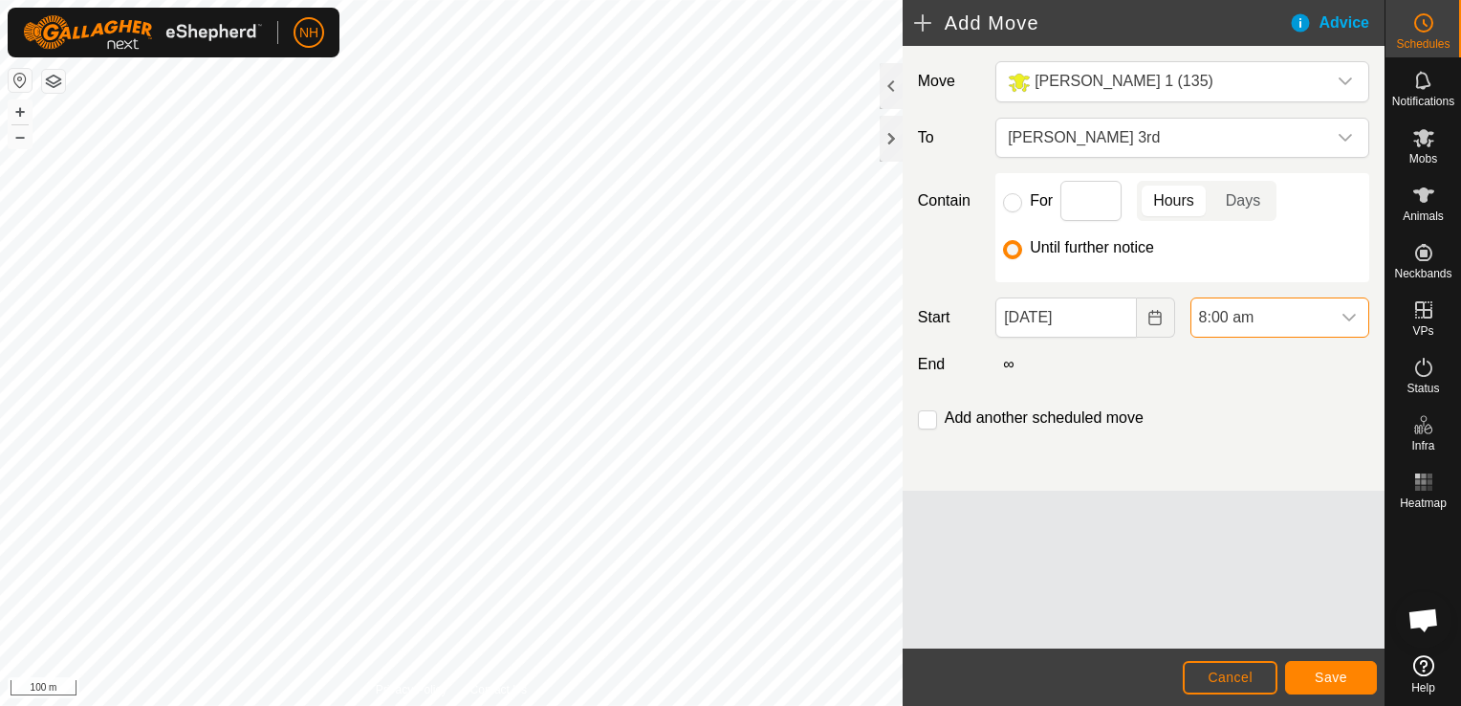
scroll to position [1333, 0]
click at [930, 418] on input "checkbox" at bounding box center [927, 419] width 19 height 19
click at [927, 418] on input "checkbox" at bounding box center [927, 419] width 19 height 19
checkbox input "false"
click at [1336, 667] on button "Save" at bounding box center [1331, 677] width 92 height 33
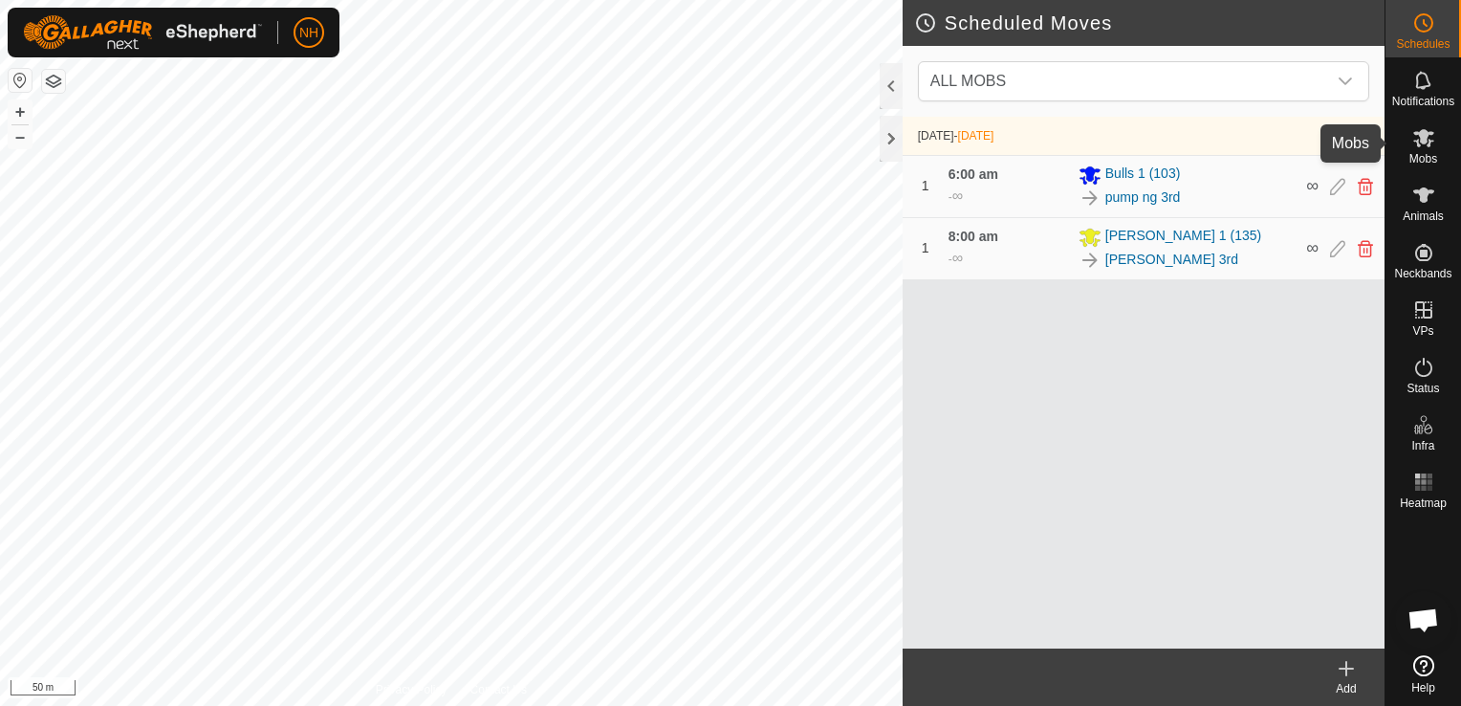
click at [1418, 150] on es-mob-svg-icon at bounding box center [1424, 137] width 34 height 31
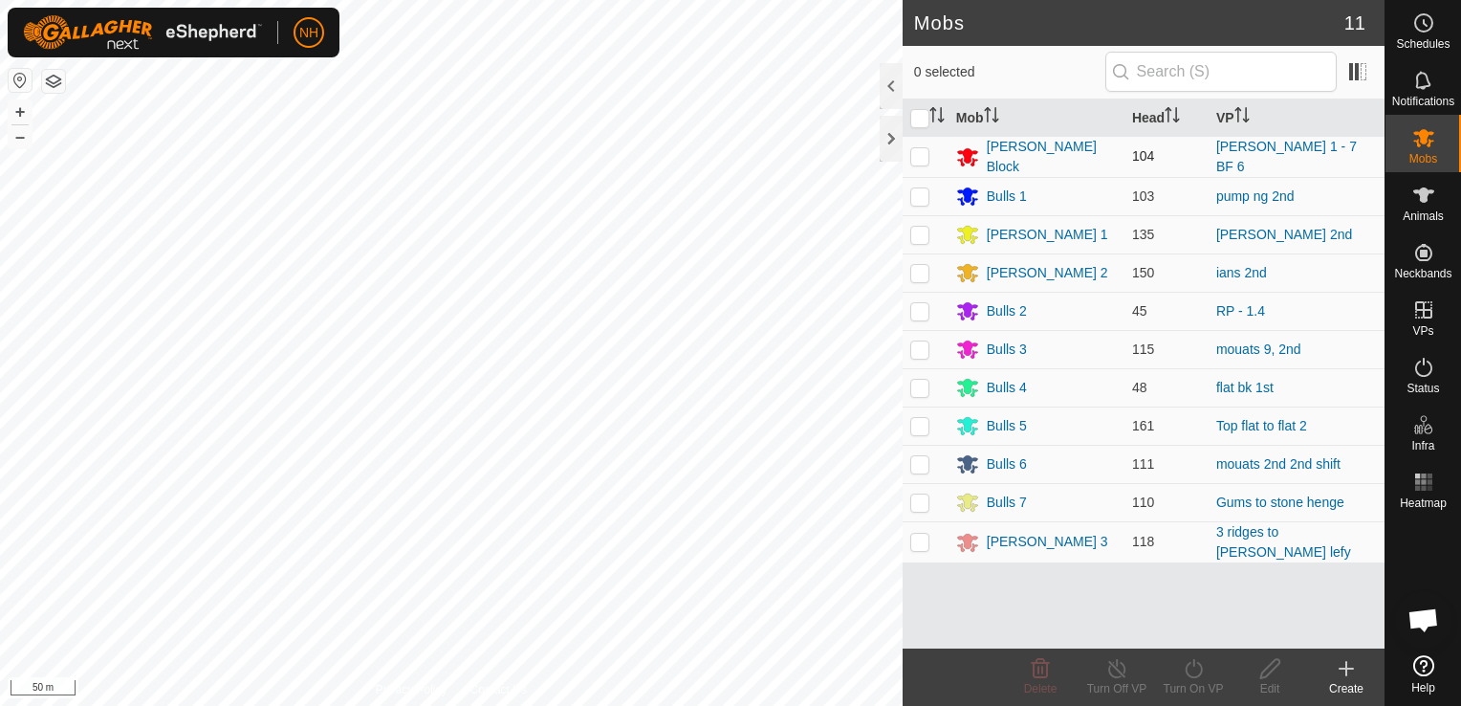
click at [919, 151] on p-checkbox at bounding box center [920, 155] width 19 height 15
checkbox input "true"
click at [1198, 669] on icon at bounding box center [1194, 668] width 24 height 23
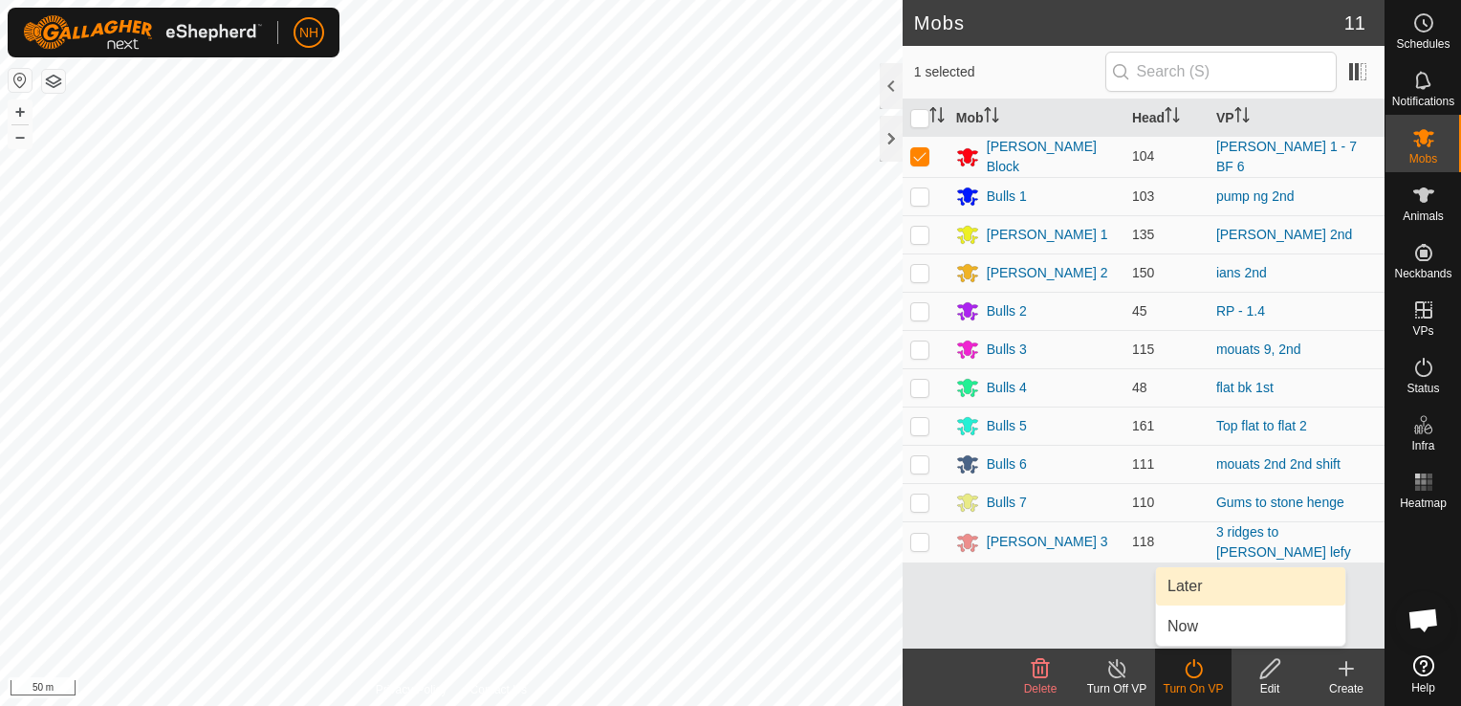
click at [1204, 587] on link "Later" at bounding box center [1250, 586] width 189 height 38
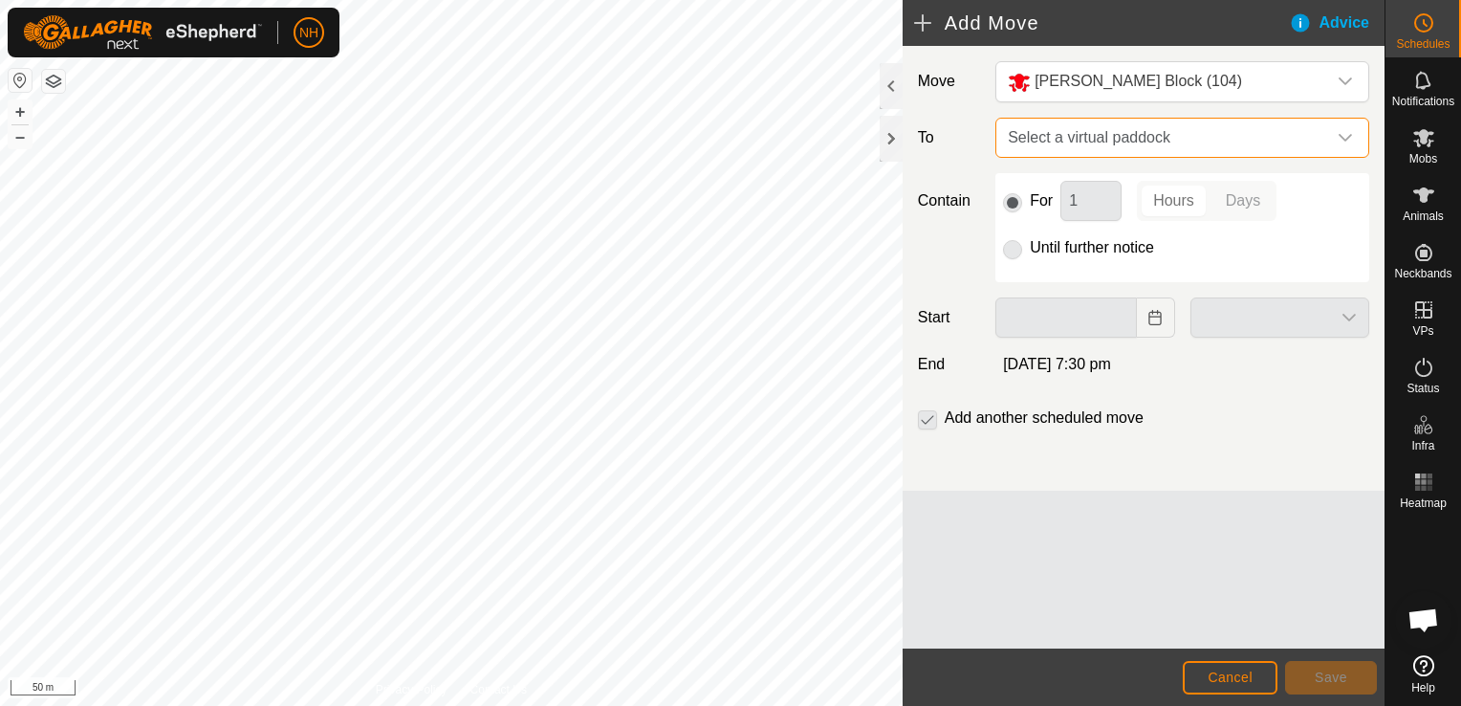
click at [1076, 135] on span "Select a virtual paddock" at bounding box center [1163, 138] width 326 height 38
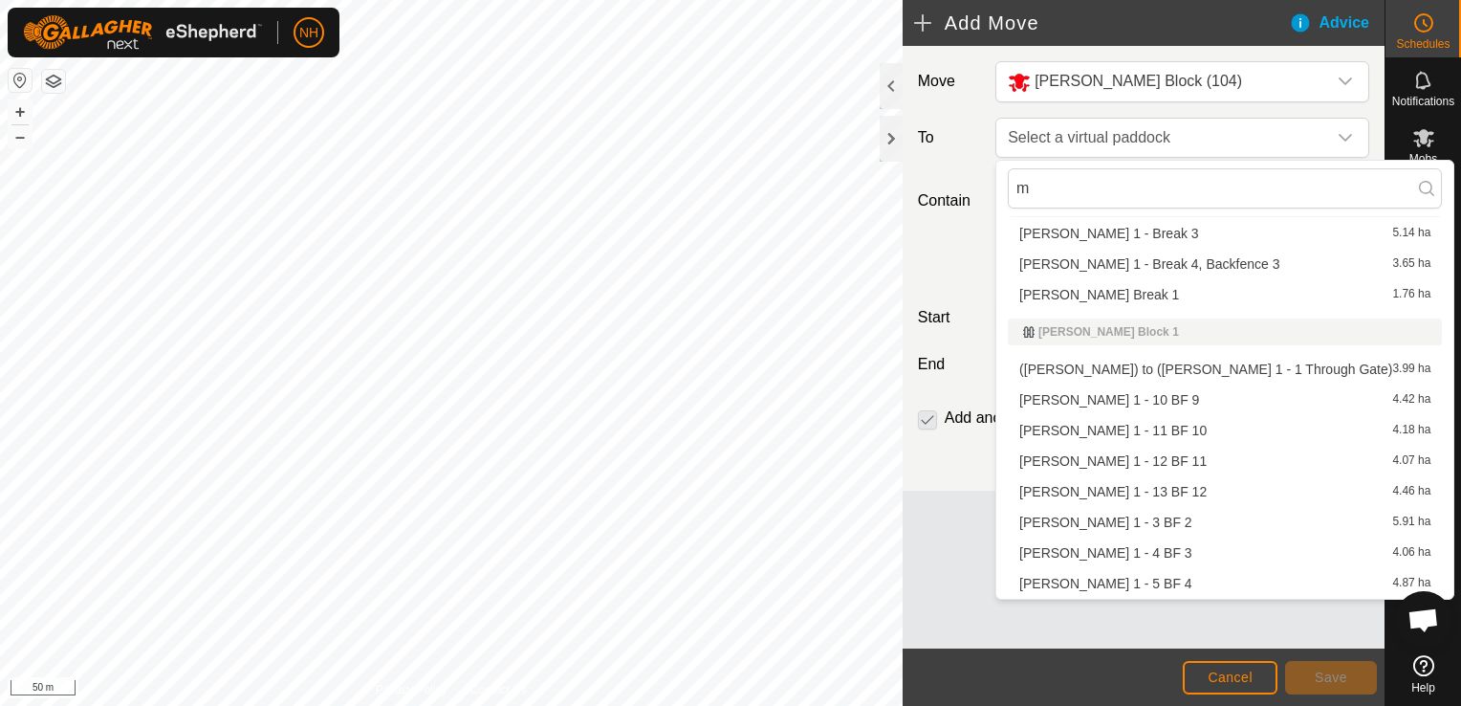
scroll to position [3443, 0]
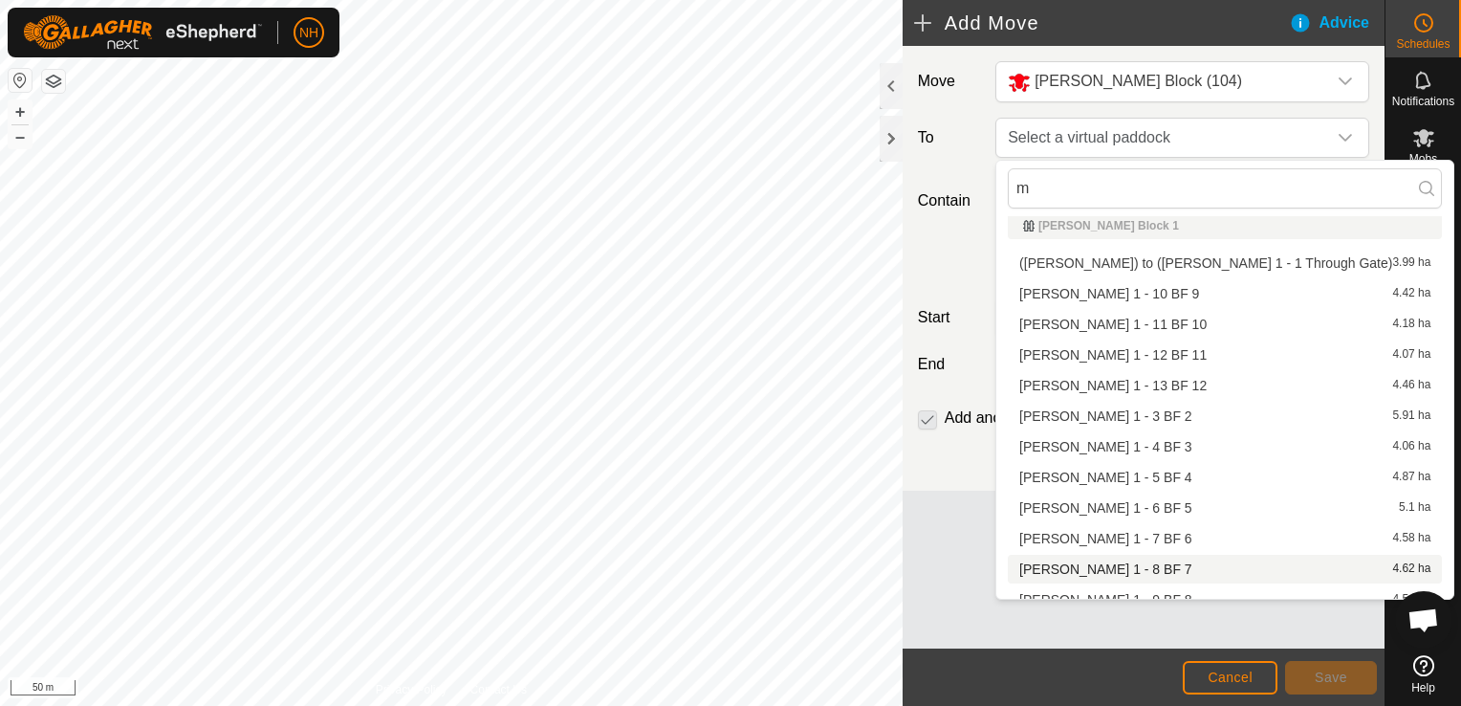
type input "m"
click at [1067, 564] on li "[PERSON_NAME] 1 - 8 BF 7 4.62 ha" at bounding box center [1225, 569] width 434 height 29
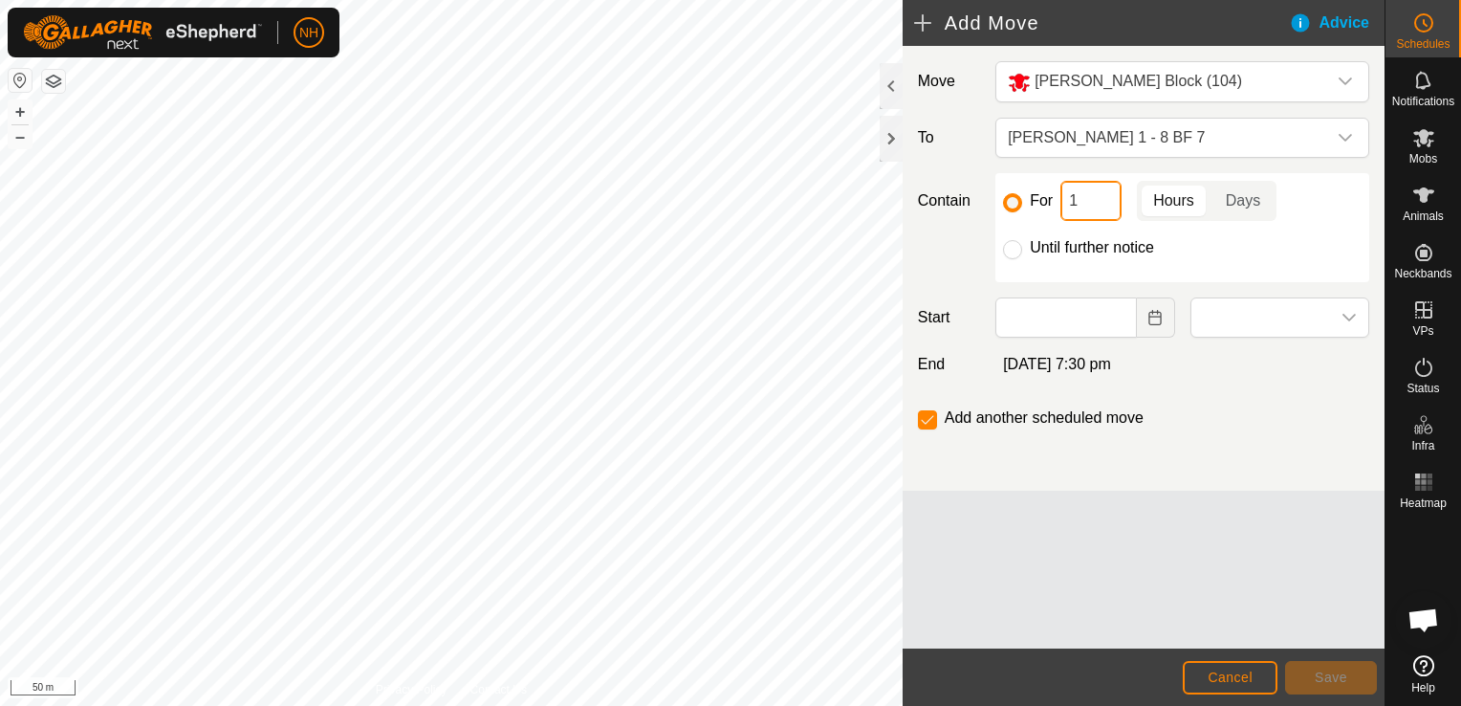
click at [1086, 196] on input "1" at bounding box center [1091, 201] width 61 height 40
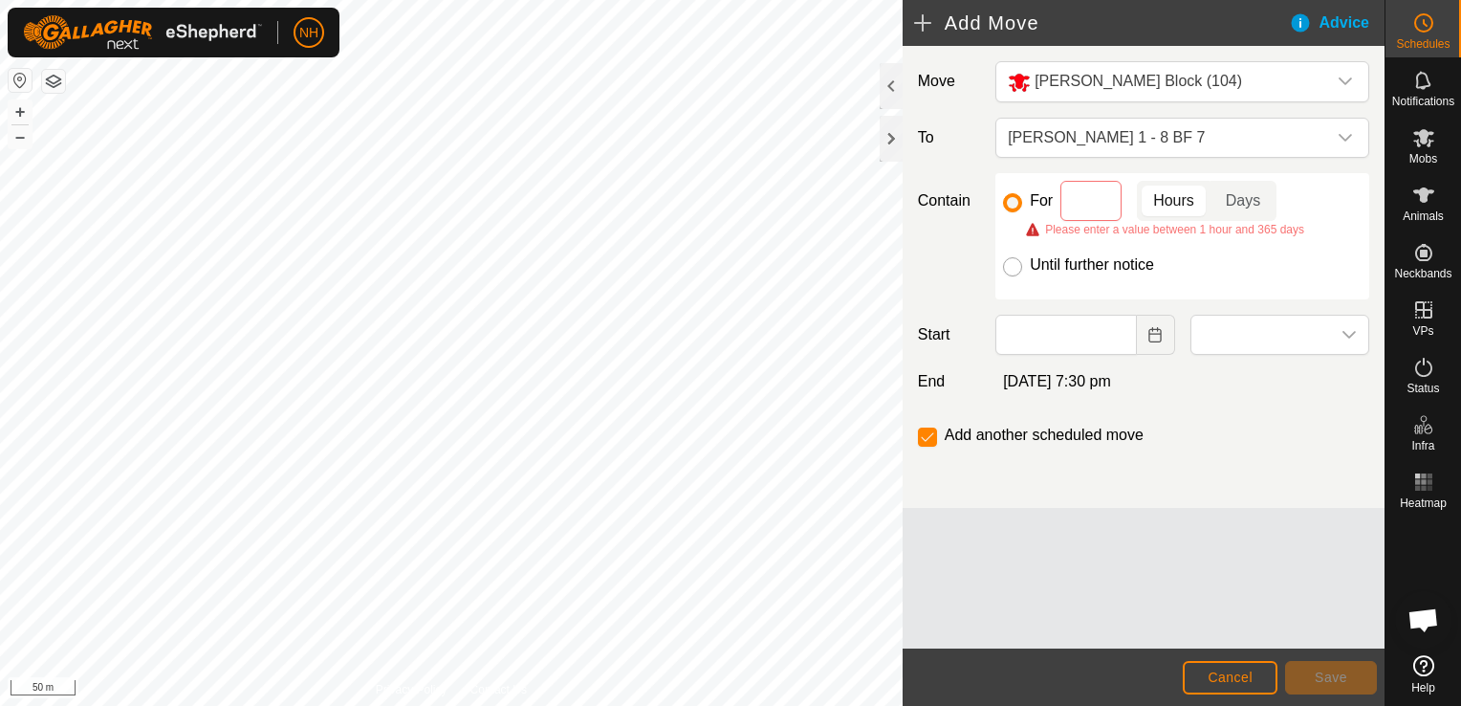
click at [1012, 262] on input "Until further notice" at bounding box center [1012, 266] width 19 height 19
radio input "true"
checkbox input "false"
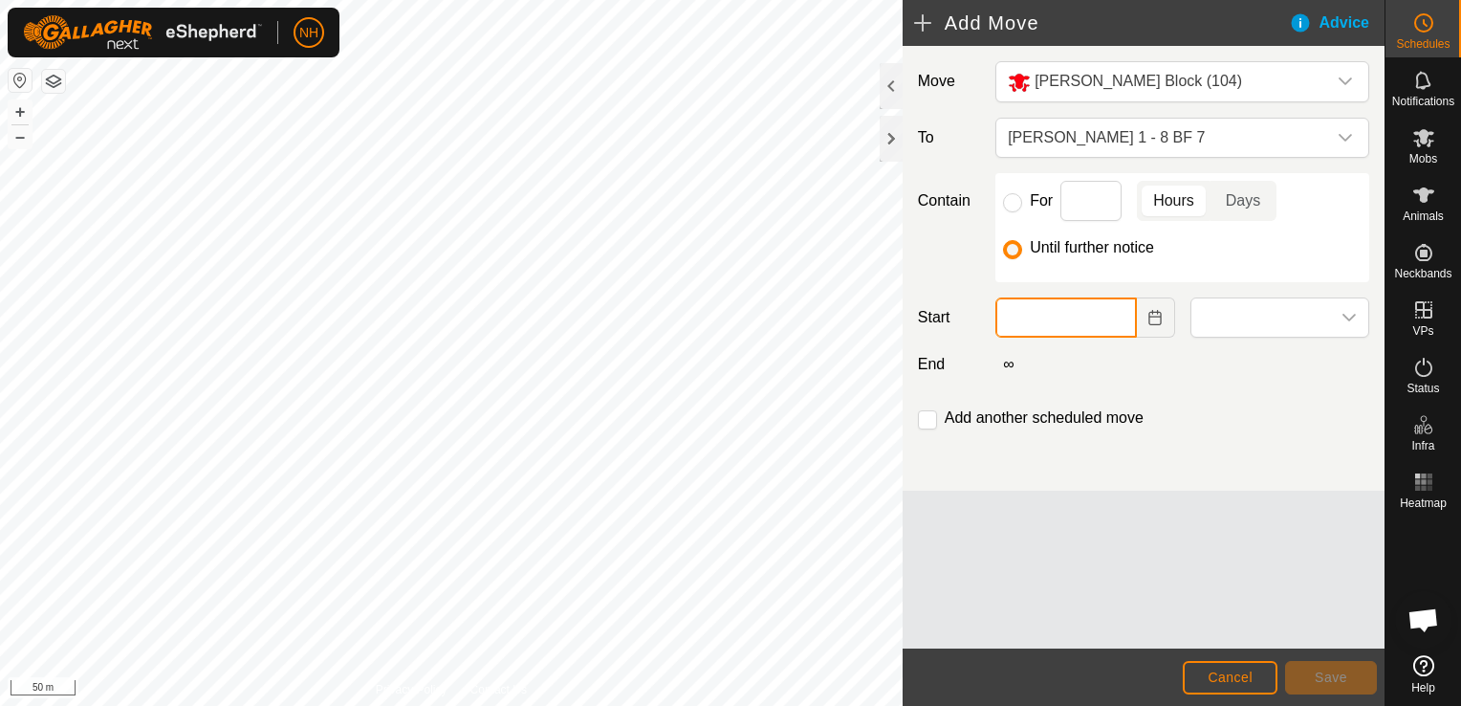
click at [1029, 313] on input "text" at bounding box center [1066, 317] width 141 height 40
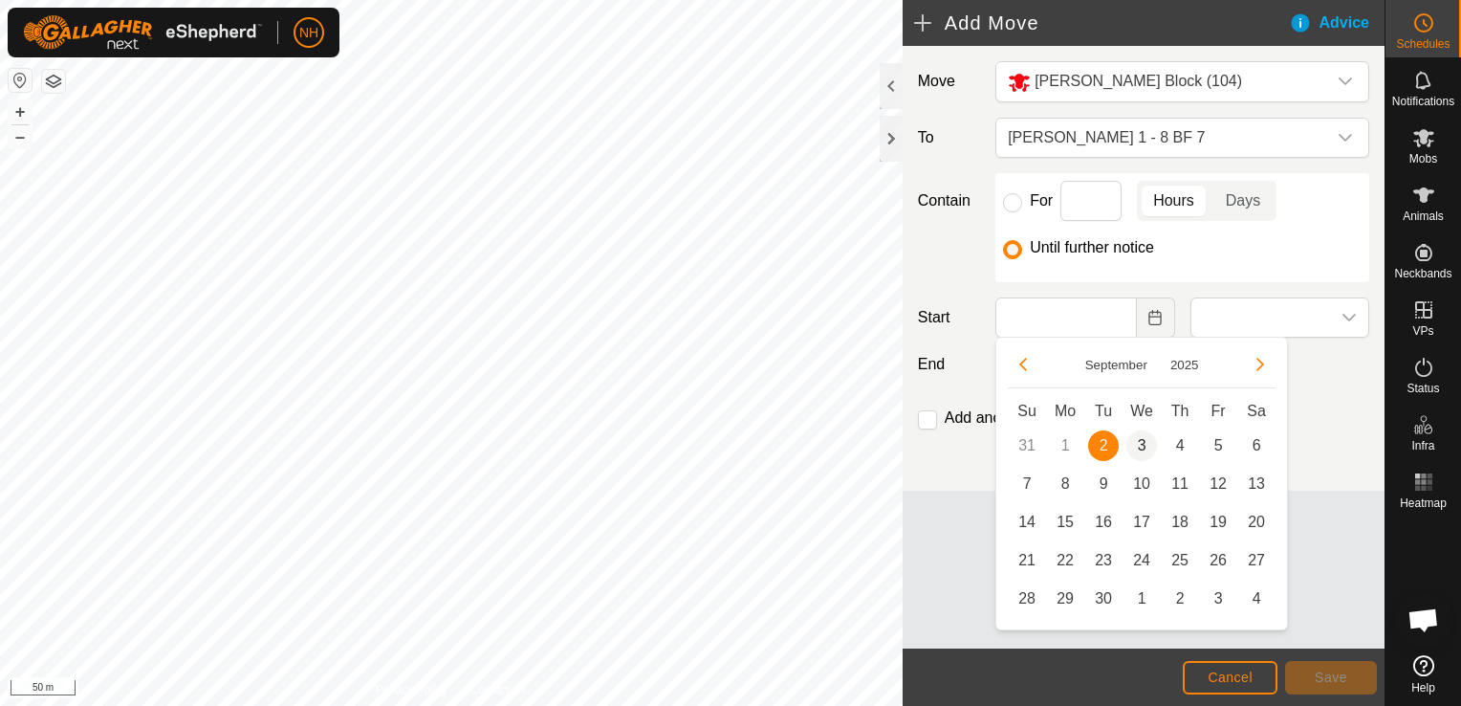
click at [1137, 442] on span "3" at bounding box center [1142, 445] width 31 height 31
type input "[DATE]"
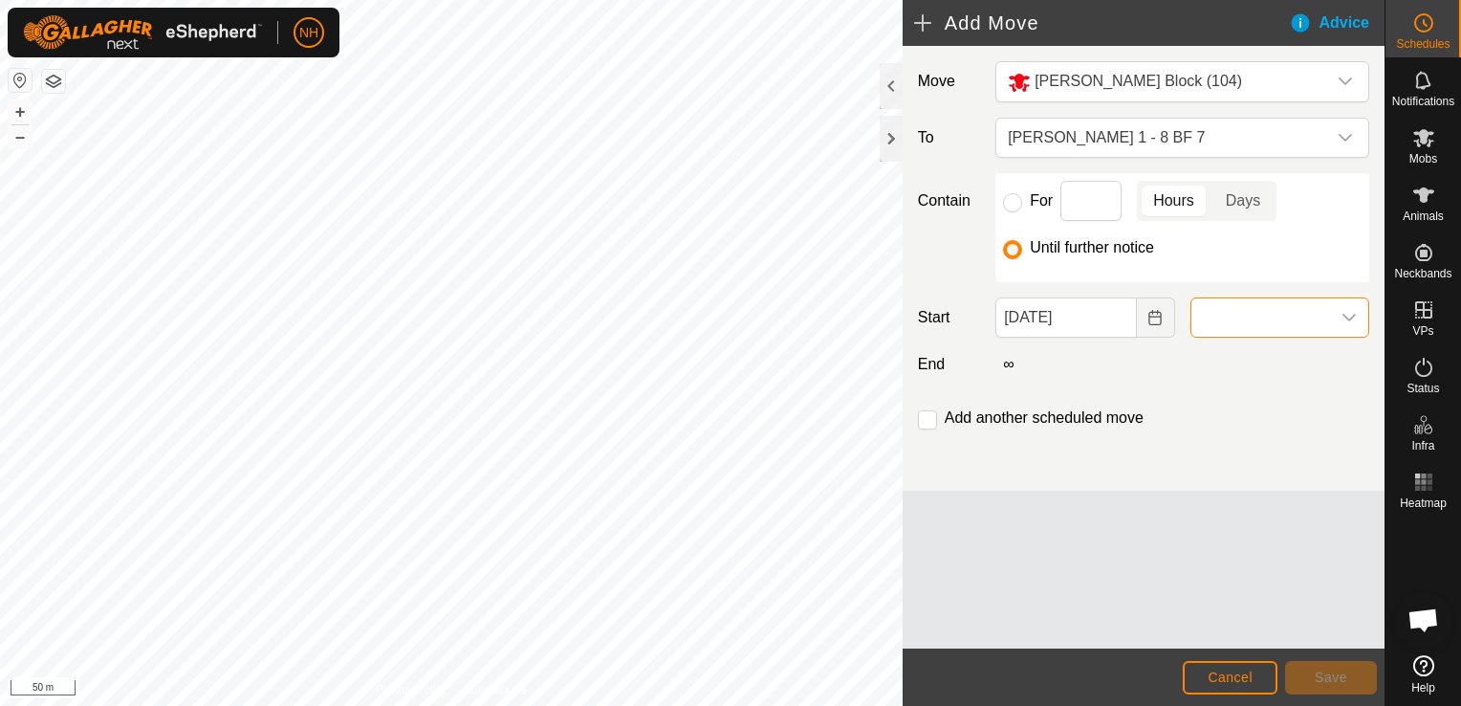
click at [1237, 317] on span at bounding box center [1261, 317] width 139 height 38
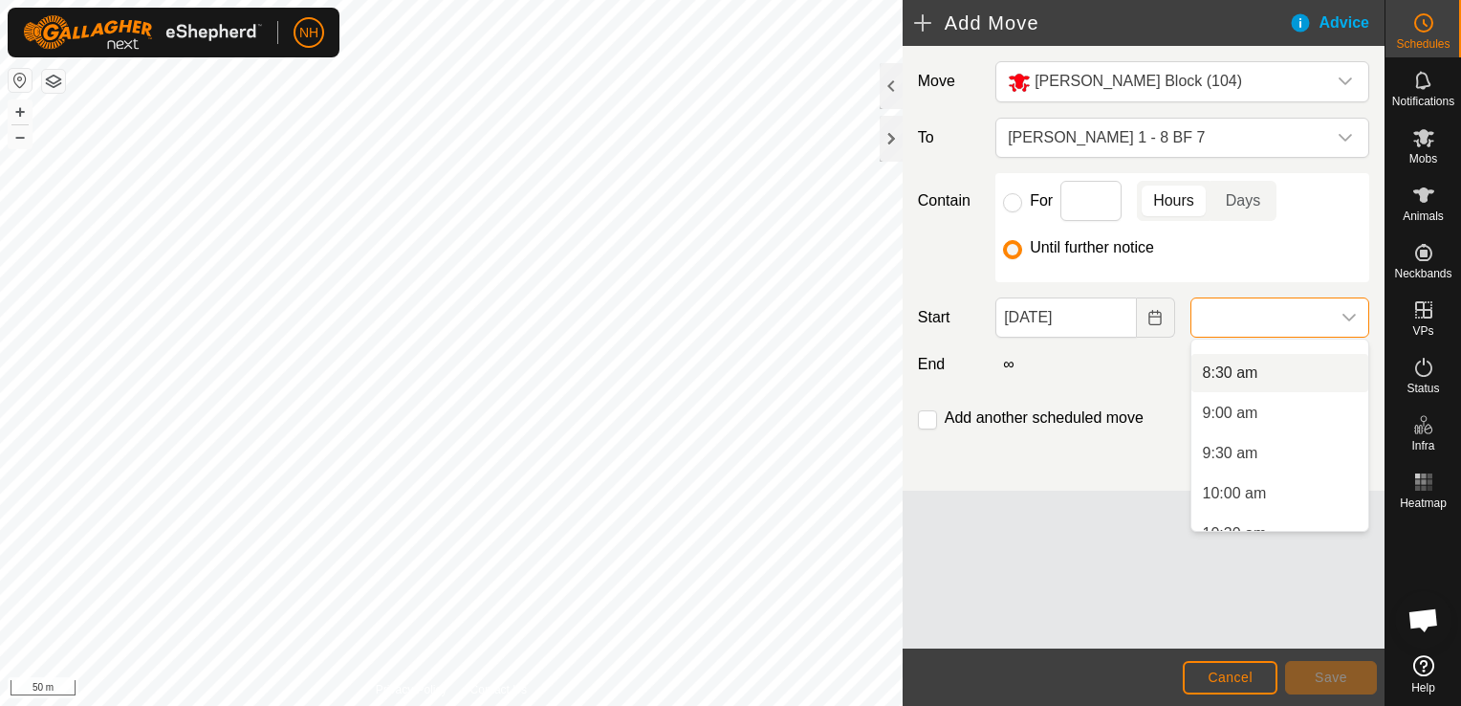
scroll to position [573, 0]
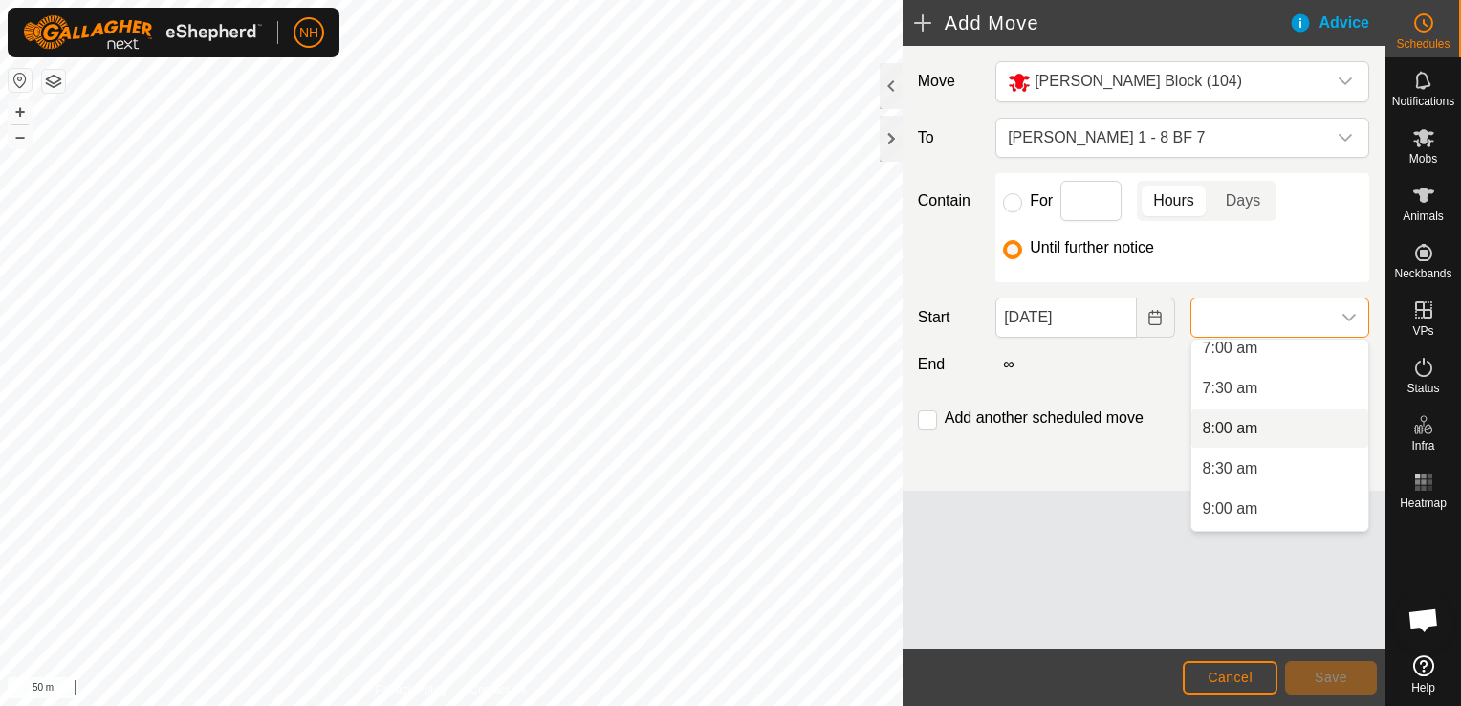
click at [1235, 429] on li "8:00 am" at bounding box center [1280, 428] width 177 height 38
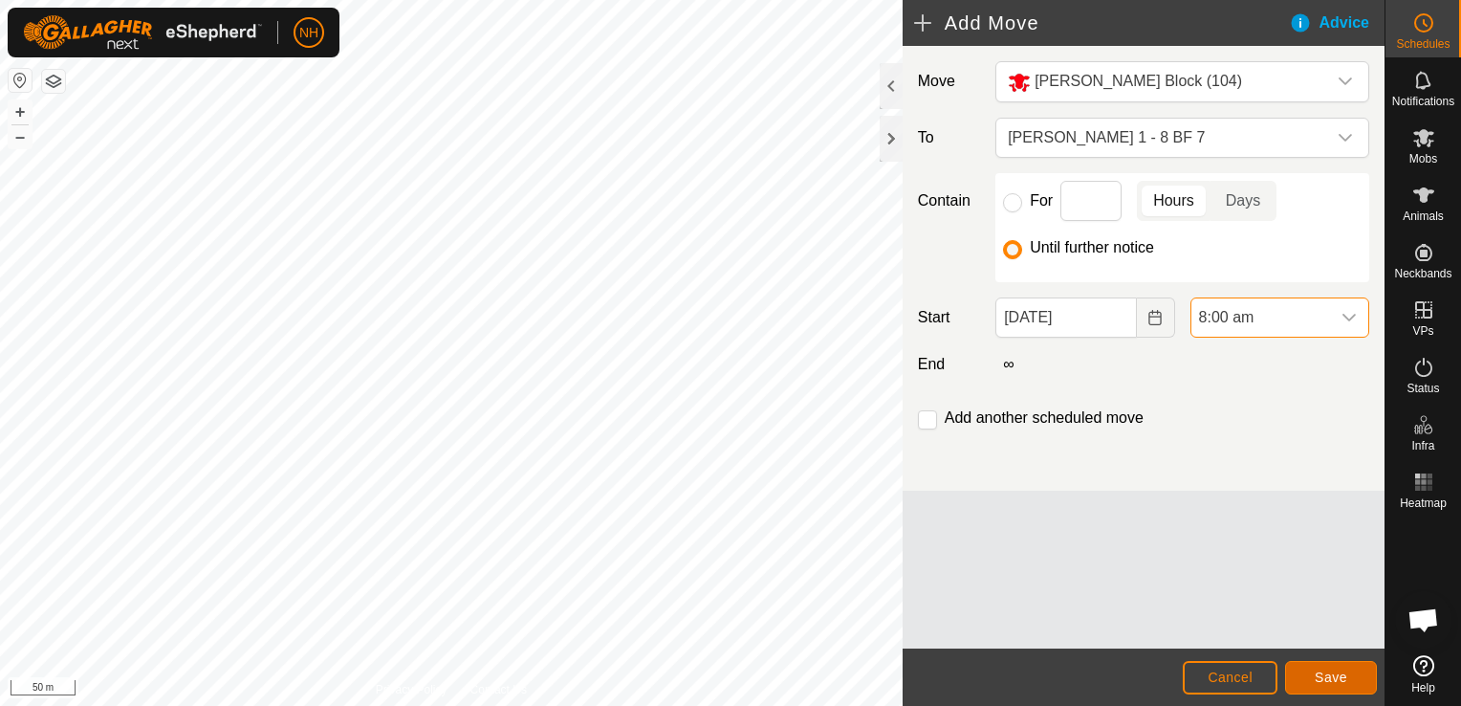
click at [1317, 671] on span "Save" at bounding box center [1331, 676] width 33 height 15
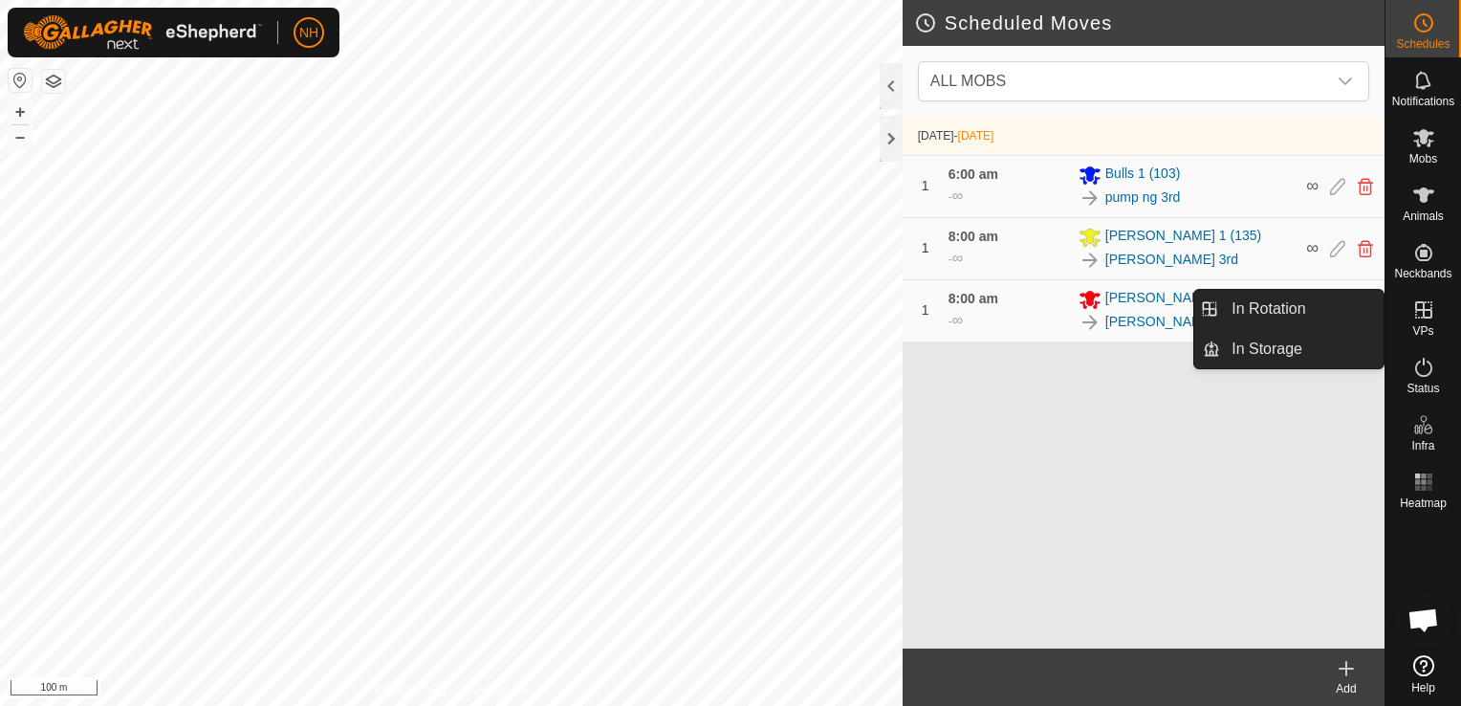
click at [1423, 312] on icon at bounding box center [1423, 309] width 17 height 17
click at [1270, 307] on link "In Rotation" at bounding box center [1302, 309] width 164 height 38
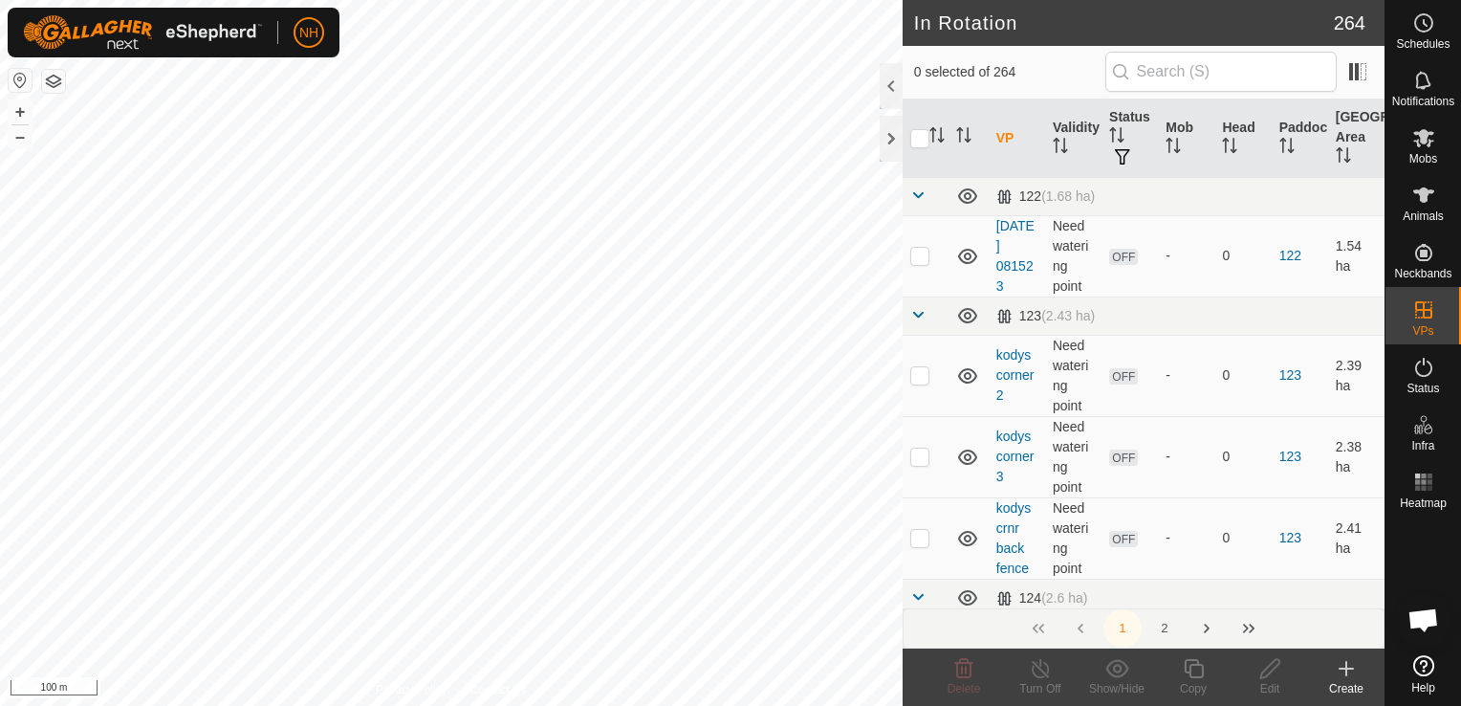
click at [1340, 680] on div "Create" at bounding box center [1346, 688] width 77 height 17
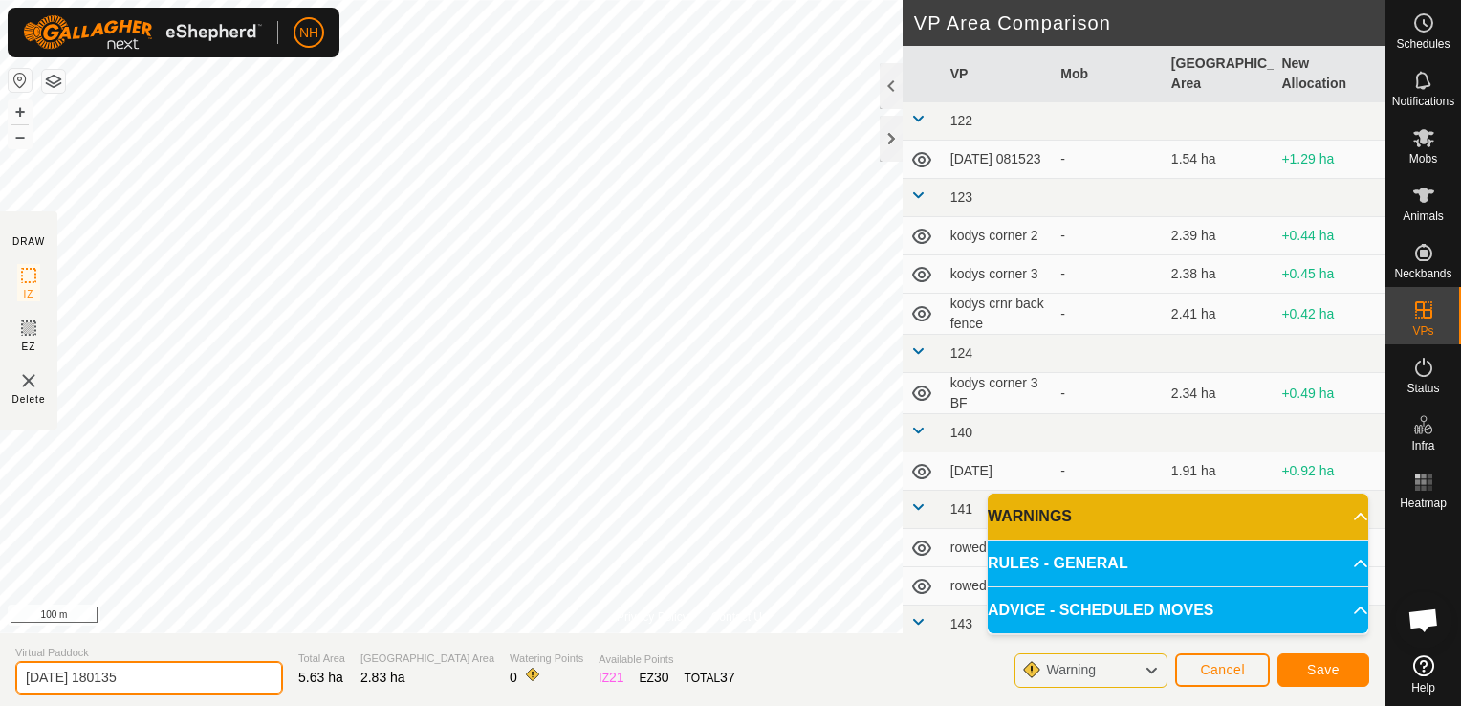
click at [186, 699] on section "Virtual Paddock [DATE] 180135 Total Area 5.63 ha Grazing Area 2.83 ha Watering …" at bounding box center [692, 669] width 1385 height 73
type input "2"
type input "mouats 3rd"
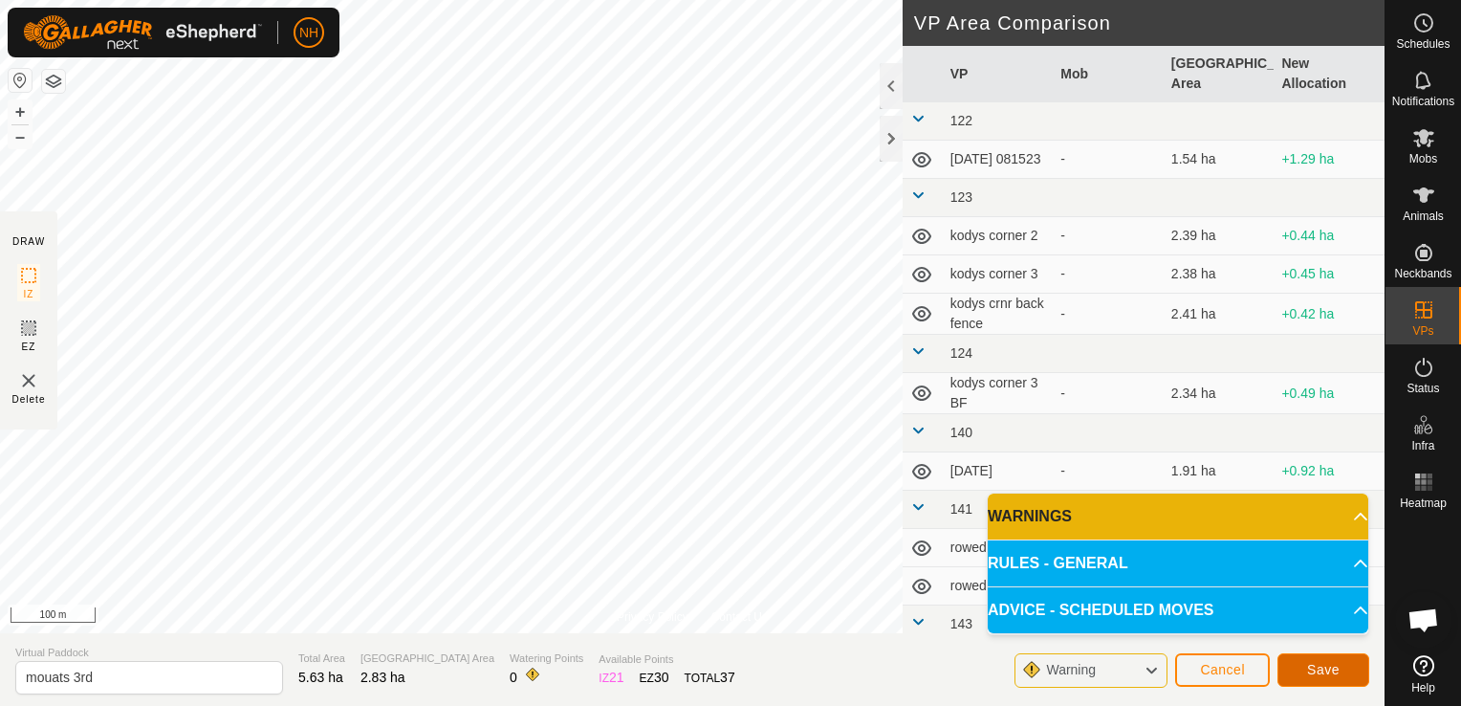
click at [1321, 678] on button "Save" at bounding box center [1324, 669] width 92 height 33
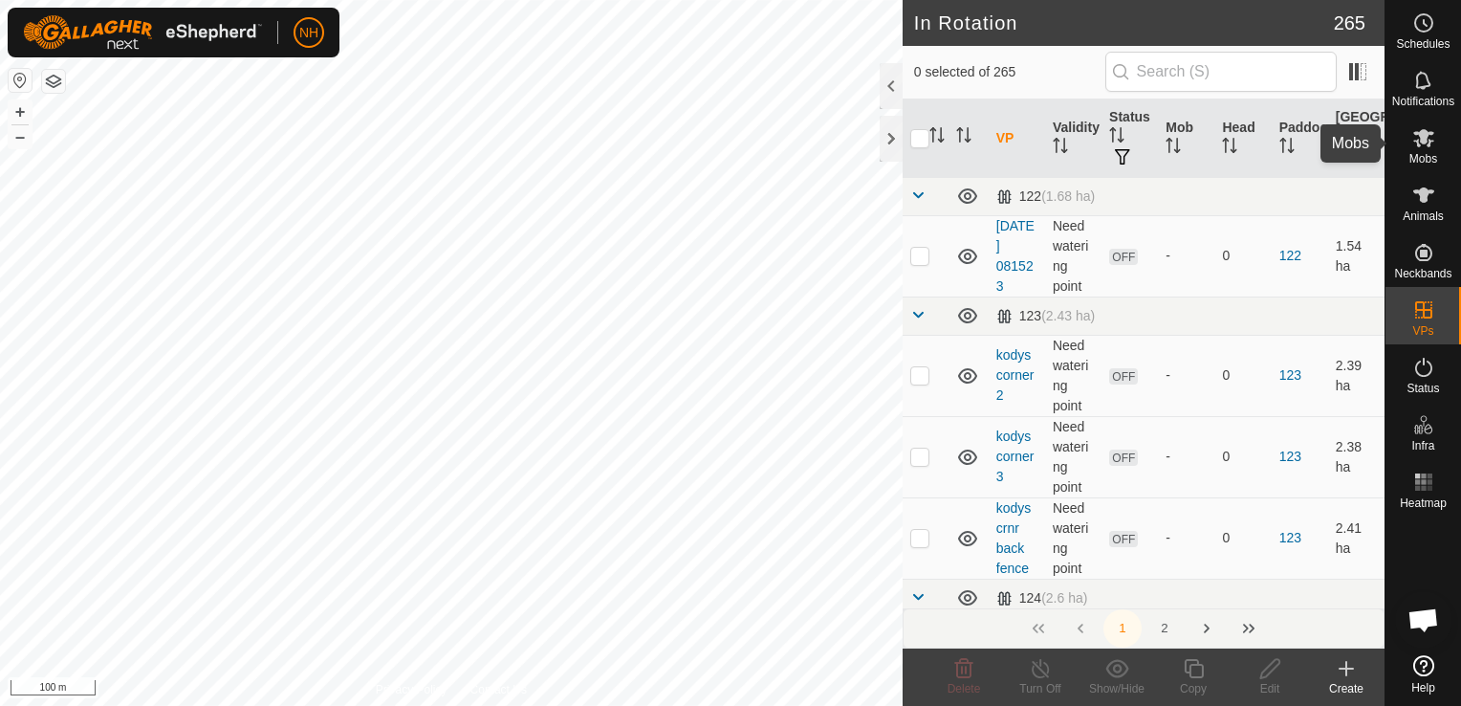
click at [1419, 145] on icon at bounding box center [1424, 138] width 21 height 18
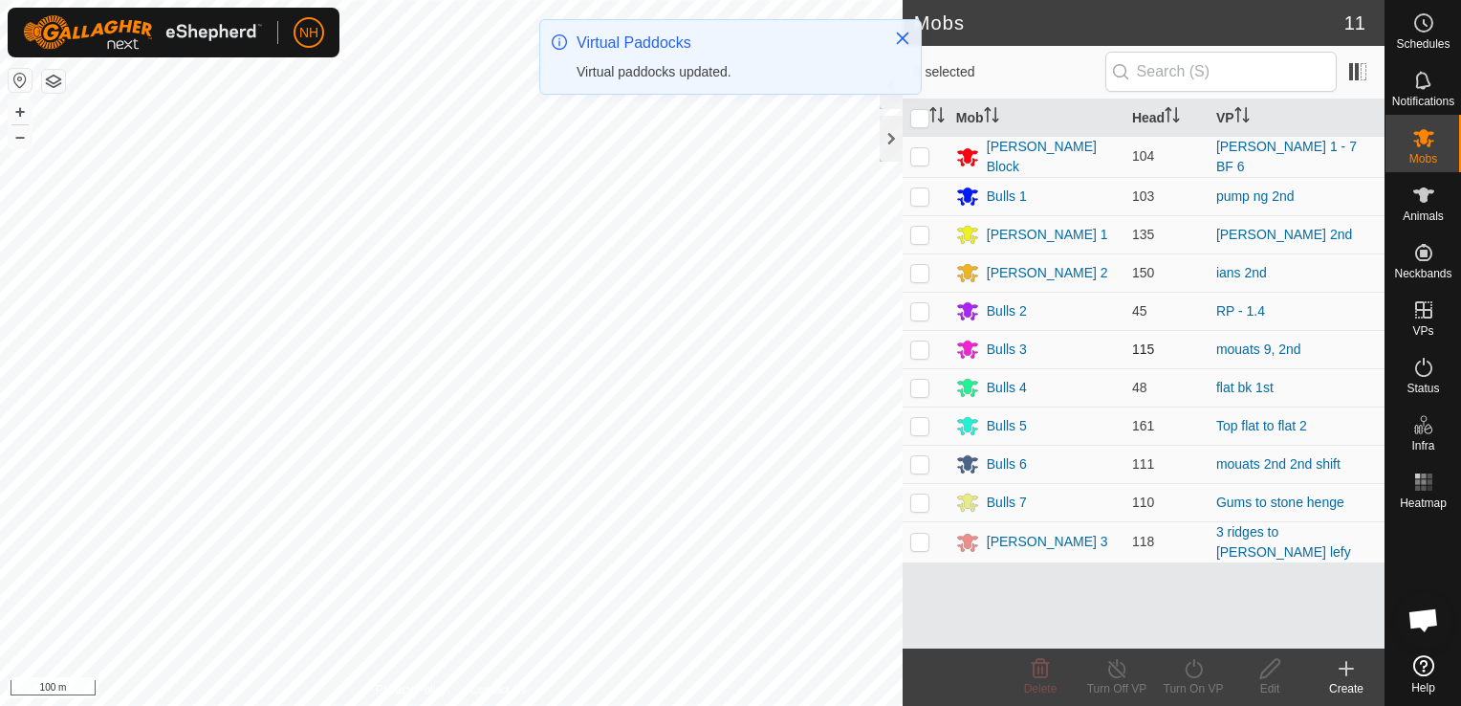
click at [921, 342] on p-checkbox at bounding box center [920, 348] width 19 height 15
checkbox input "true"
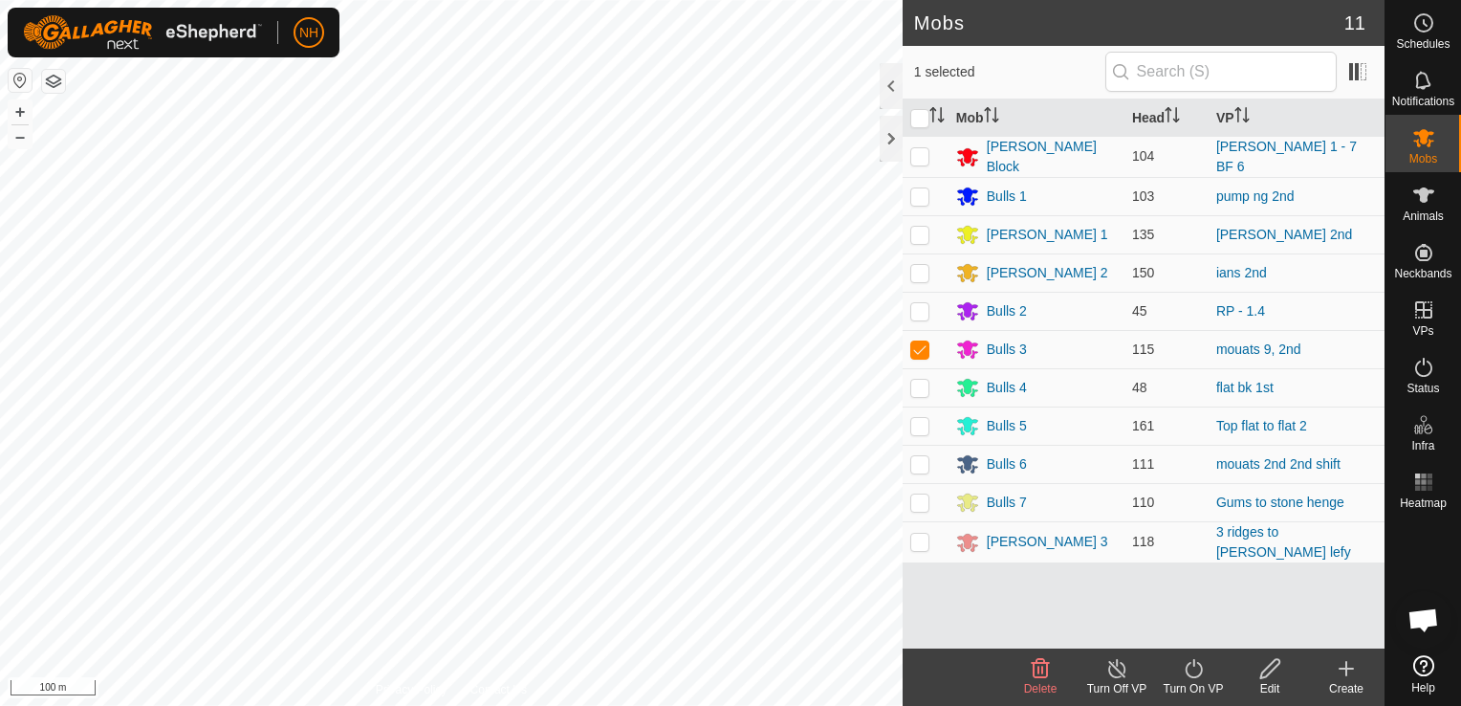
click at [1193, 669] on icon at bounding box center [1194, 668] width 24 height 23
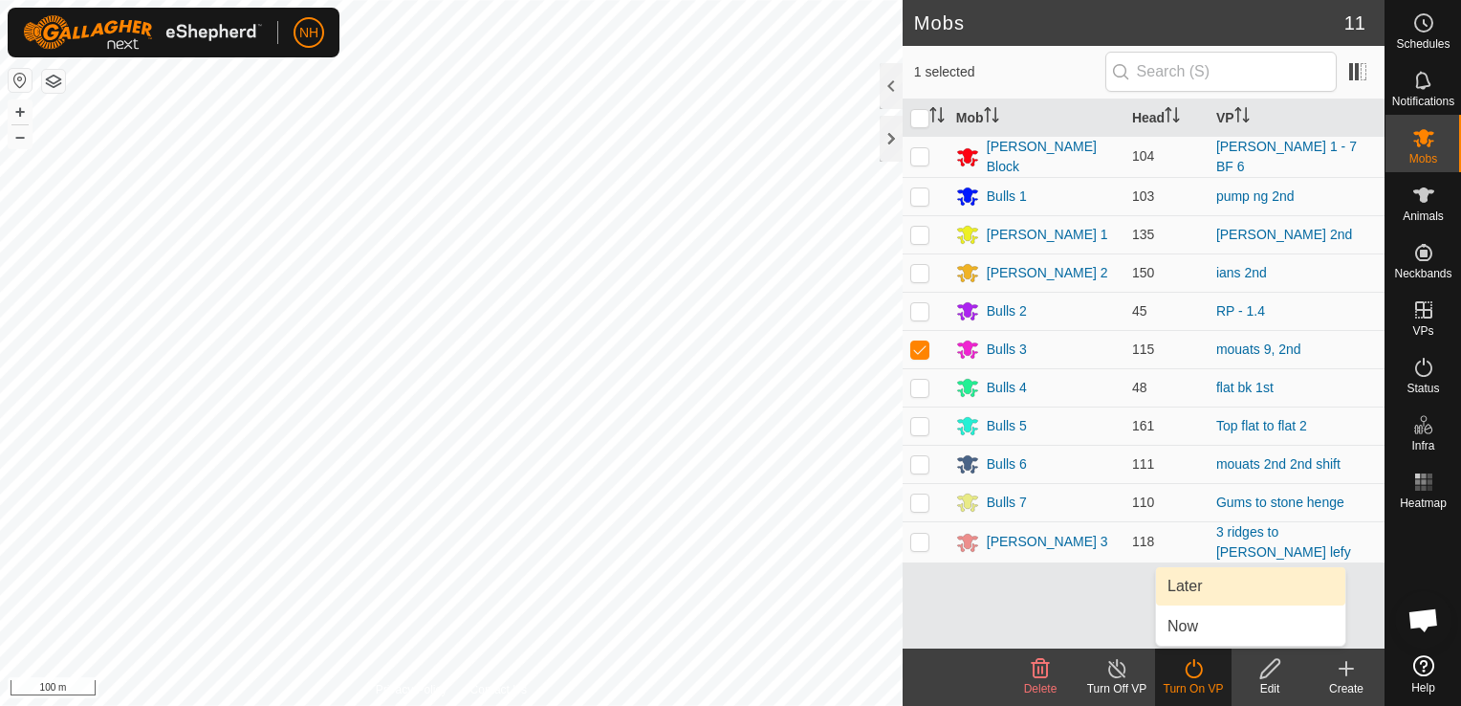
click at [1190, 585] on link "Later" at bounding box center [1250, 586] width 189 height 38
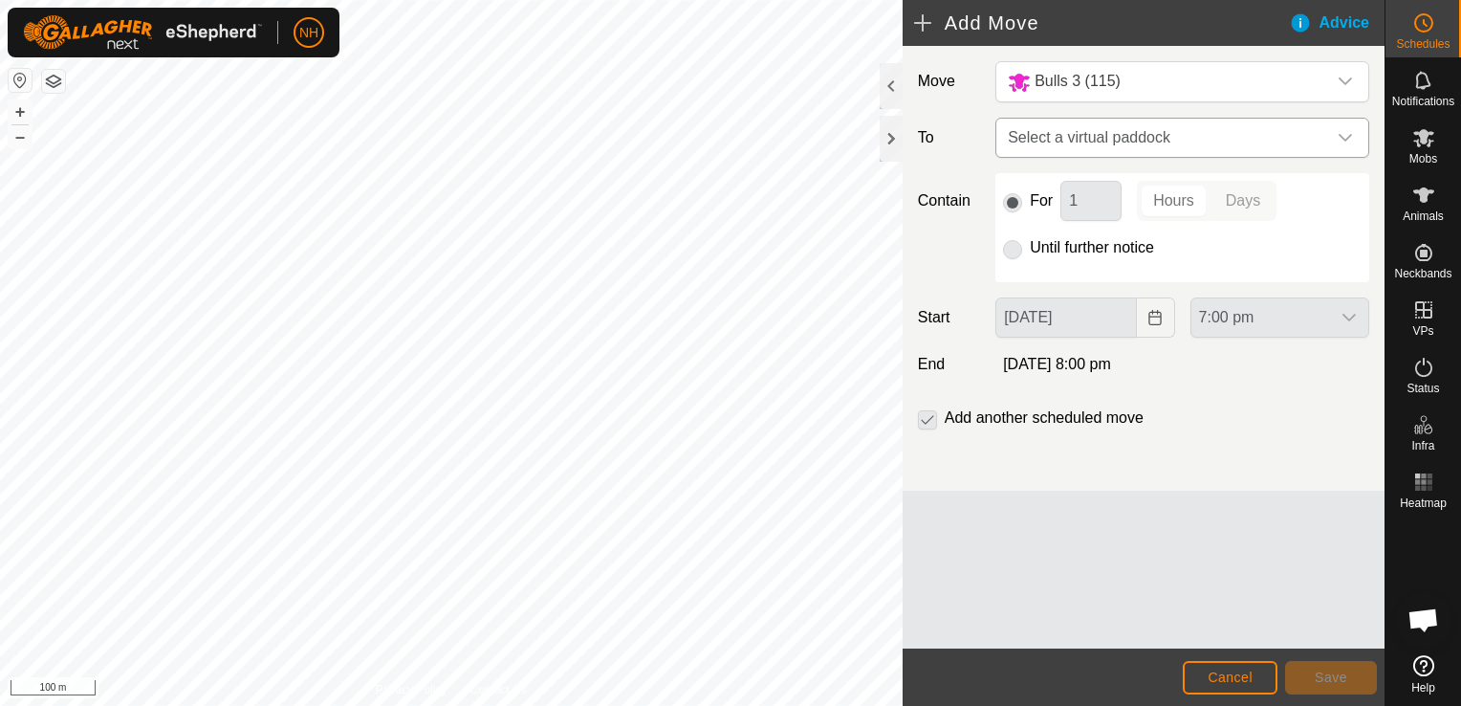
click at [1109, 132] on span "Select a virtual paddock" at bounding box center [1163, 138] width 326 height 38
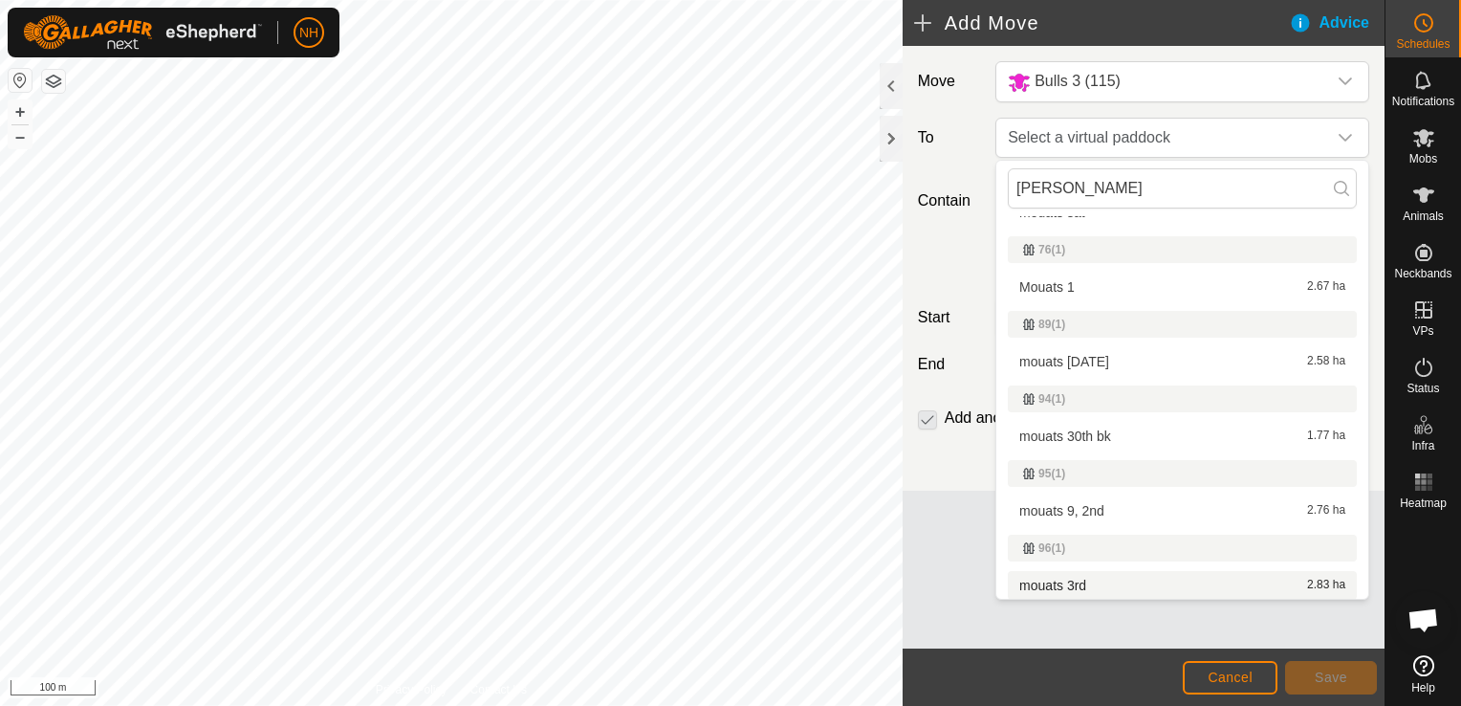
scroll to position [725, 0]
type input "[PERSON_NAME]"
click at [1086, 582] on li "mouats 3rd 2.83 ha" at bounding box center [1182, 584] width 349 height 29
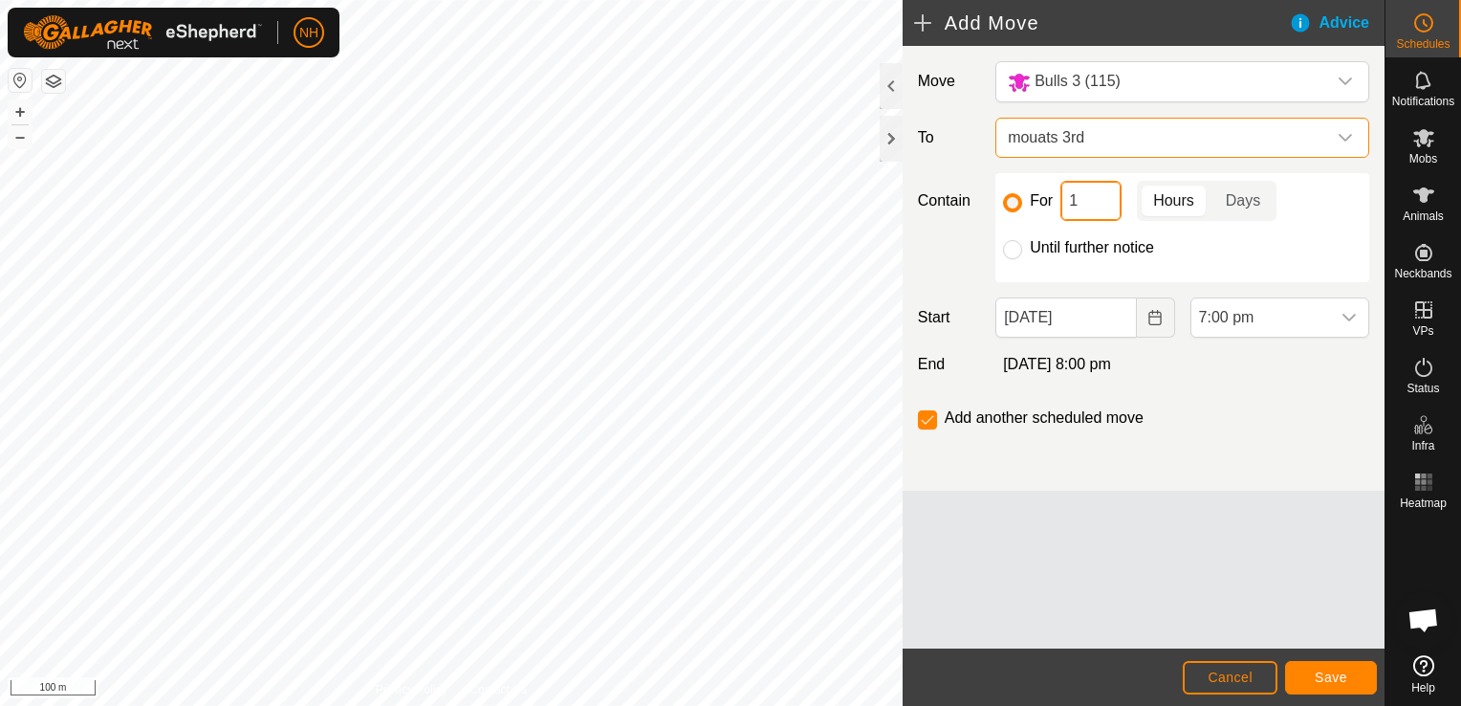
click at [1094, 199] on input "1" at bounding box center [1091, 201] width 61 height 40
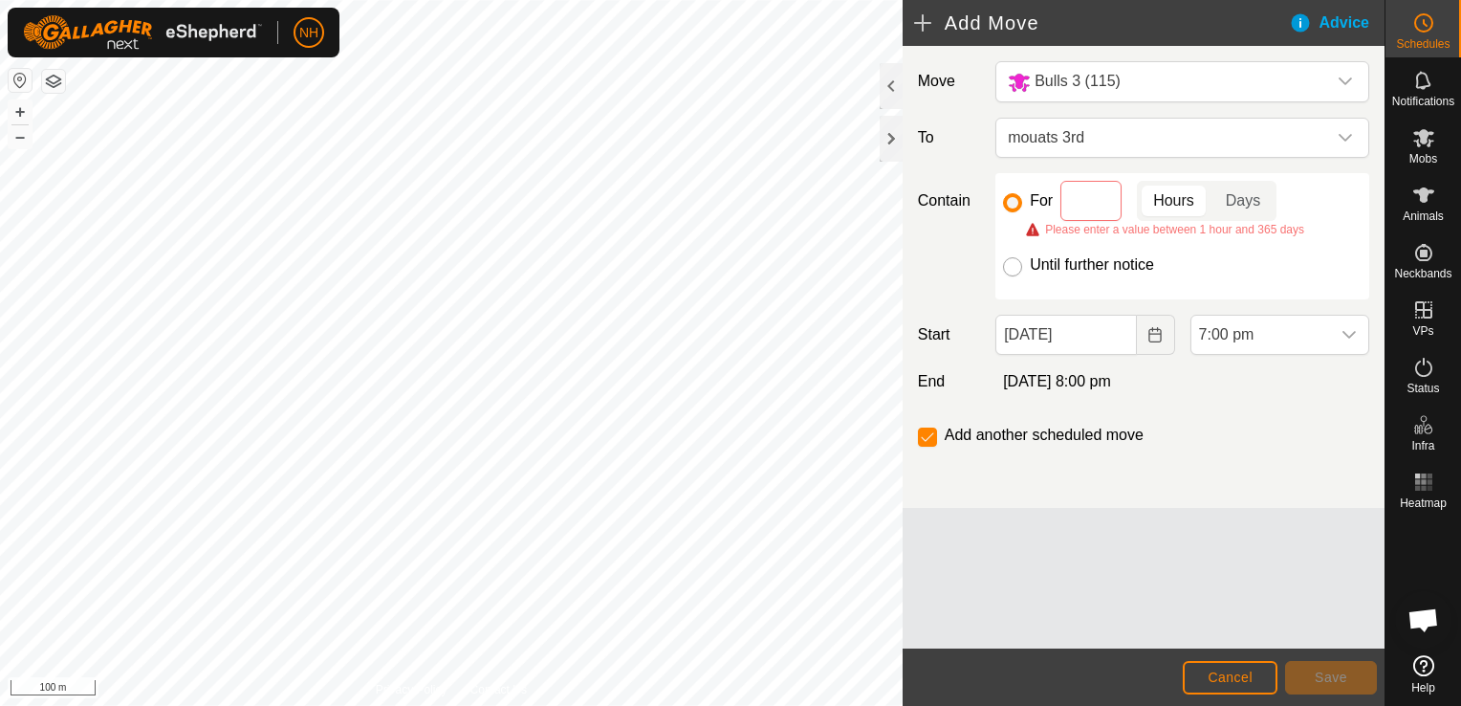
click at [1020, 267] on input "Until further notice" at bounding box center [1012, 266] width 19 height 19
radio input "true"
checkbox input "false"
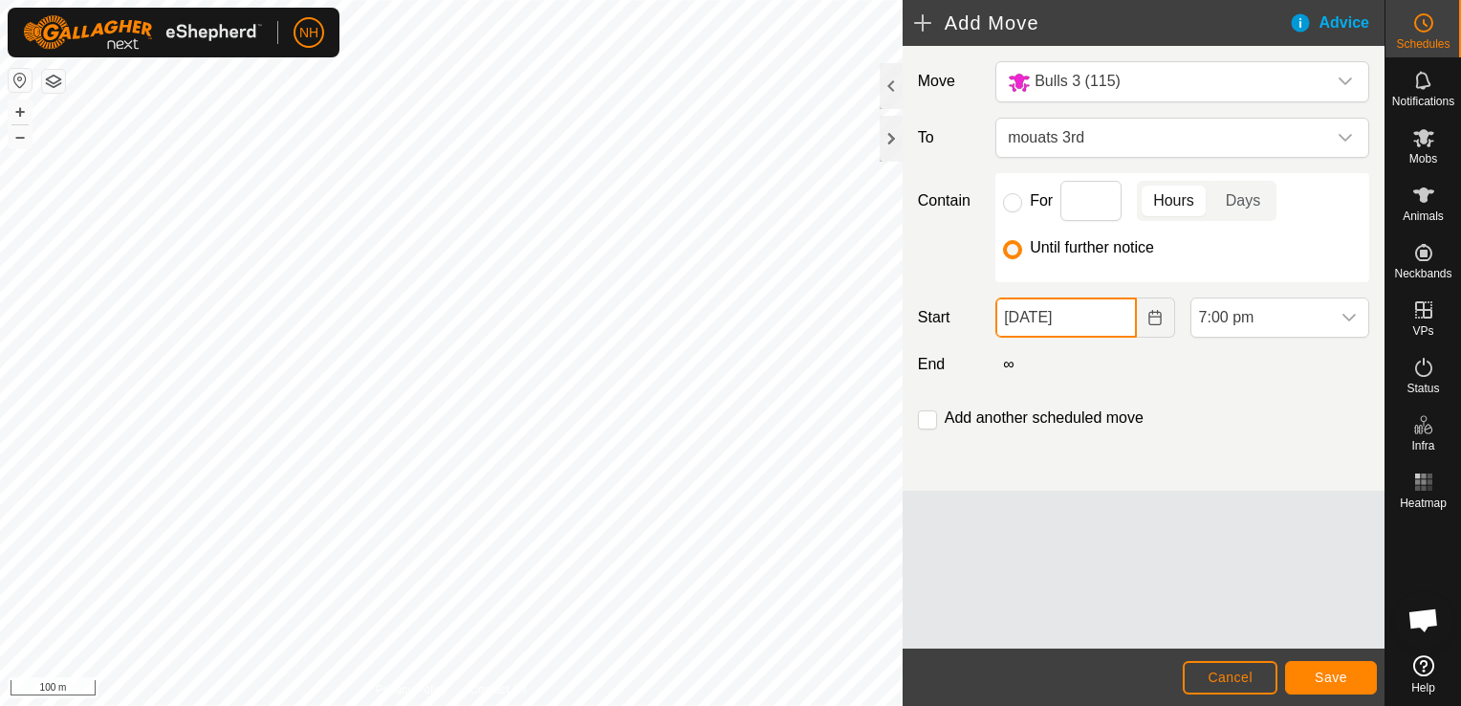
click at [1055, 319] on input "[DATE]" at bounding box center [1066, 317] width 141 height 40
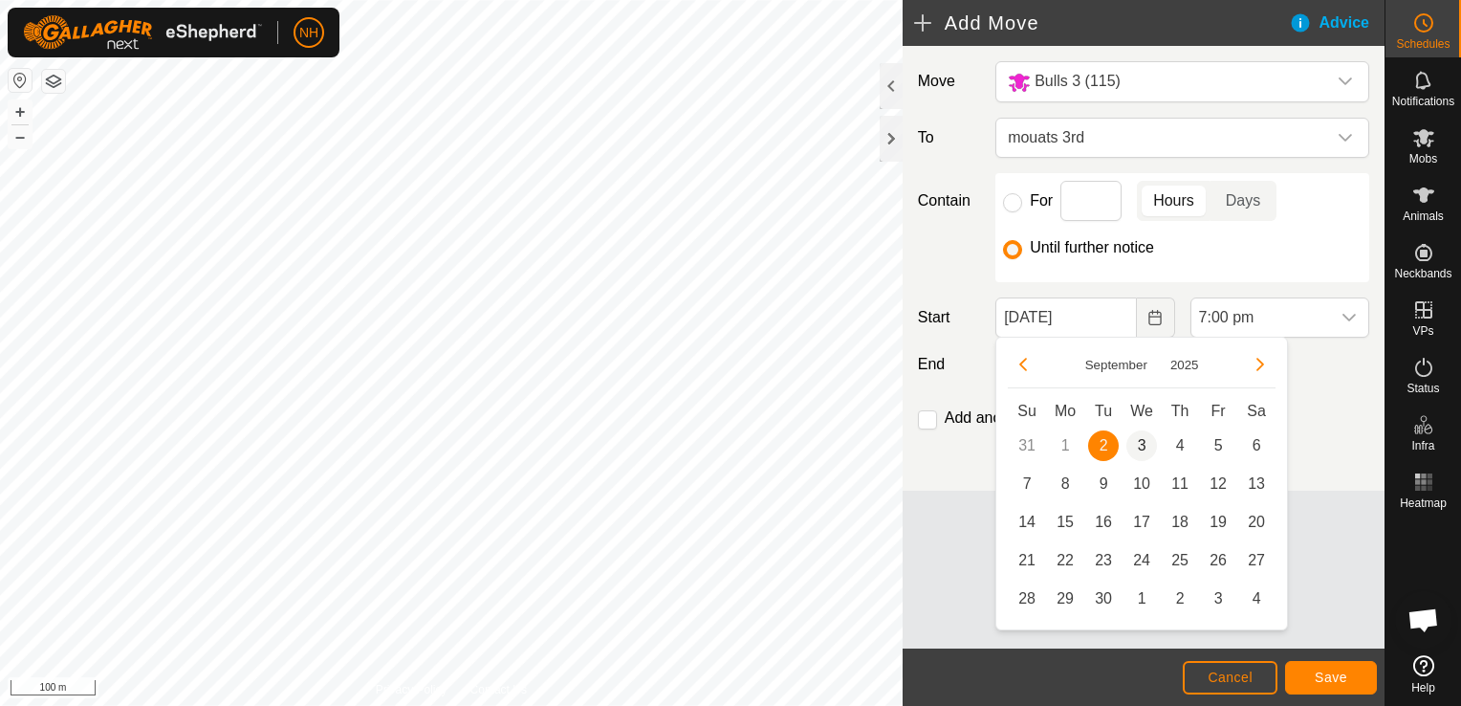
click at [1142, 442] on span "3" at bounding box center [1142, 445] width 31 height 31
type input "[DATE]"
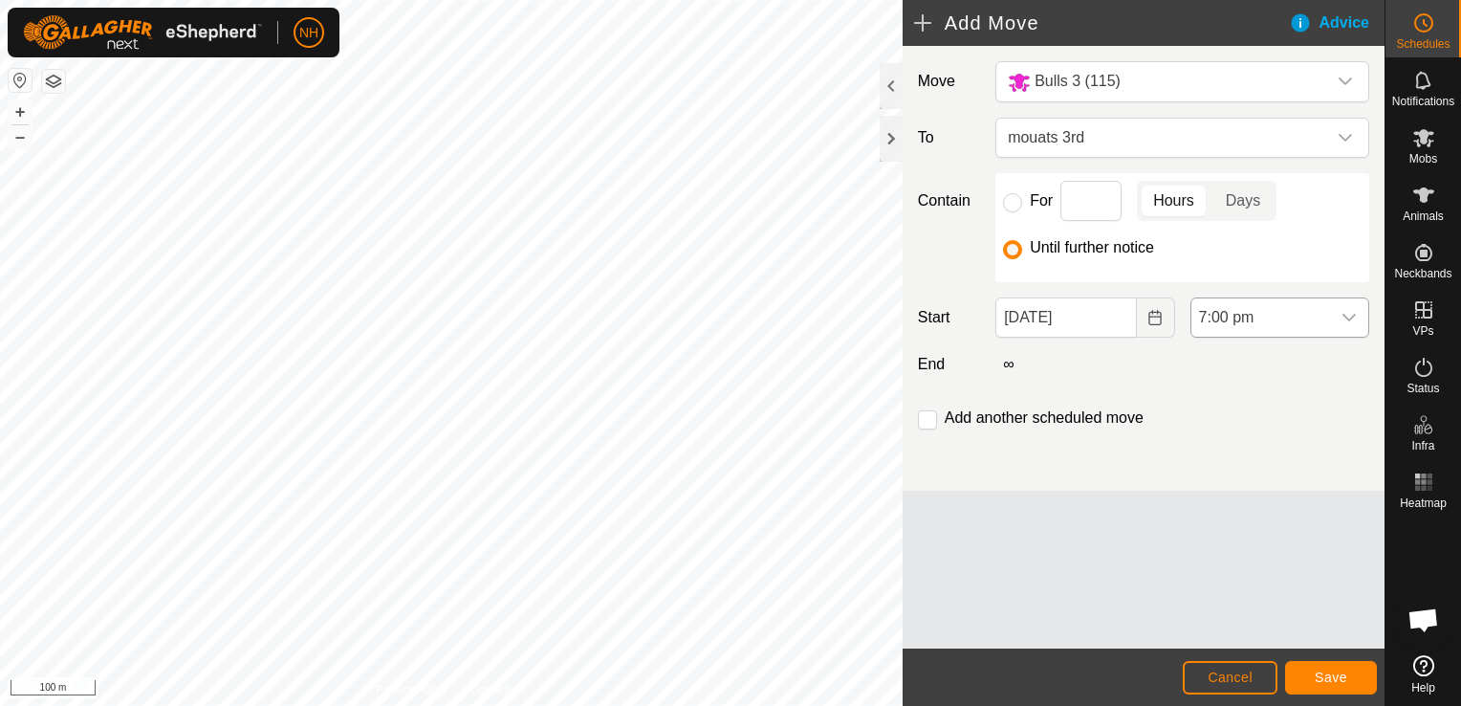
click at [1252, 317] on span "7:00 pm" at bounding box center [1261, 317] width 139 height 38
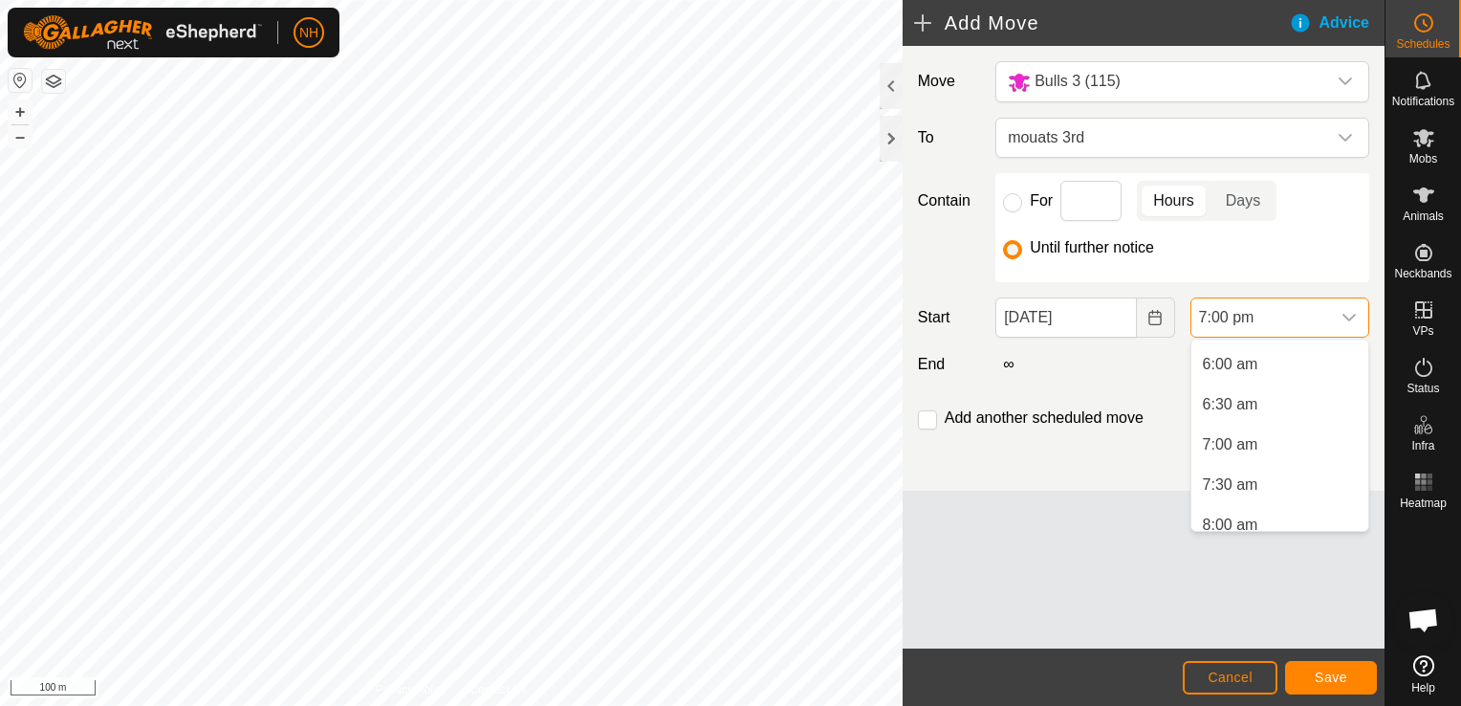
scroll to position [409, 0]
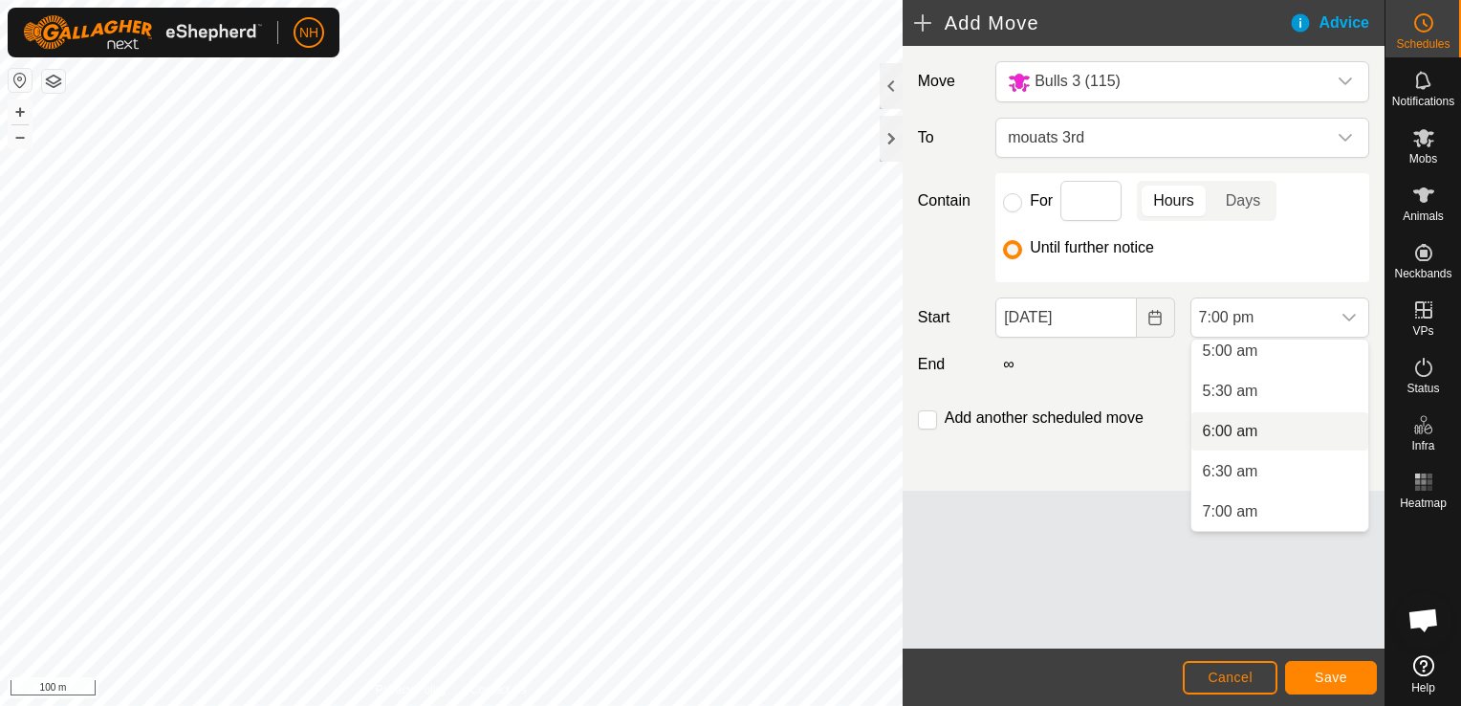
click at [1234, 427] on li "6:00 am" at bounding box center [1280, 431] width 177 height 38
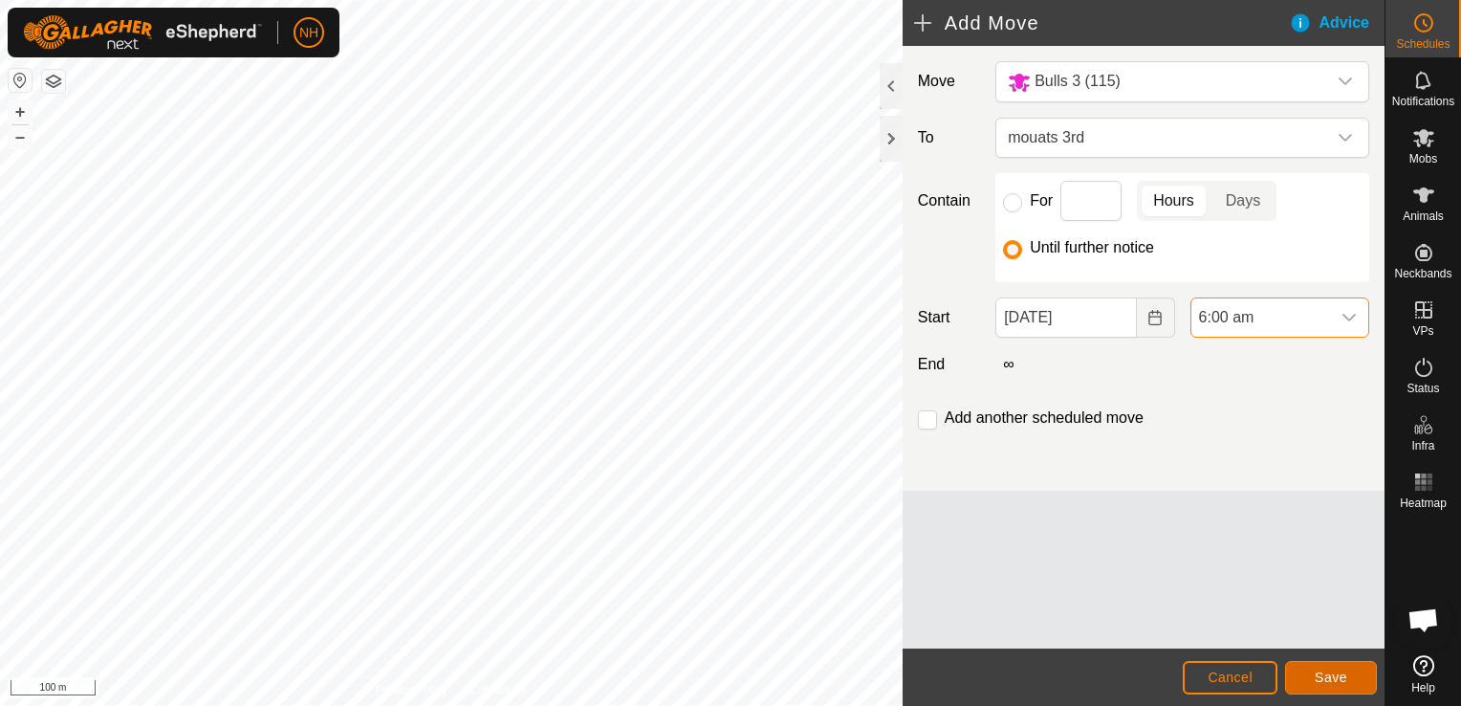
click at [1327, 677] on span "Save" at bounding box center [1331, 676] width 33 height 15
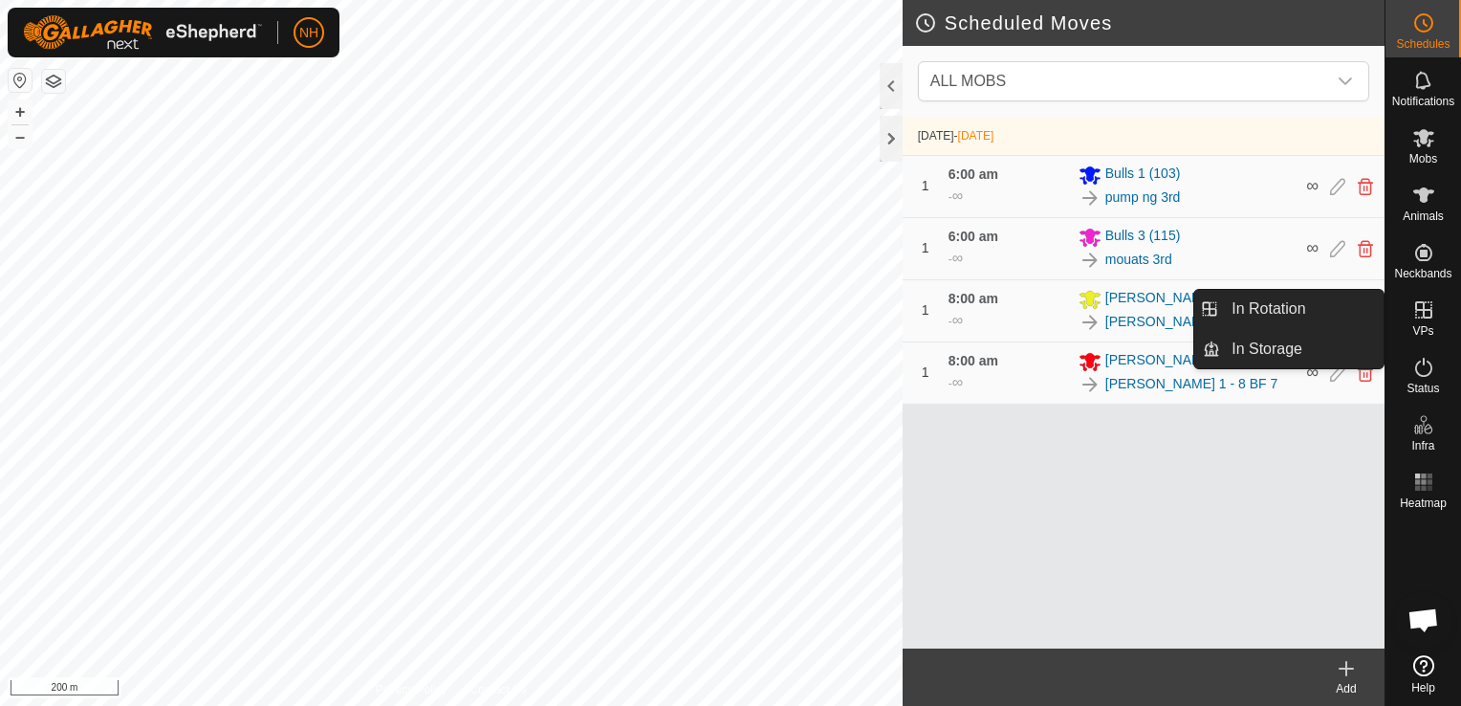
click at [1428, 315] on icon at bounding box center [1424, 309] width 23 height 23
click at [1285, 312] on link "In Rotation" at bounding box center [1302, 309] width 164 height 38
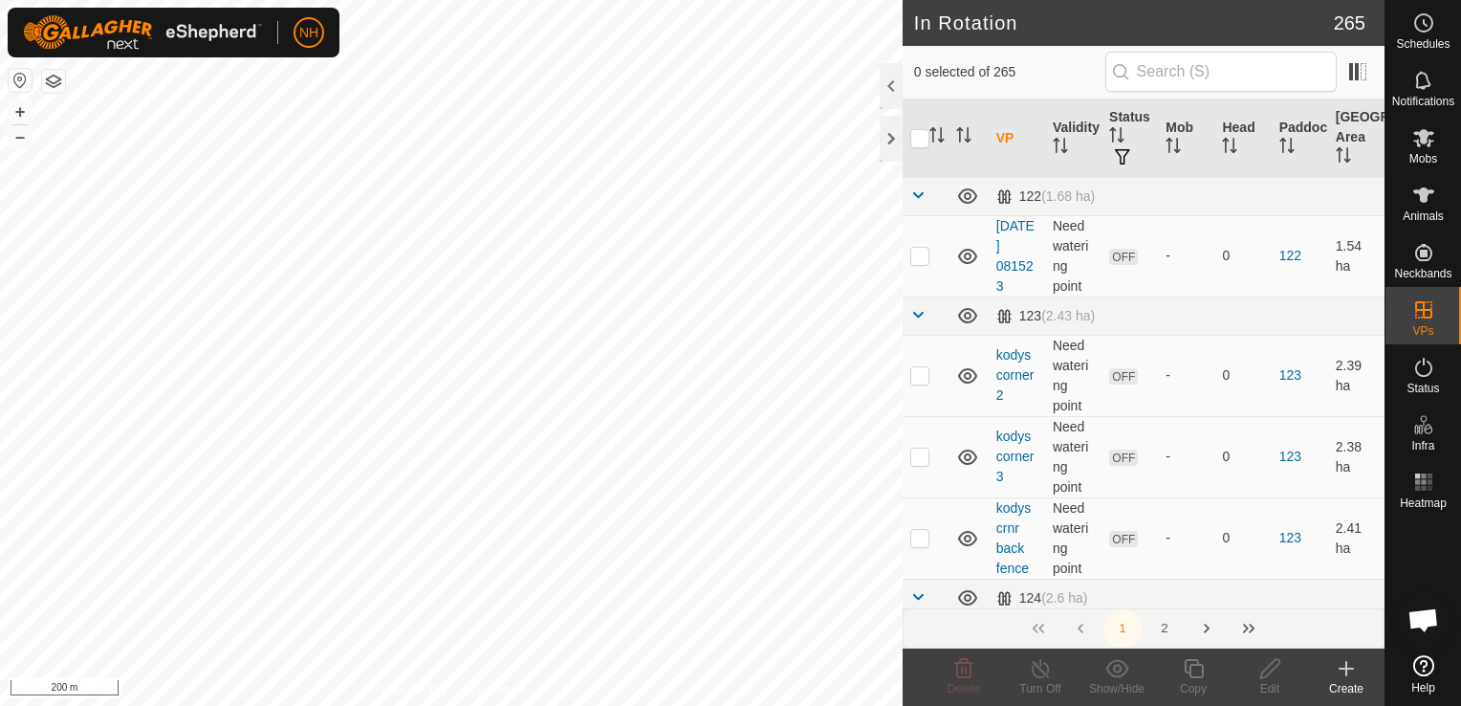
click at [1345, 671] on icon at bounding box center [1346, 668] width 23 height 23
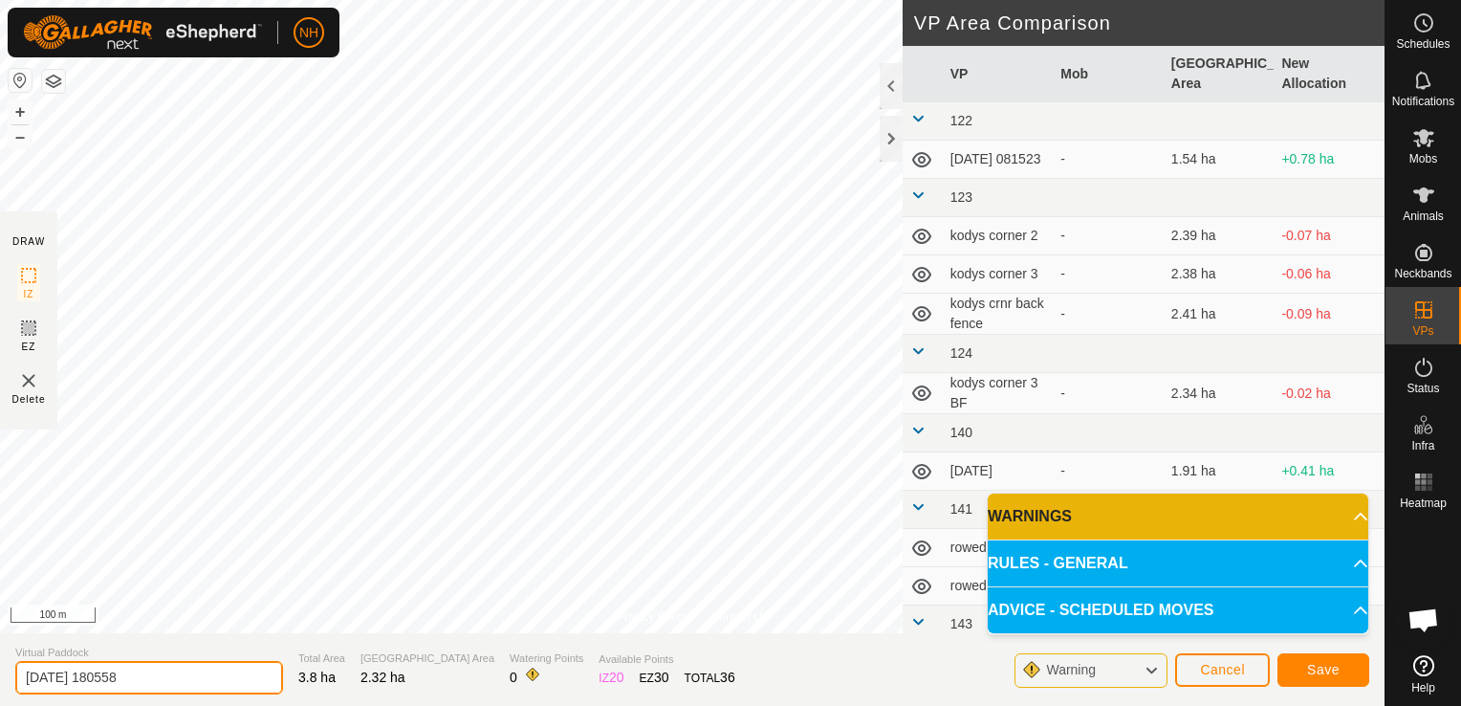
click at [222, 675] on input "[DATE] 180558" at bounding box center [149, 677] width 268 height 33
type input "2"
type input "mouats 4th"
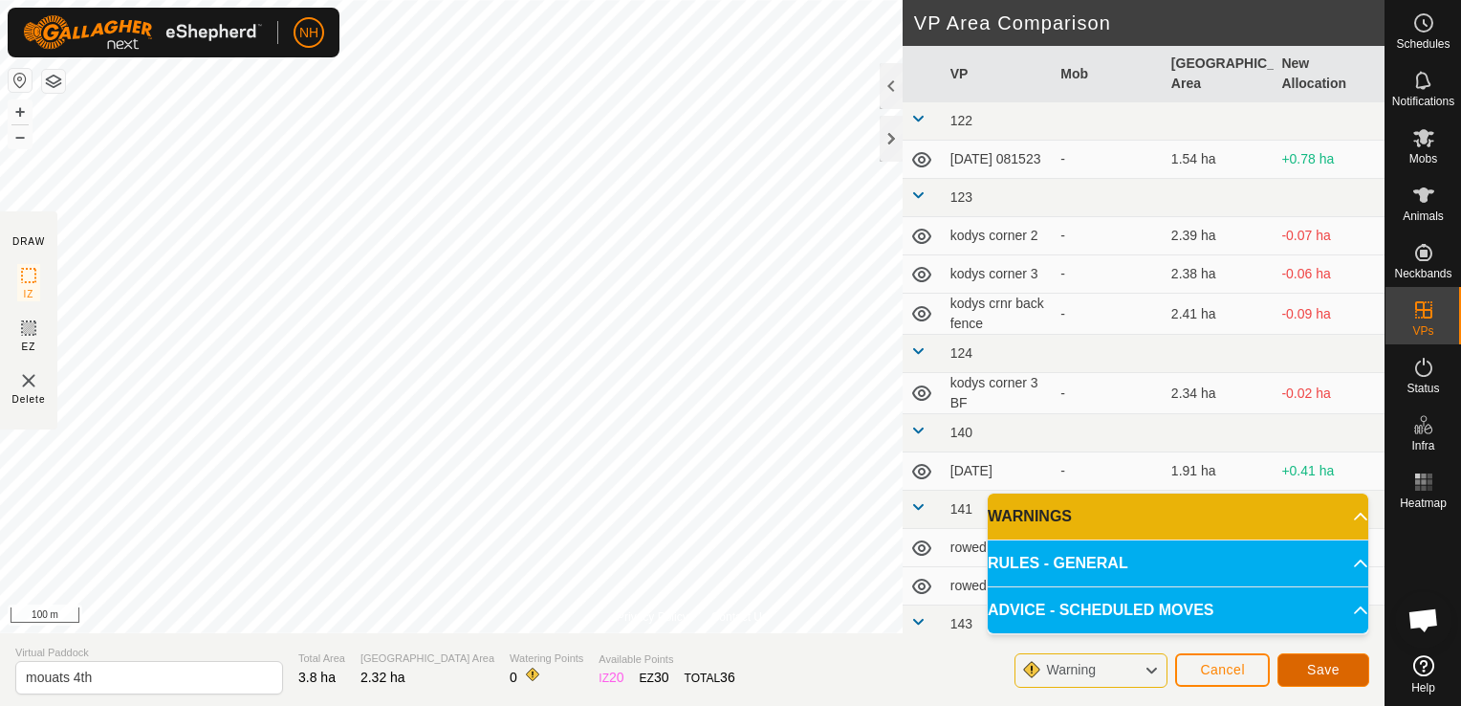
click at [1335, 674] on span "Save" at bounding box center [1323, 669] width 33 height 15
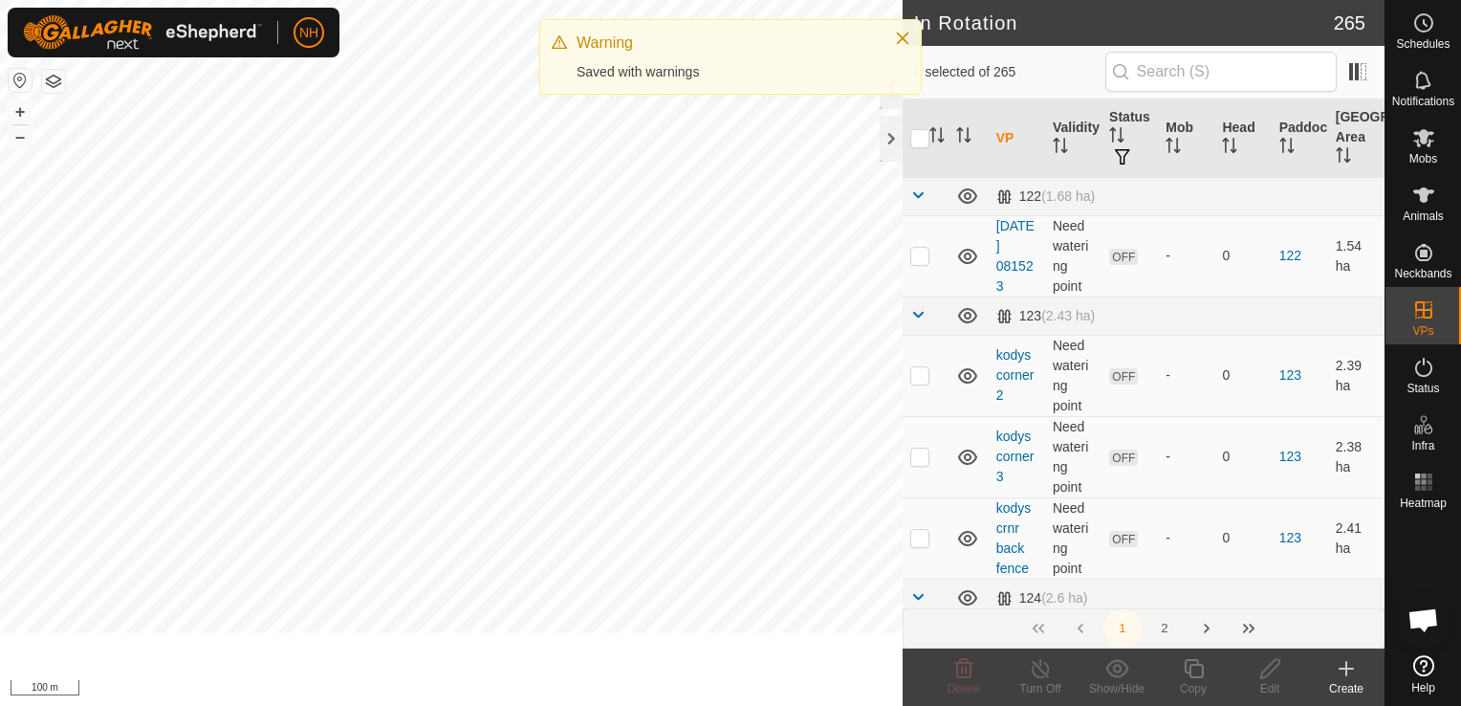
click at [1342, 669] on icon at bounding box center [1346, 669] width 13 height 0
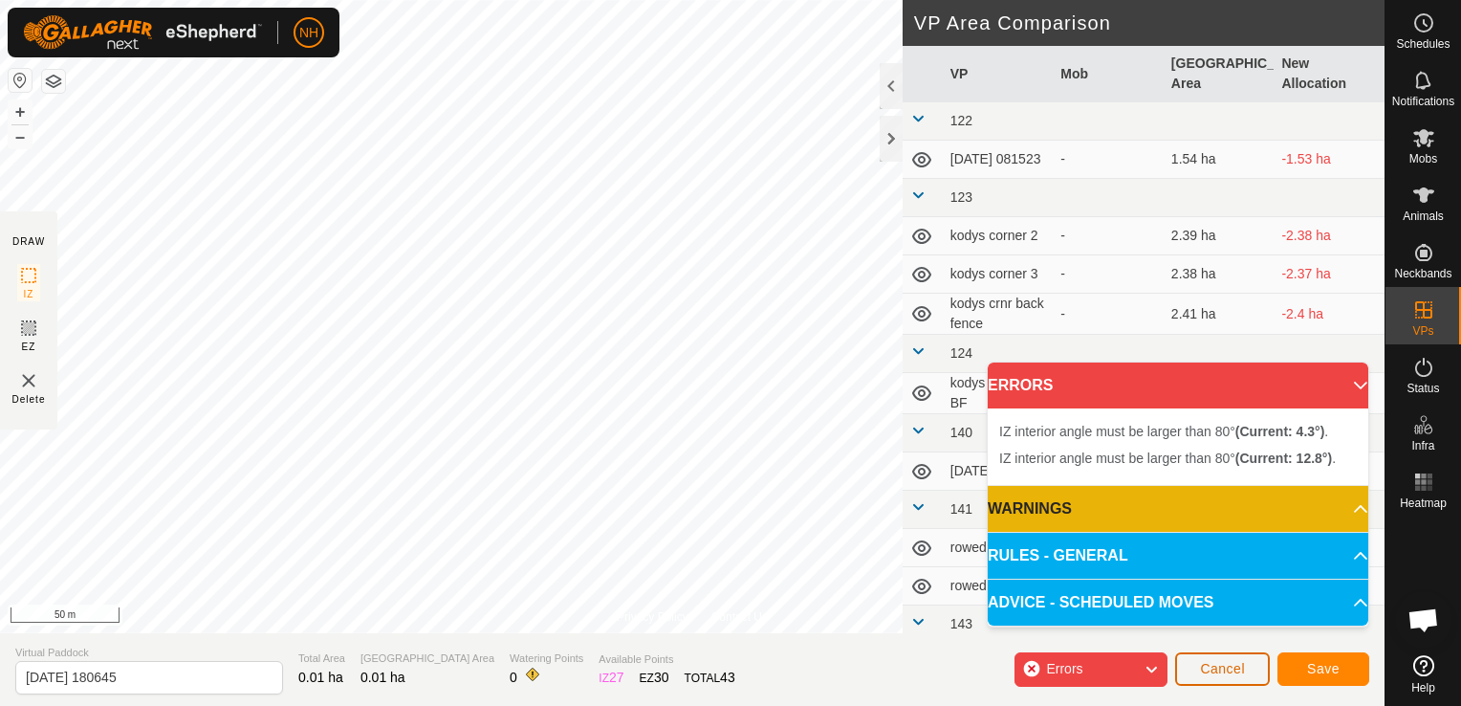
click at [1198, 662] on button "Cancel" at bounding box center [1222, 668] width 95 height 33
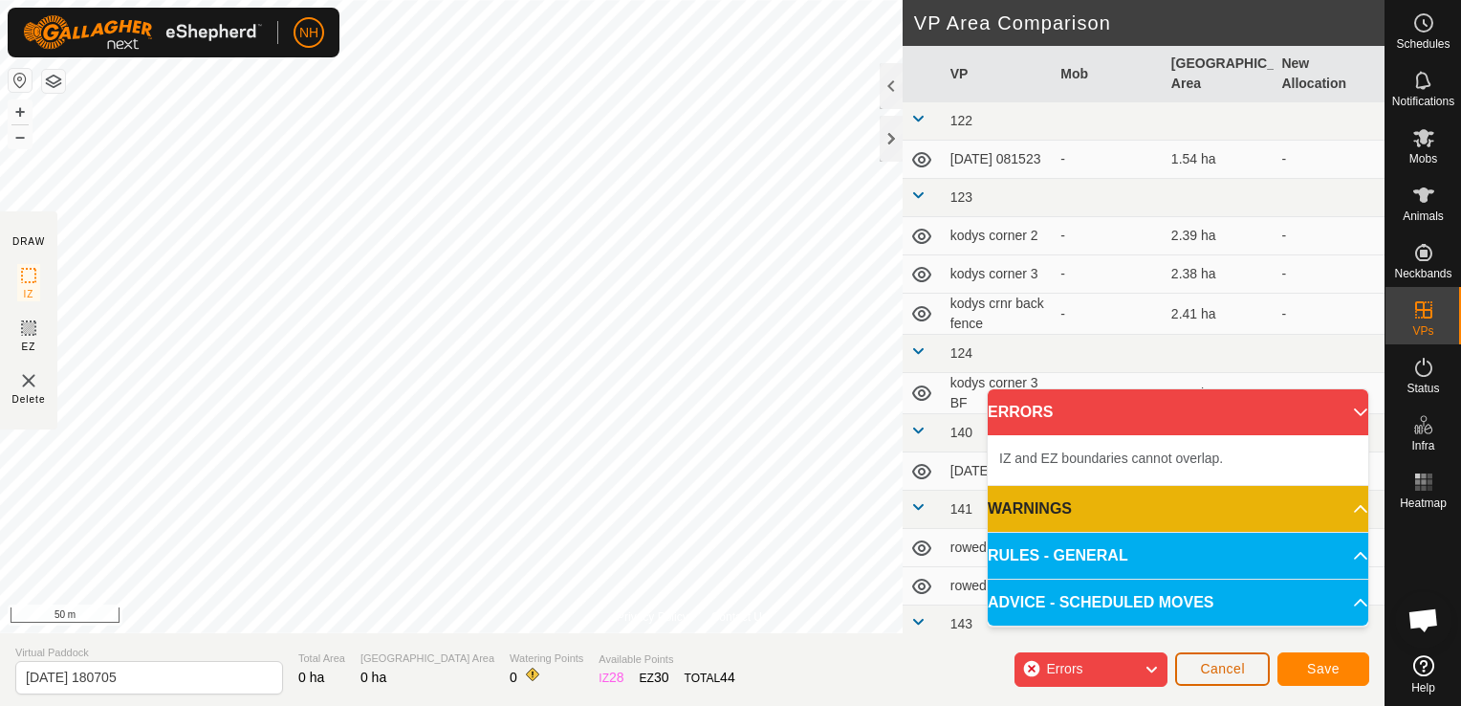
click at [1225, 665] on span "Cancel" at bounding box center [1222, 668] width 45 height 15
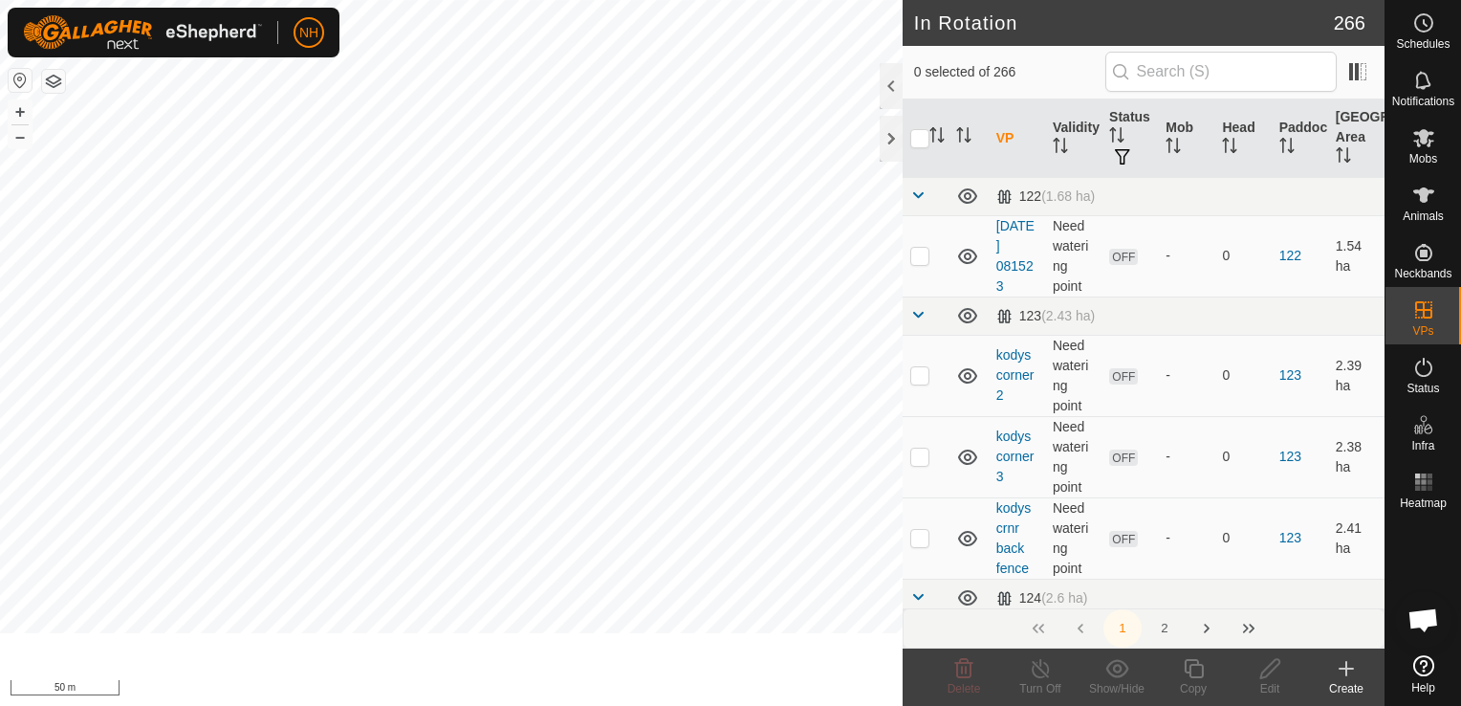
click at [1344, 673] on icon at bounding box center [1346, 668] width 23 height 23
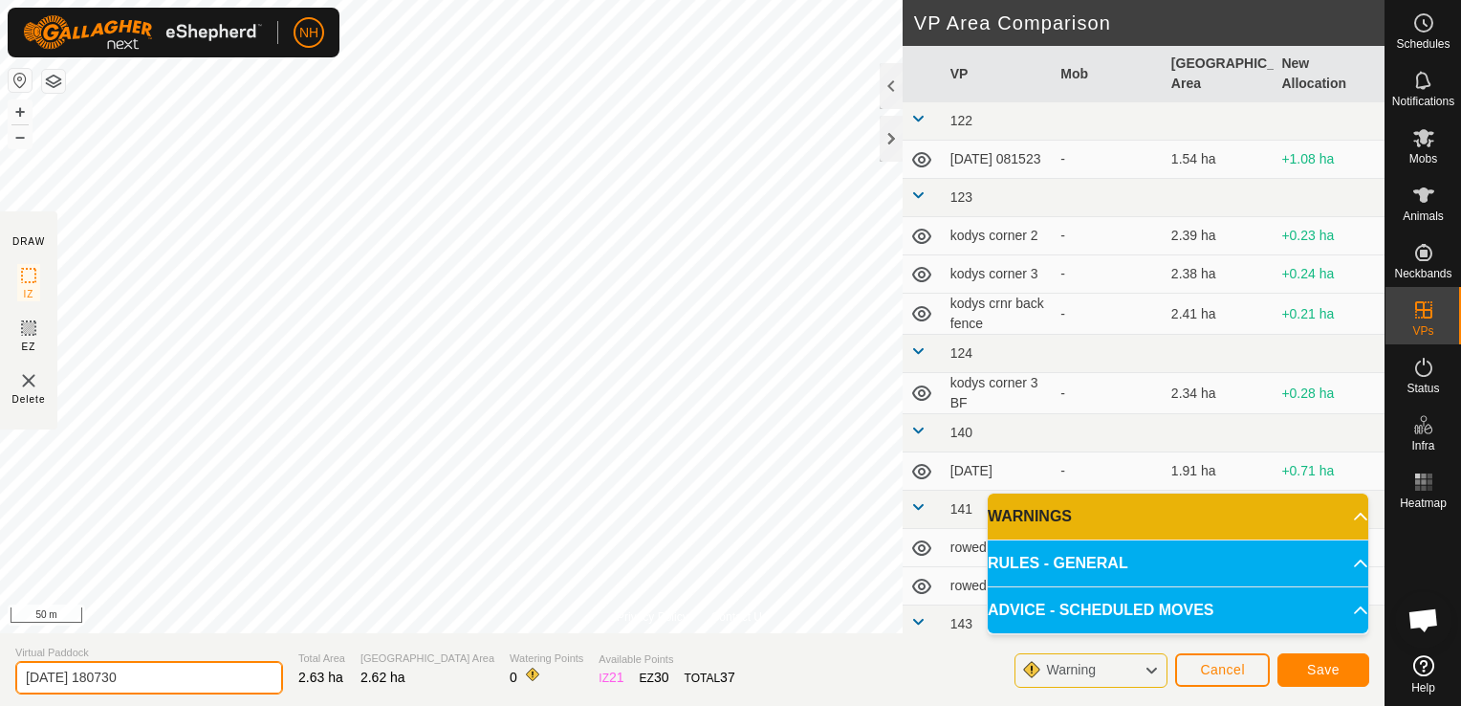
click at [202, 678] on input "2025-09-02 180730" at bounding box center [149, 677] width 268 height 33
type input "2"
type input "mouats 5th"
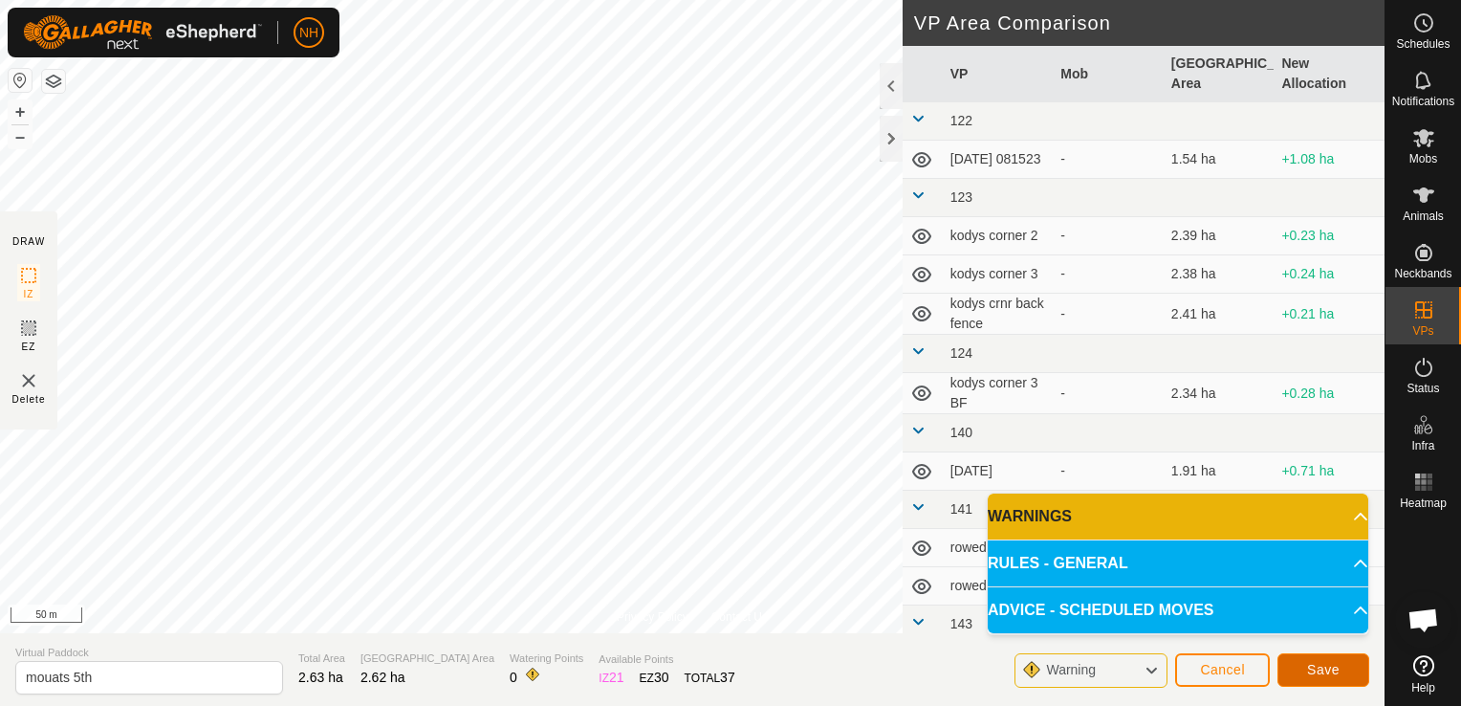
click at [1333, 668] on span "Save" at bounding box center [1323, 669] width 33 height 15
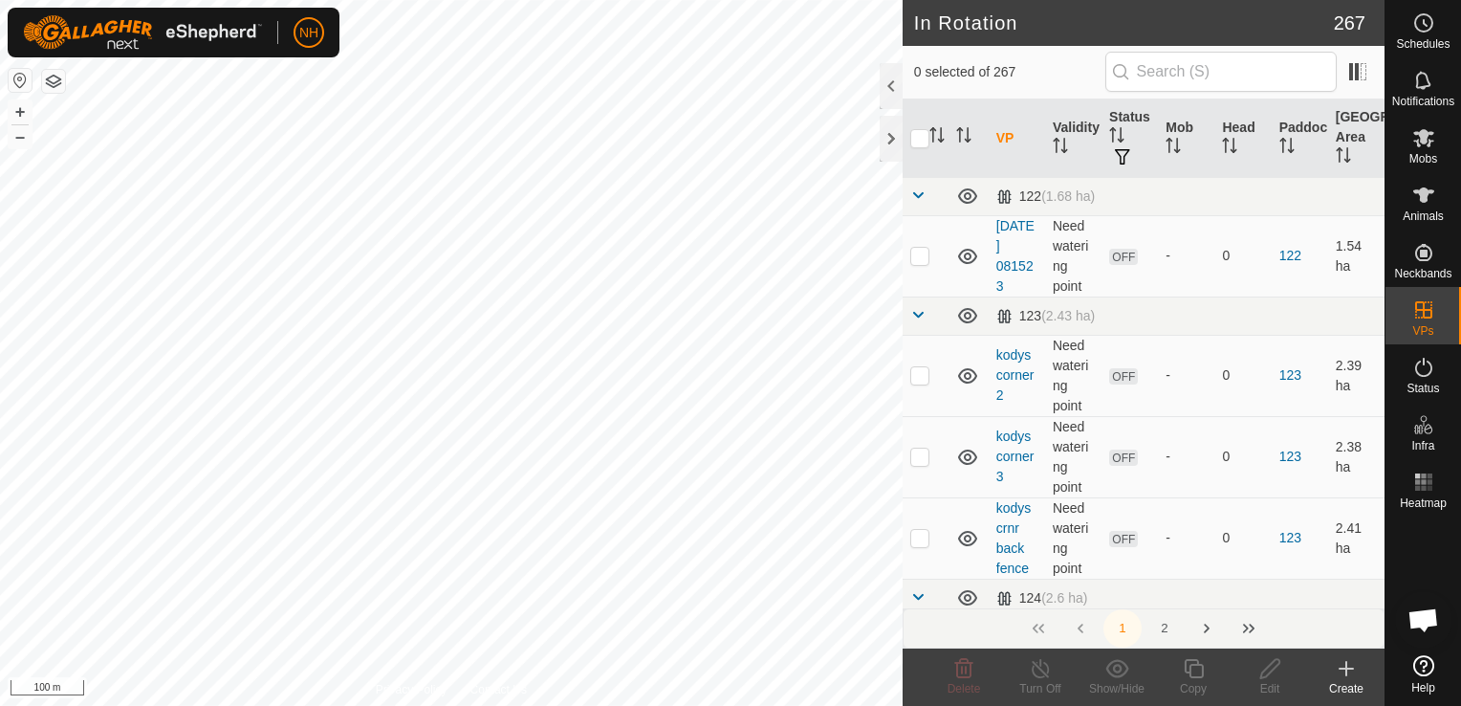
checkbox input "true"
click at [1421, 153] on span "Mobs" at bounding box center [1424, 158] width 28 height 11
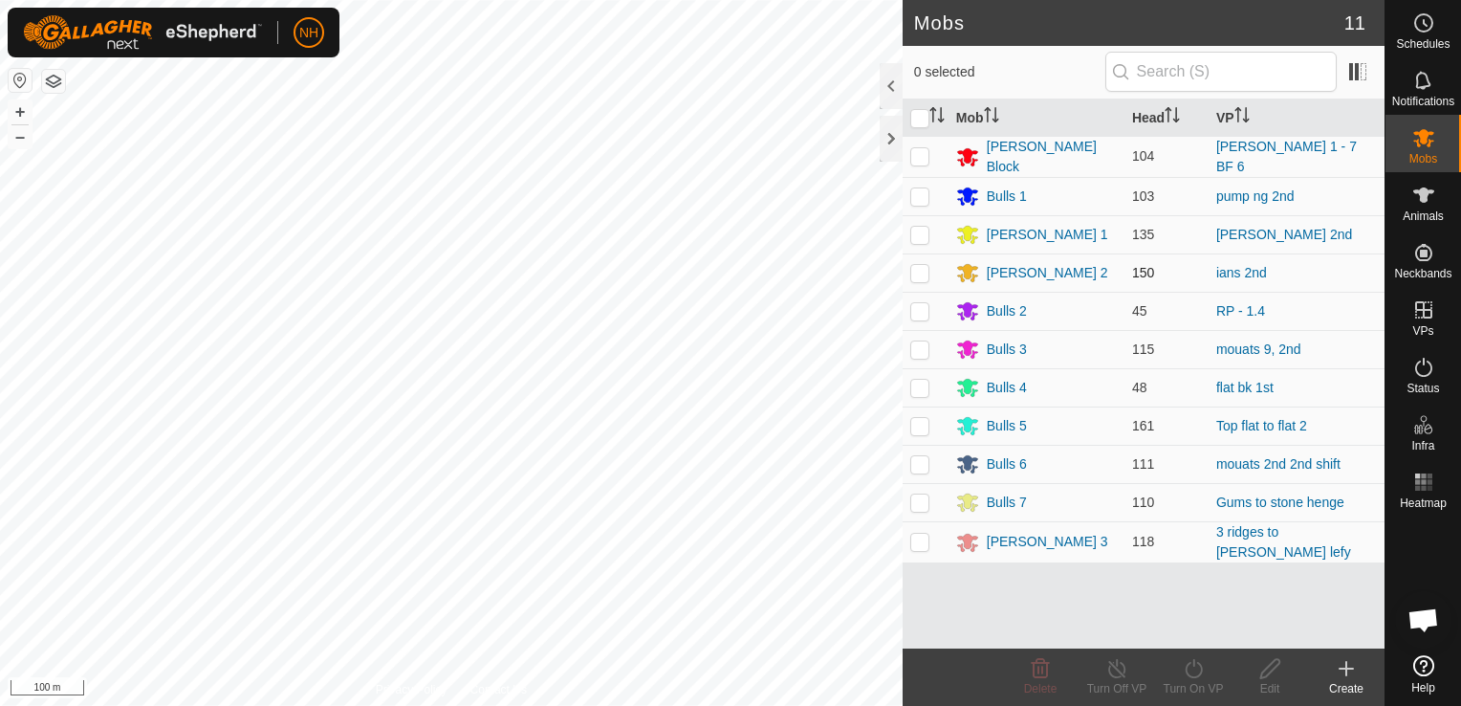
click at [922, 271] on p-checkbox at bounding box center [920, 272] width 19 height 15
checkbox input "true"
click at [1188, 669] on icon at bounding box center [1194, 668] width 24 height 23
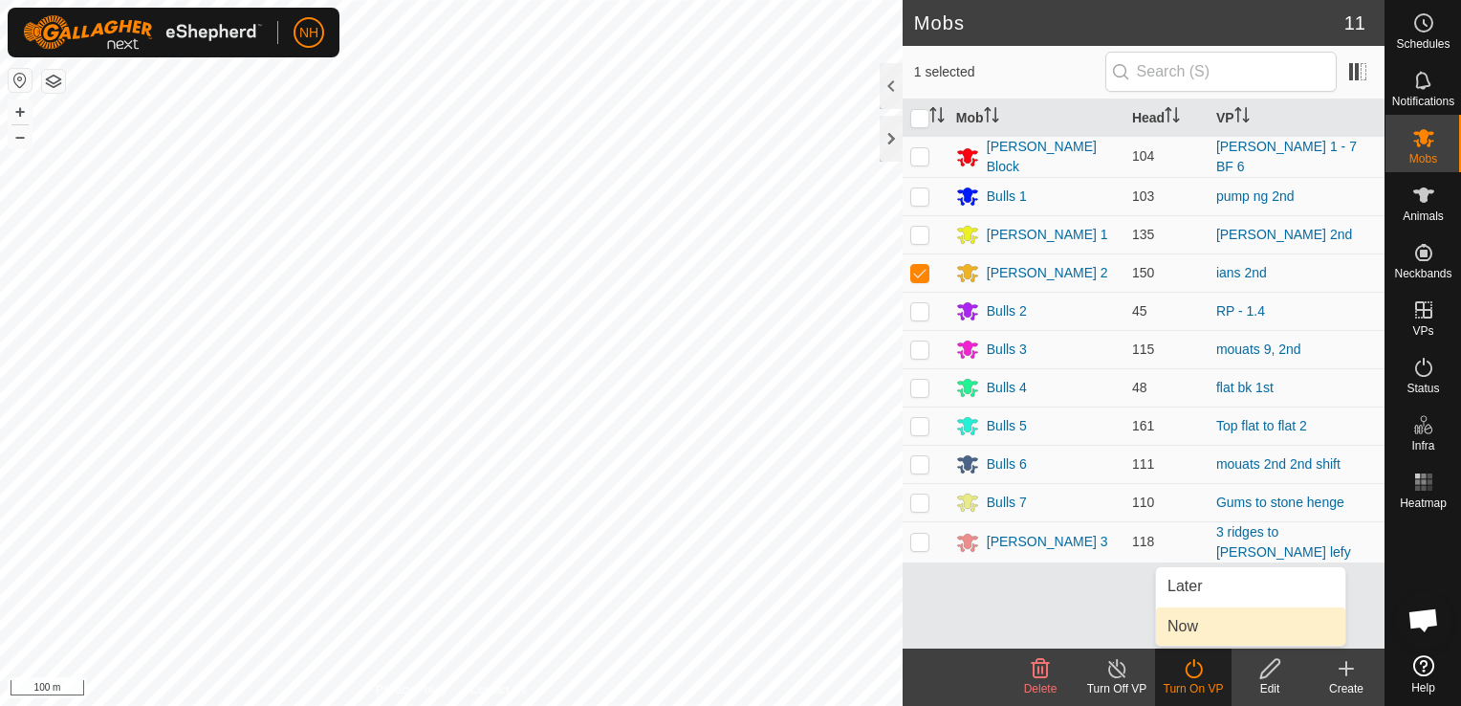
click at [1182, 626] on link "Now" at bounding box center [1250, 626] width 189 height 38
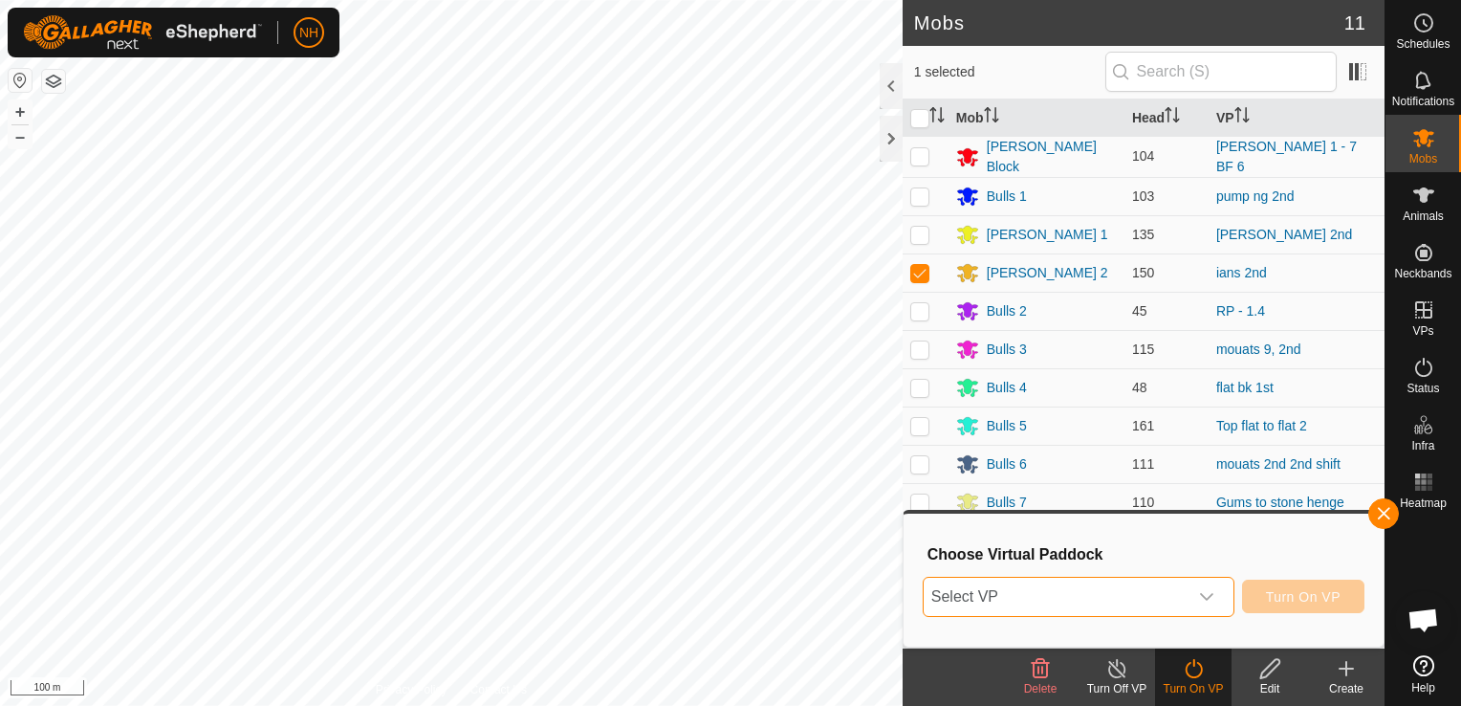
click at [1095, 605] on span "Select VP" at bounding box center [1056, 597] width 264 height 38
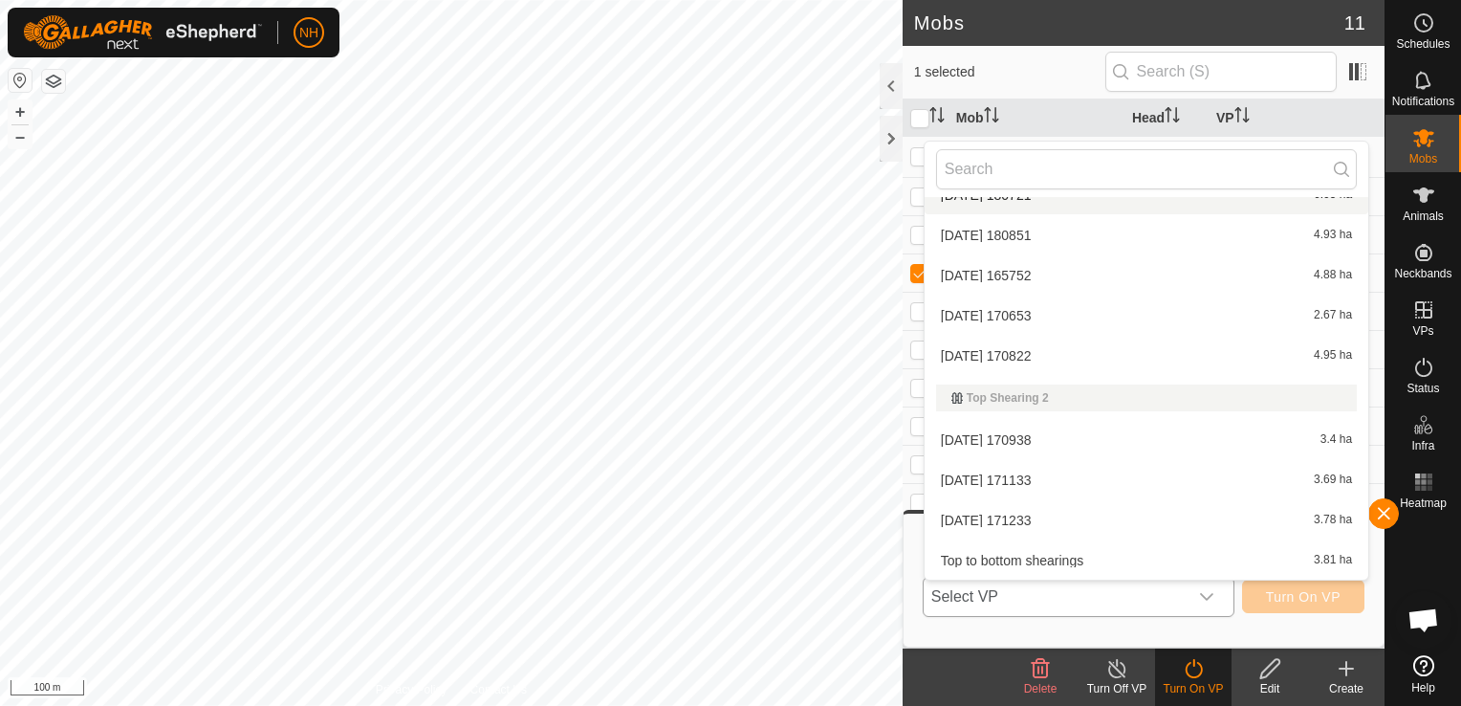
scroll to position [13721, 0]
